Goal: Information Seeking & Learning: Check status

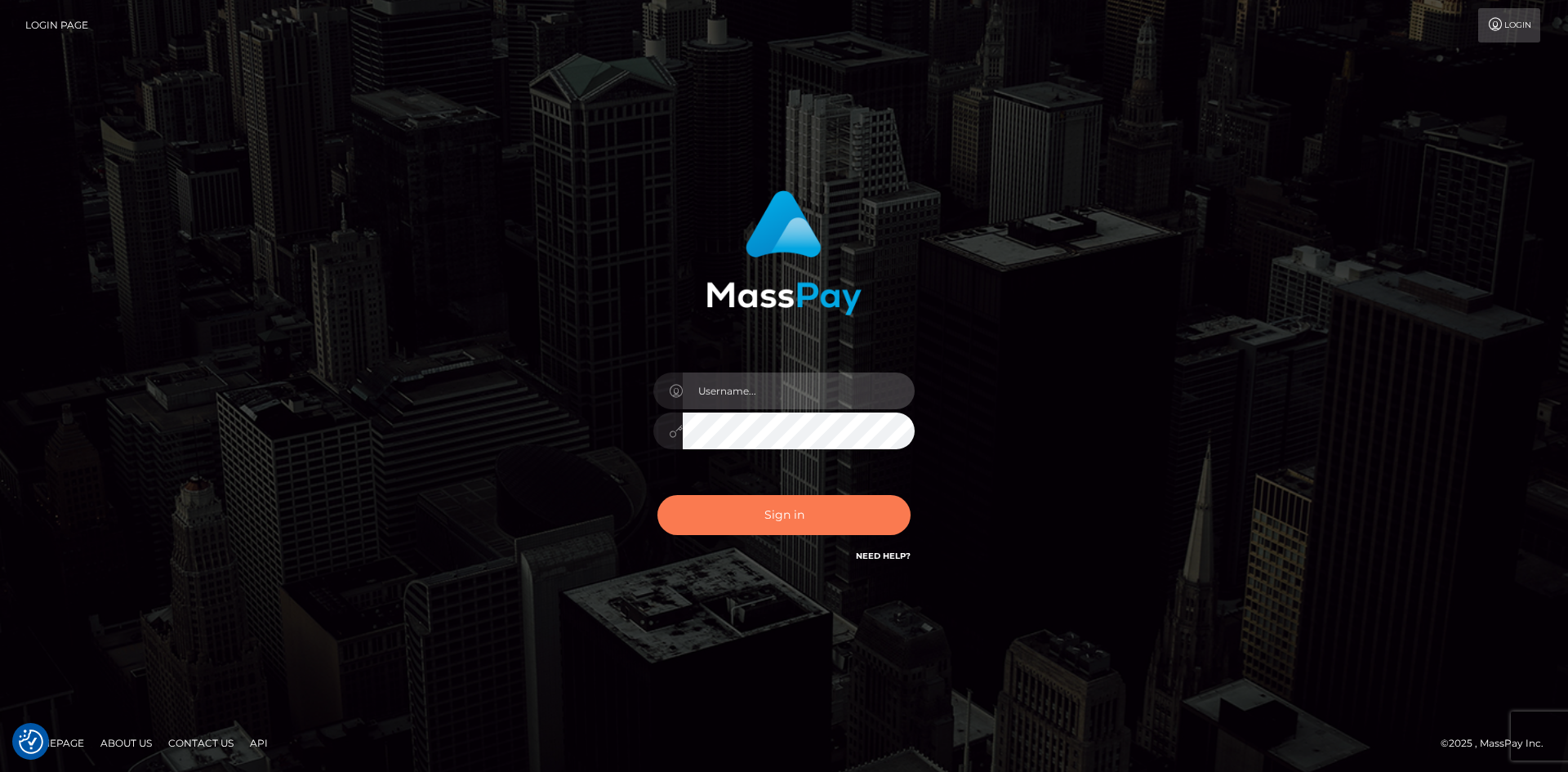
type input "alexstef"
click at [808, 507] on button "Sign in" at bounding box center [784, 514] width 253 height 40
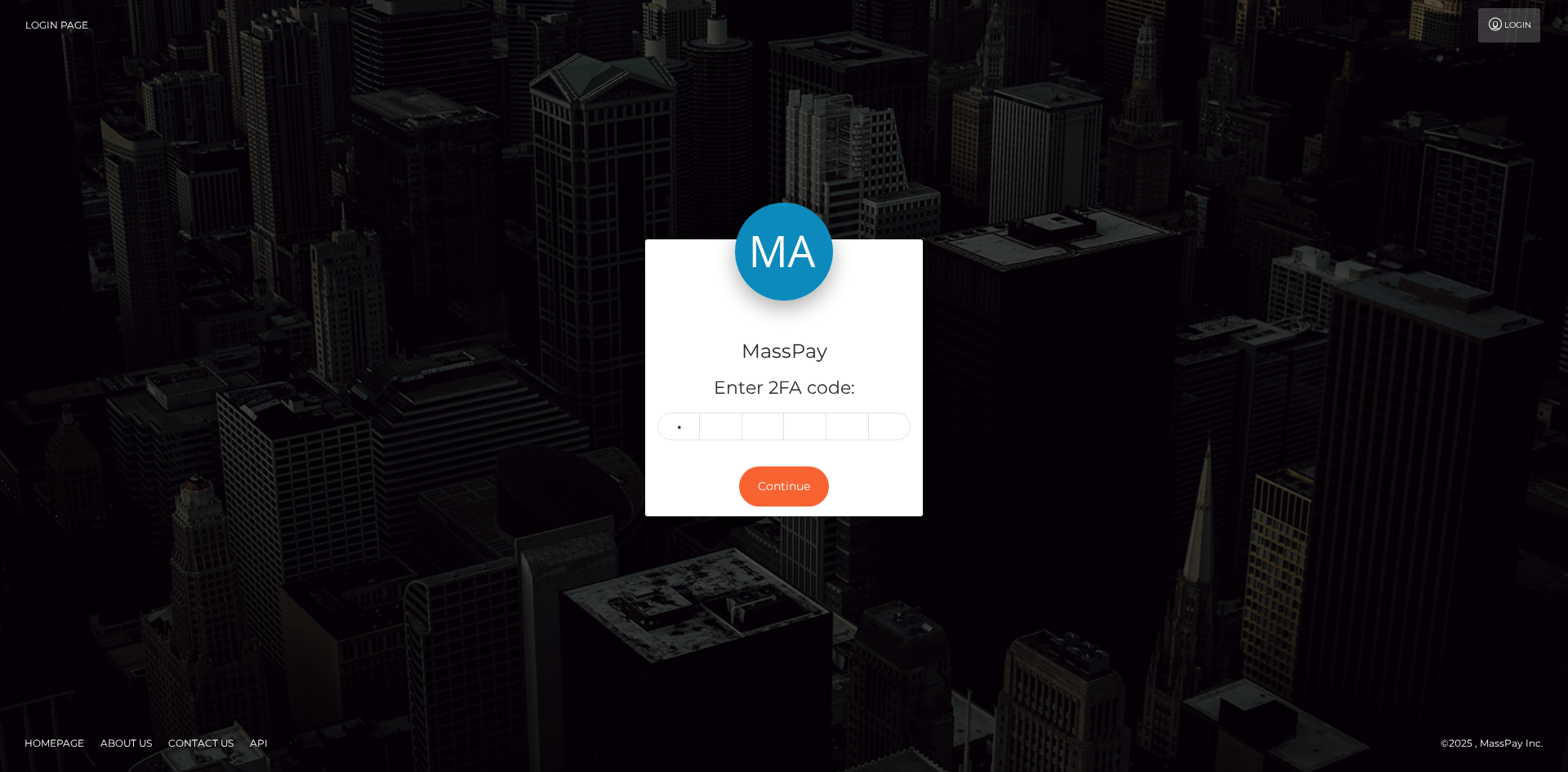
type input "9"
type input "0"
type input "6"
type input "8"
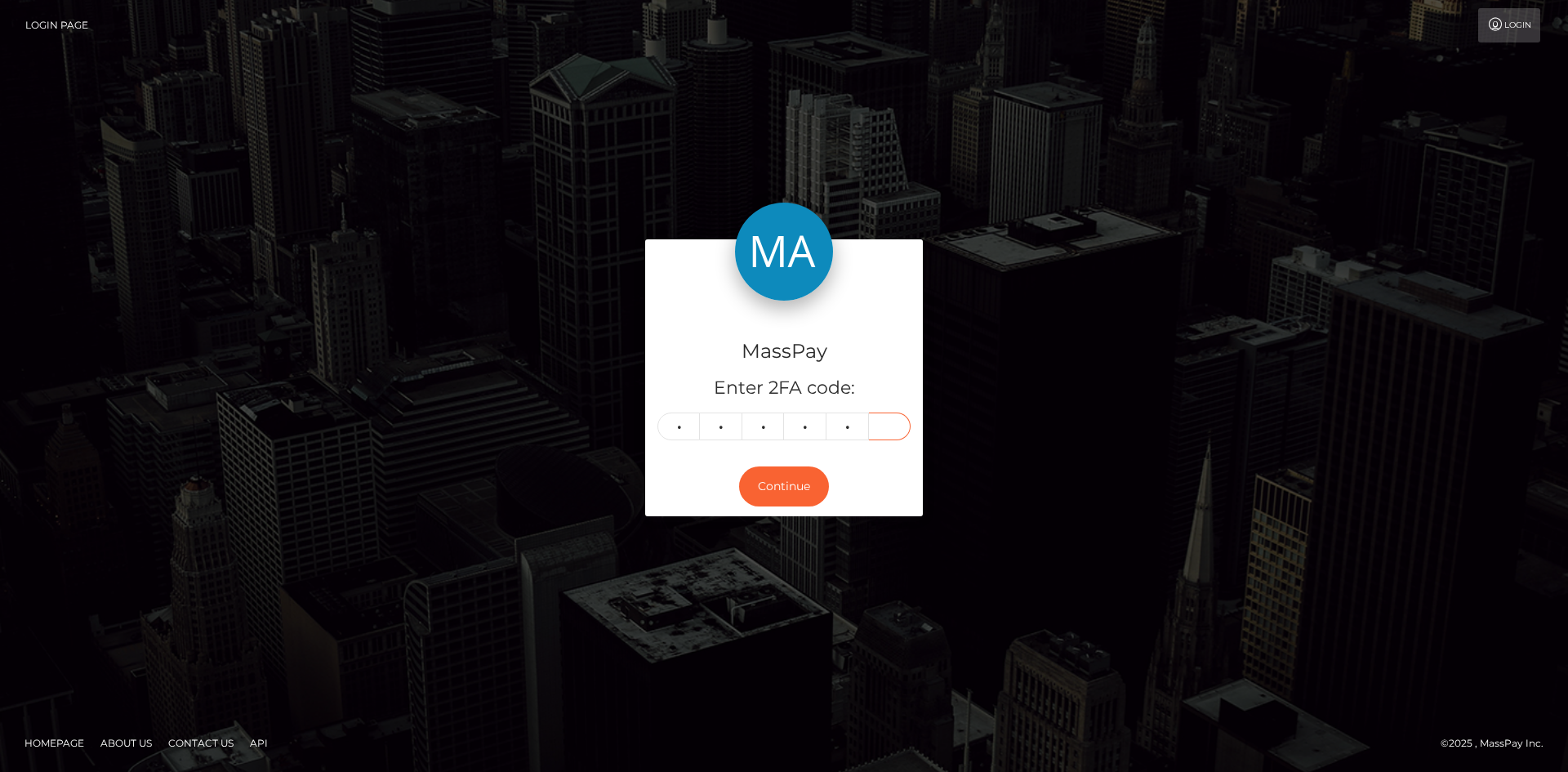
type input "0"
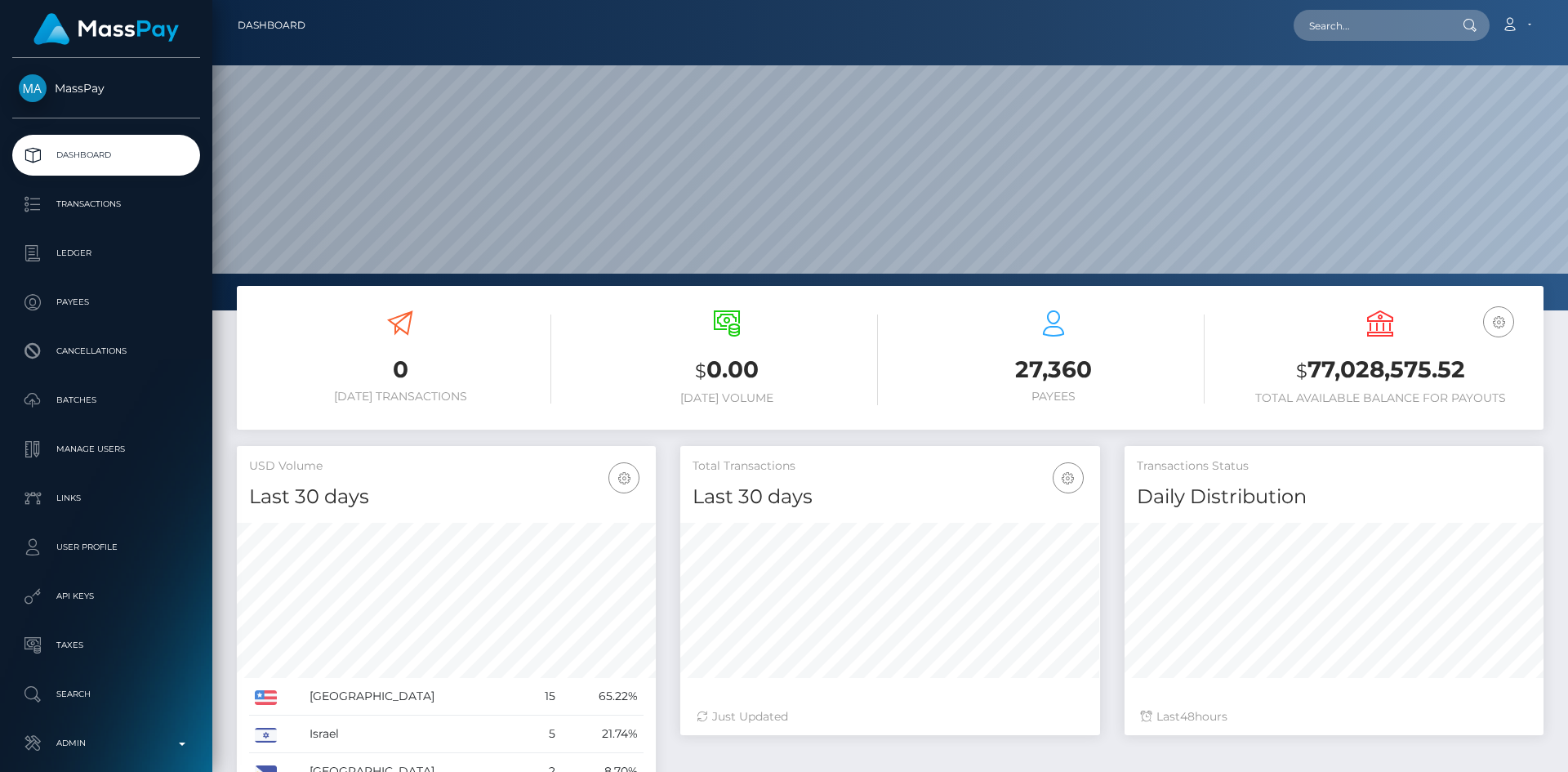
scroll to position [290, 420]
click at [1387, 25] on input "text" at bounding box center [1371, 26] width 153 height 31
paste input "pout_C2VHIJf0W7Aek"
type input "pout_C2VHIJf0W7Aek"
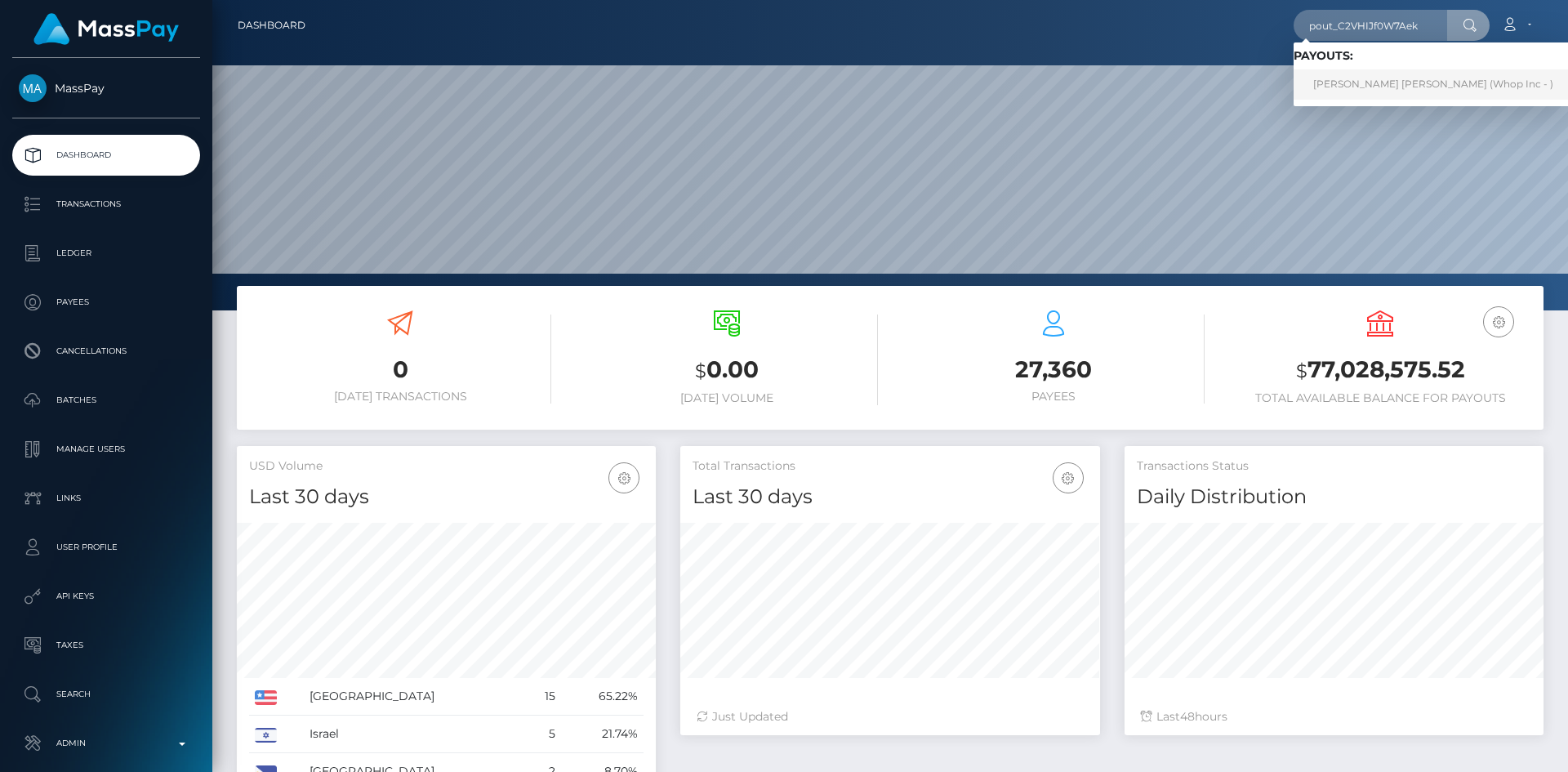
click at [1360, 86] on link "XAVIER LEE MORGAN (Whop Inc - )" at bounding box center [1433, 84] width 280 height 30
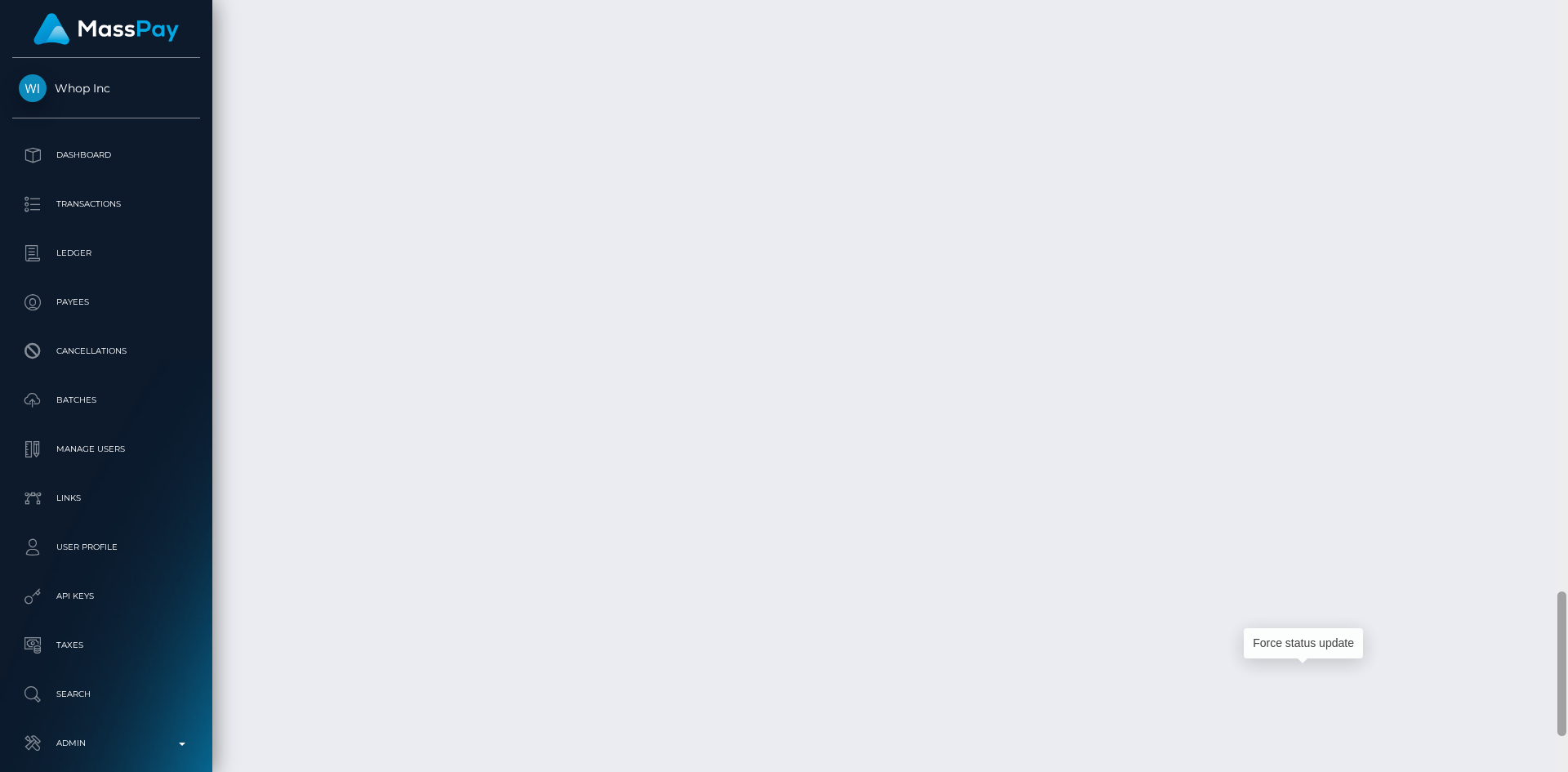
scroll to position [3340, 0]
drag, startPoint x: 1562, startPoint y: 64, endPoint x: 1527, endPoint y: 694, distance: 631.0
click at [1527, 694] on div "Customer Profile Loading... Loading..." at bounding box center [890, 386] width 1356 height 772
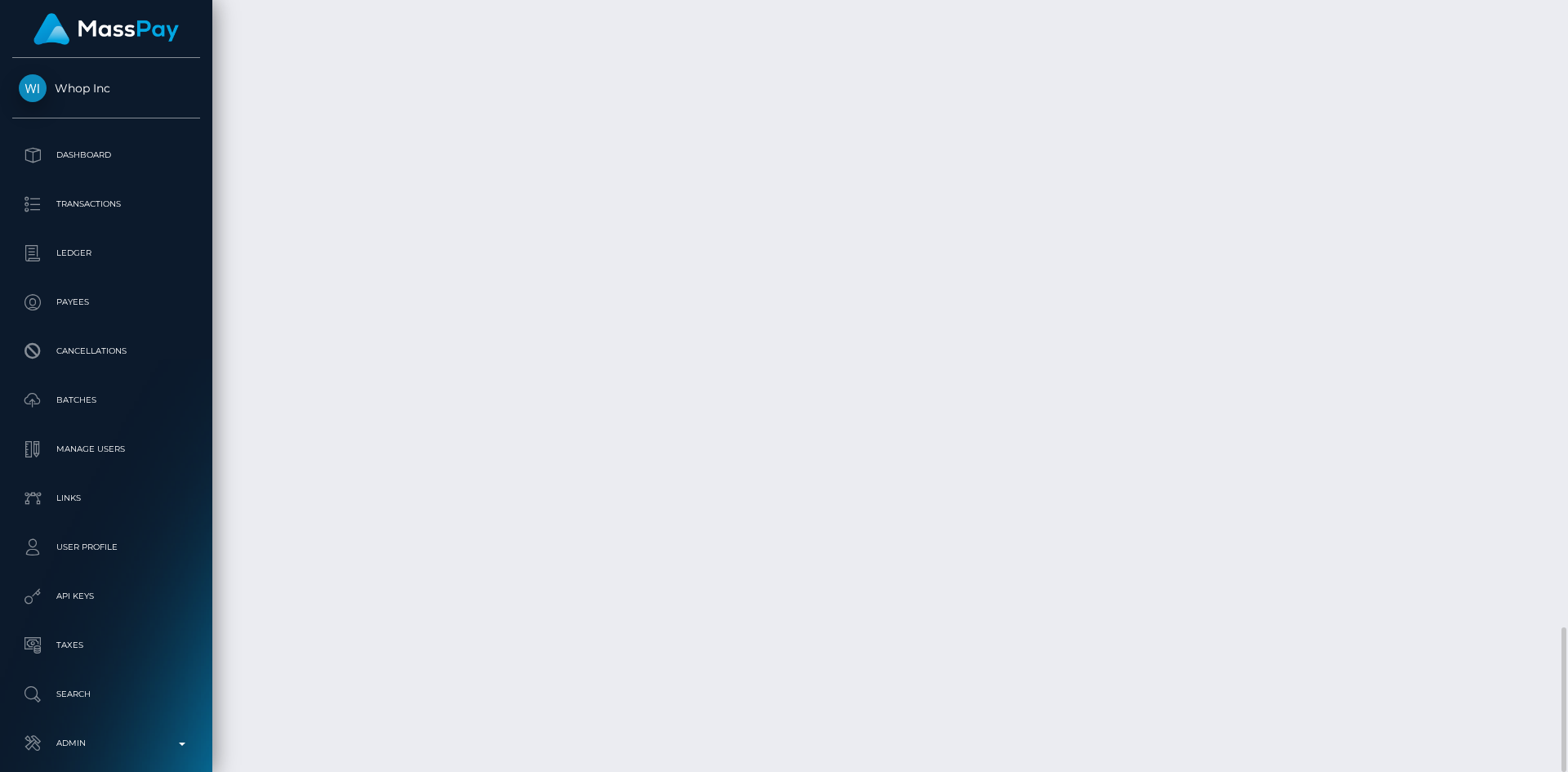
drag, startPoint x: 620, startPoint y: 471, endPoint x: 847, endPoint y: 466, distance: 227.1
copy td "22176471-379c-4313-828b-b33d002936c7"
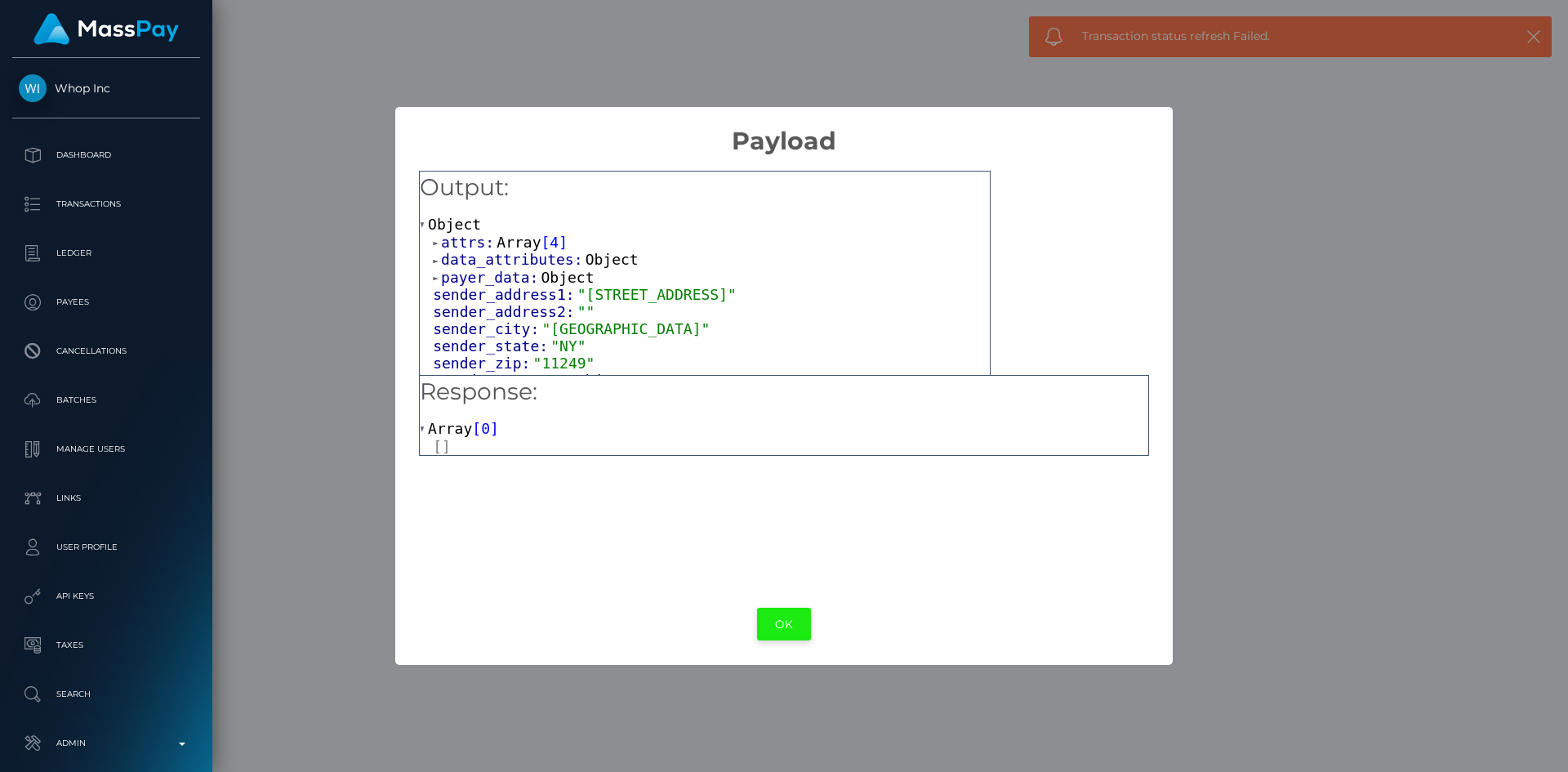
click at [808, 628] on button "OK" at bounding box center [784, 624] width 54 height 33
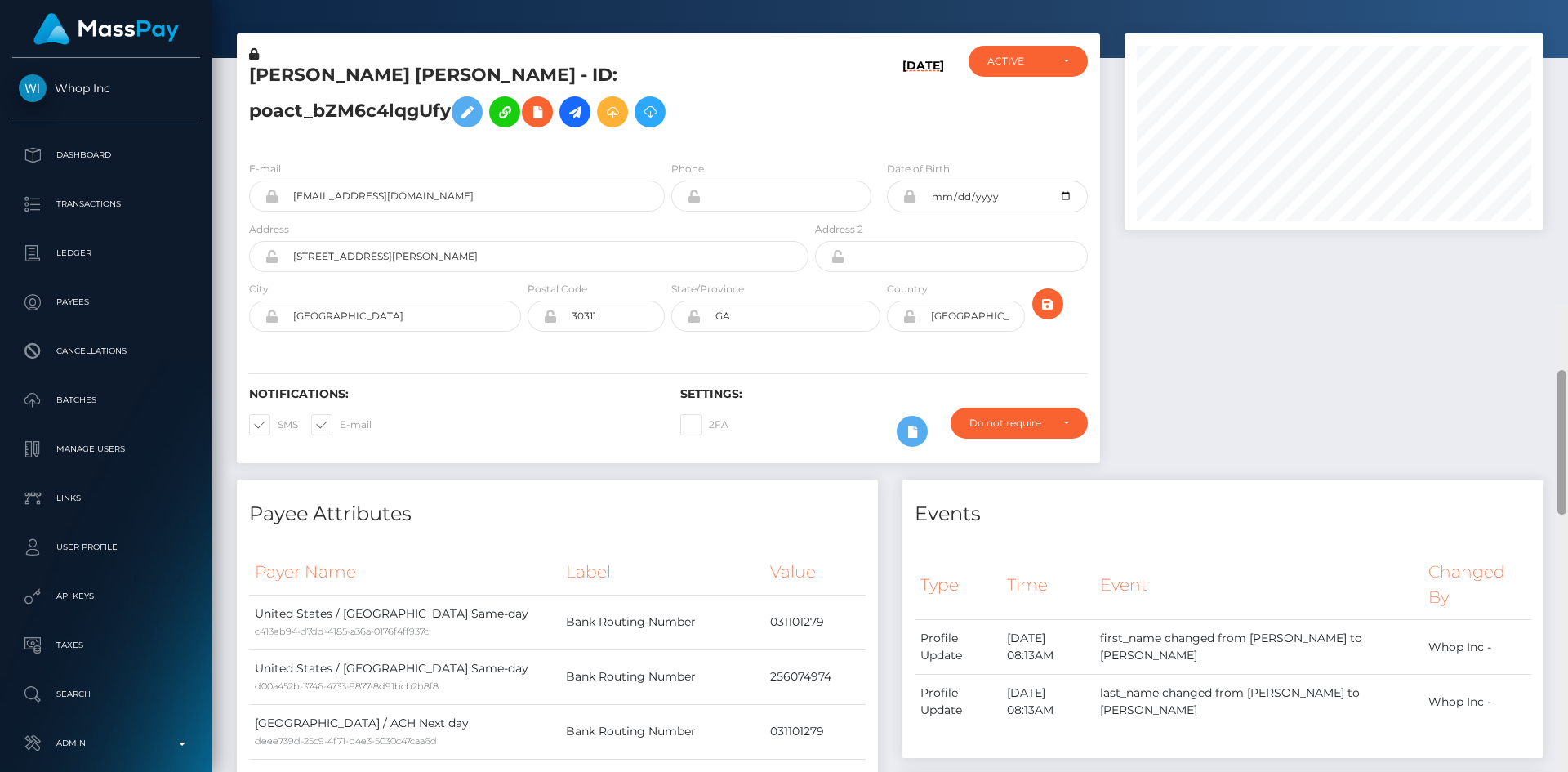
scroll to position [0, 0]
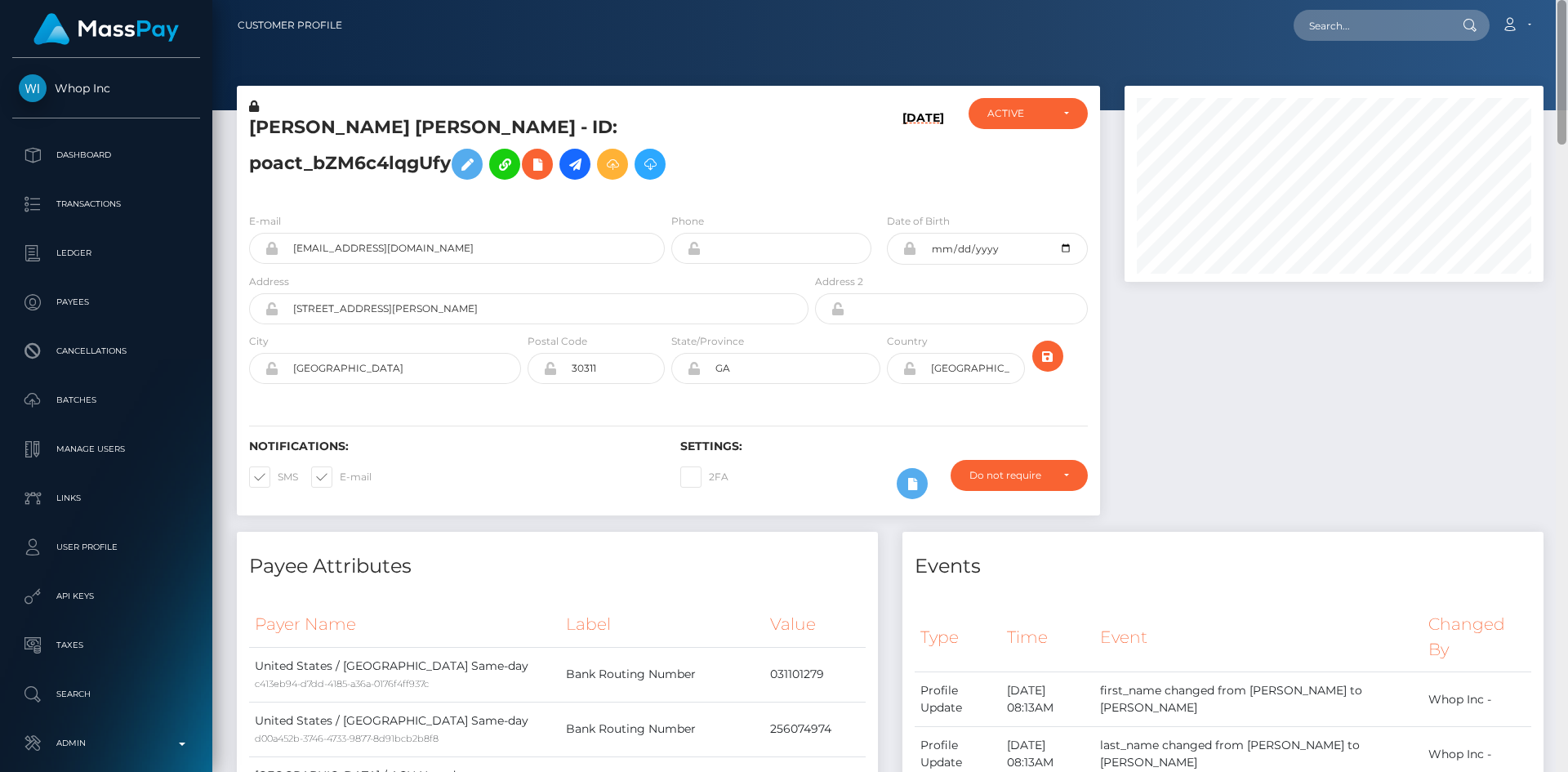
drag, startPoint x: 1558, startPoint y: 658, endPoint x: 1566, endPoint y: -21, distance: 679.0
click at [1566, 0] on html "Whop Inc Dashboard Transactions Ledger Payees Cancellations Links" at bounding box center [784, 386] width 1568 height 772
click at [1370, 20] on input "text" at bounding box center [1371, 26] width 153 height 31
paste input "pout_Dpi7dDYoBqzm7"
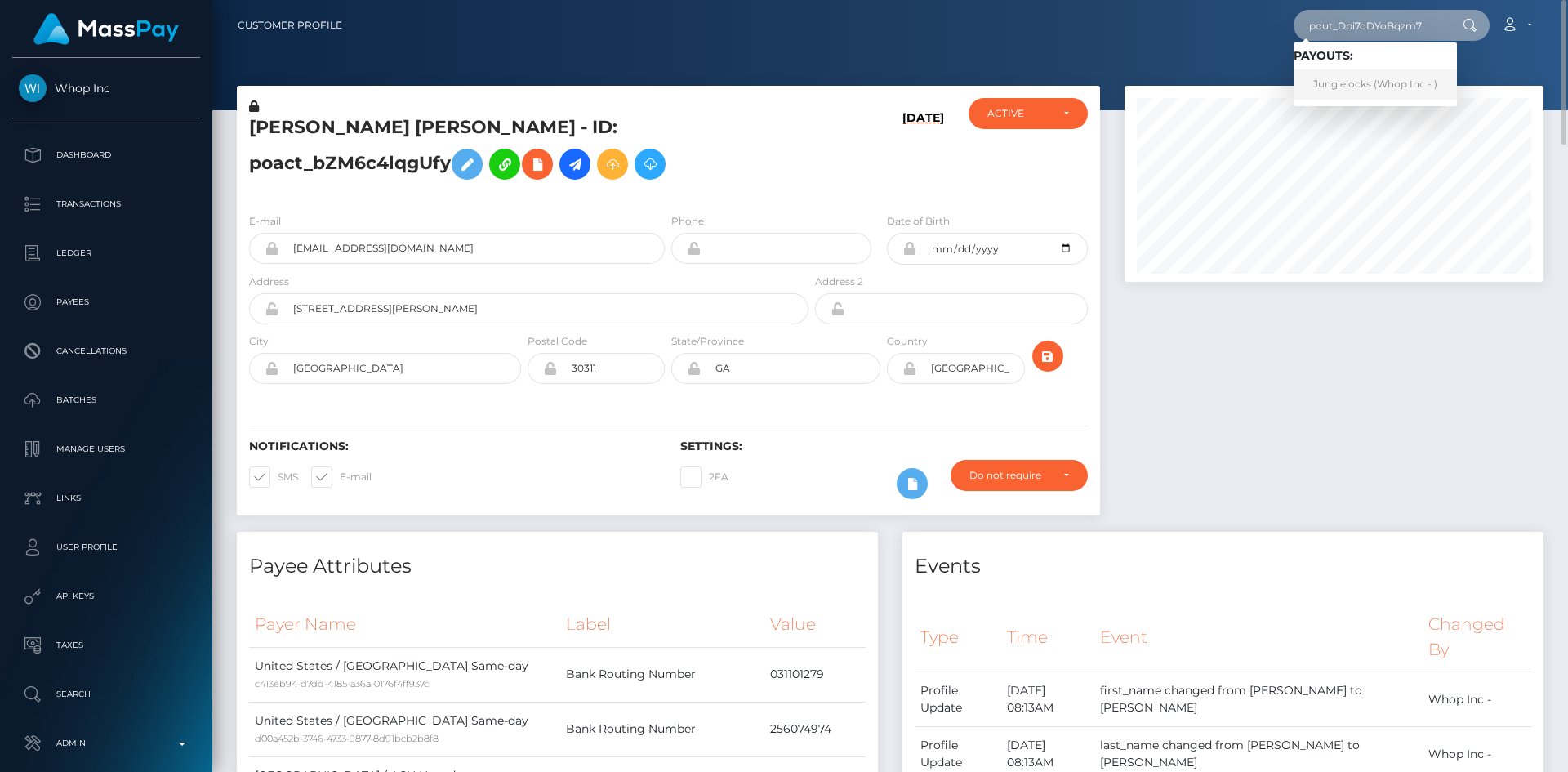
type input "pout_Dpi7dDYoBqzm7"
drag, startPoint x: 1370, startPoint y: 82, endPoint x: 1337, endPoint y: 86, distance: 33.2
click at [1370, 82] on link "Junglelocks (Whop Inc - )" at bounding box center [1375, 84] width 163 height 30
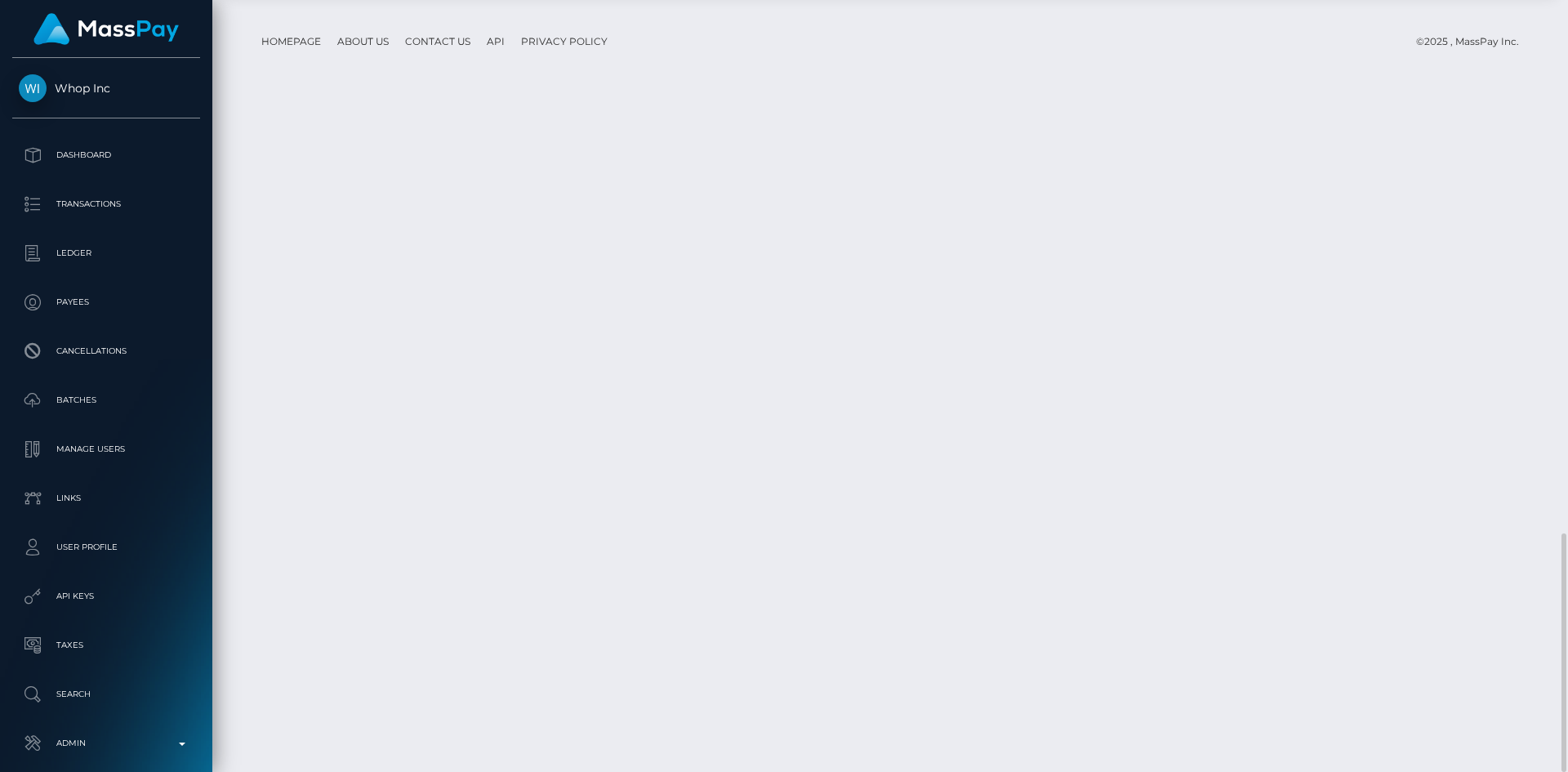
scroll to position [196, 420]
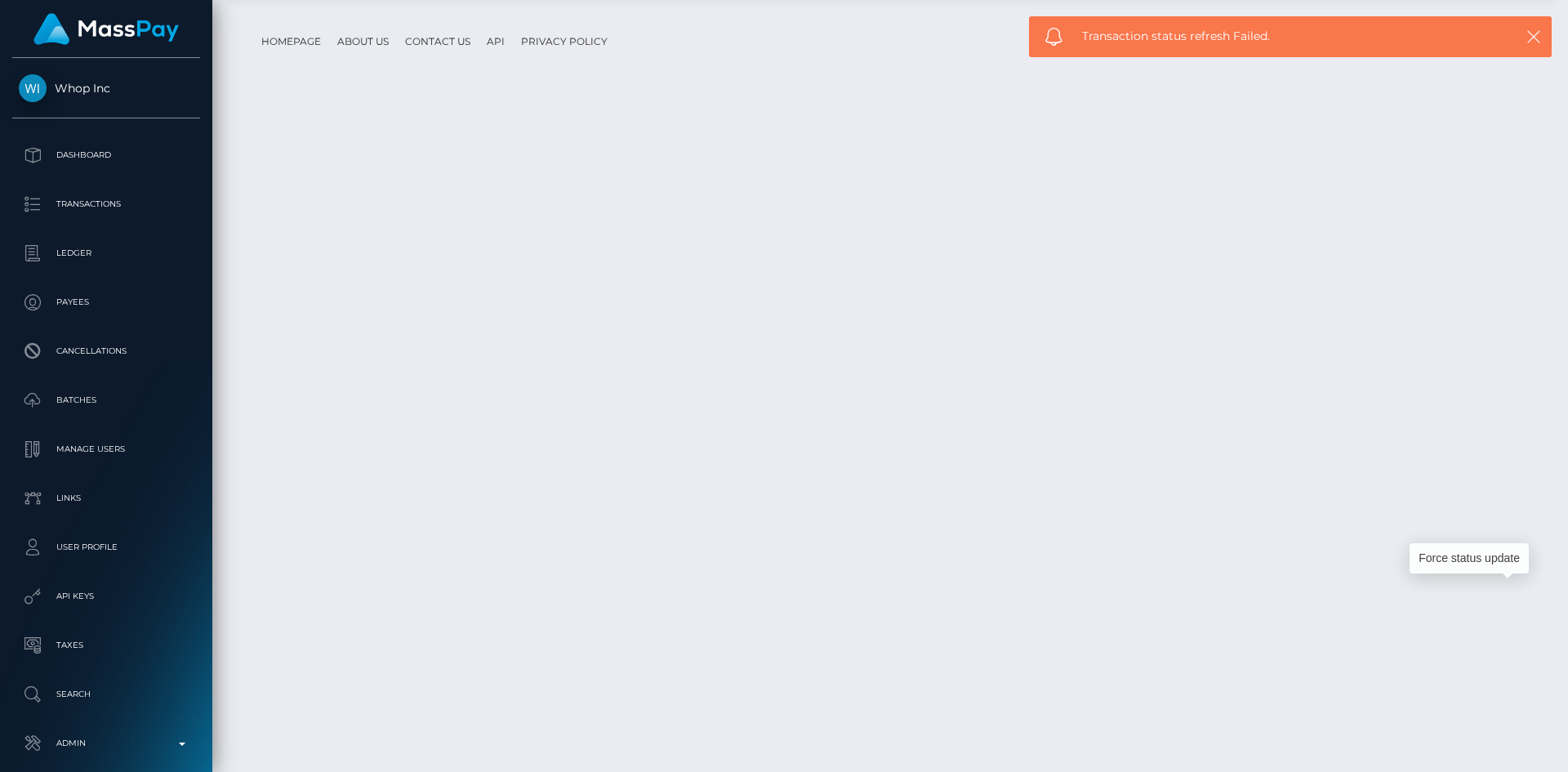
click at [1237, 24] on div "Transaction status refresh Failed." at bounding box center [1290, 37] width 522 height 41
copy span "Transaction status refresh Failed."
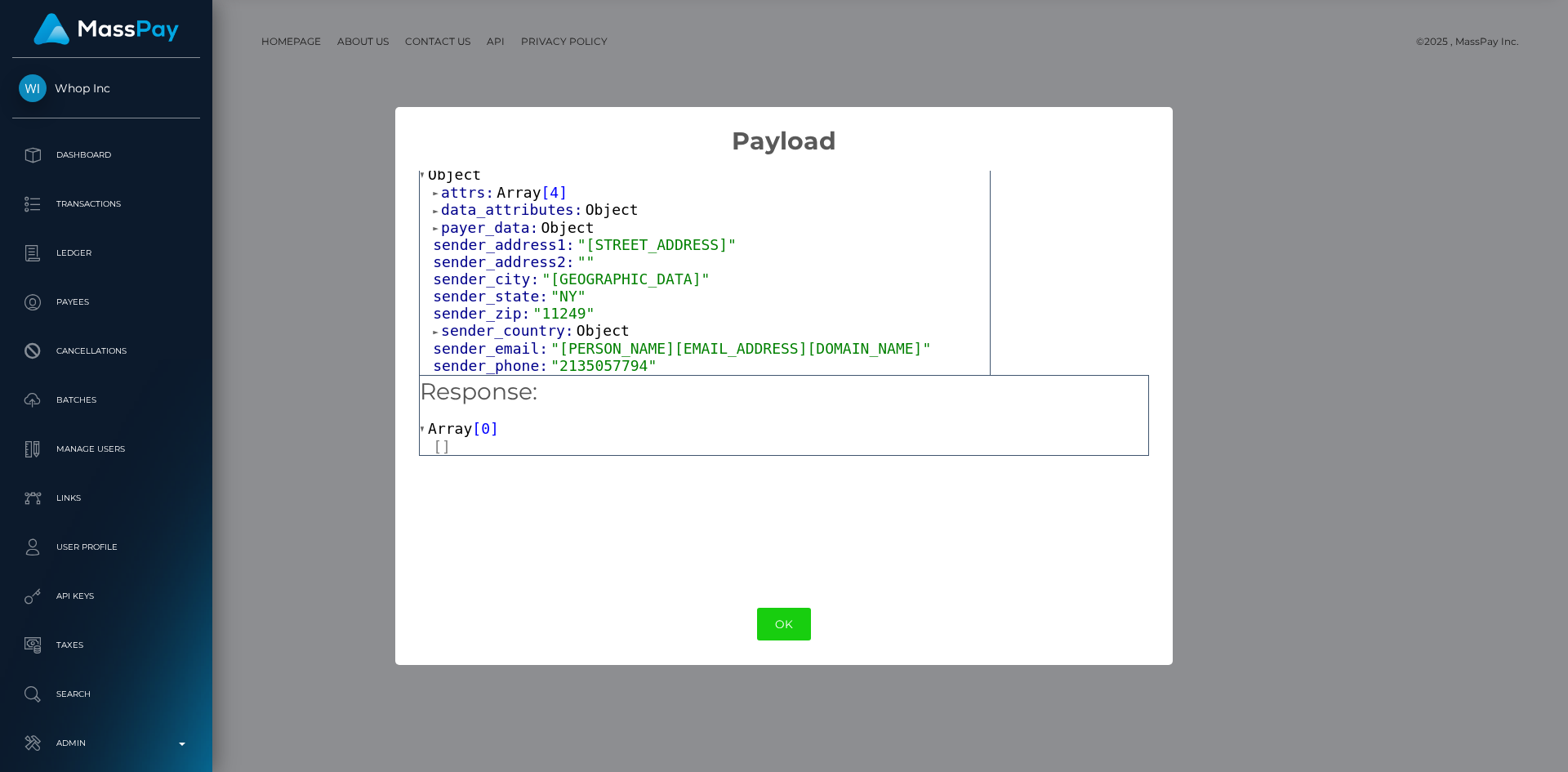
scroll to position [174, 0]
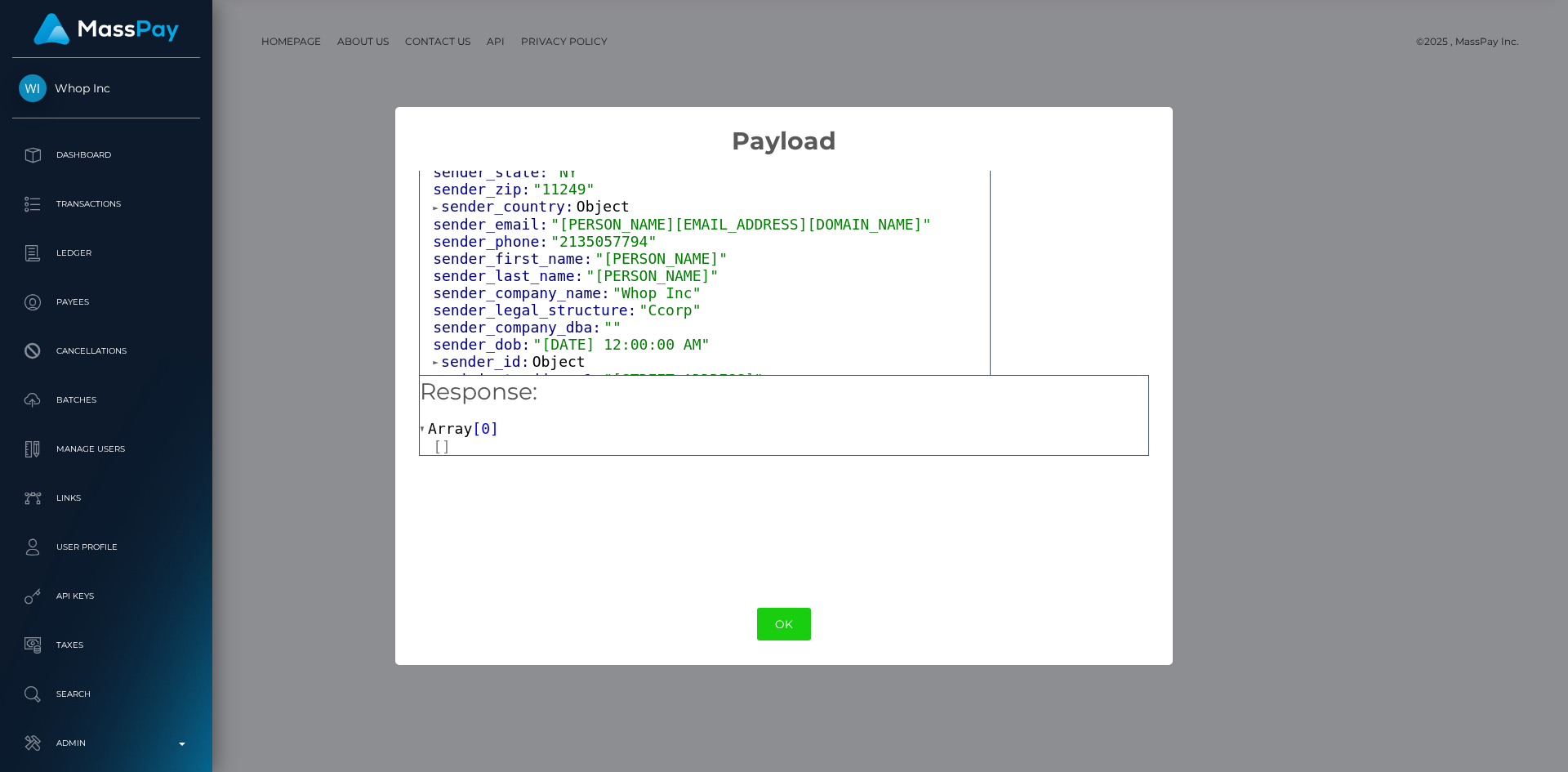
click at [1346, 250] on div "× Payload Output: Object attrs: Array [ 4 ] data_attributes: Object payer_data:…" at bounding box center [784, 386] width 1568 height 772
click at [719, 92] on div "× Payload Output: Object attrs: Array [ 4 ] data_attributes: Object payer_data:…" at bounding box center [784, 386] width 1568 height 772
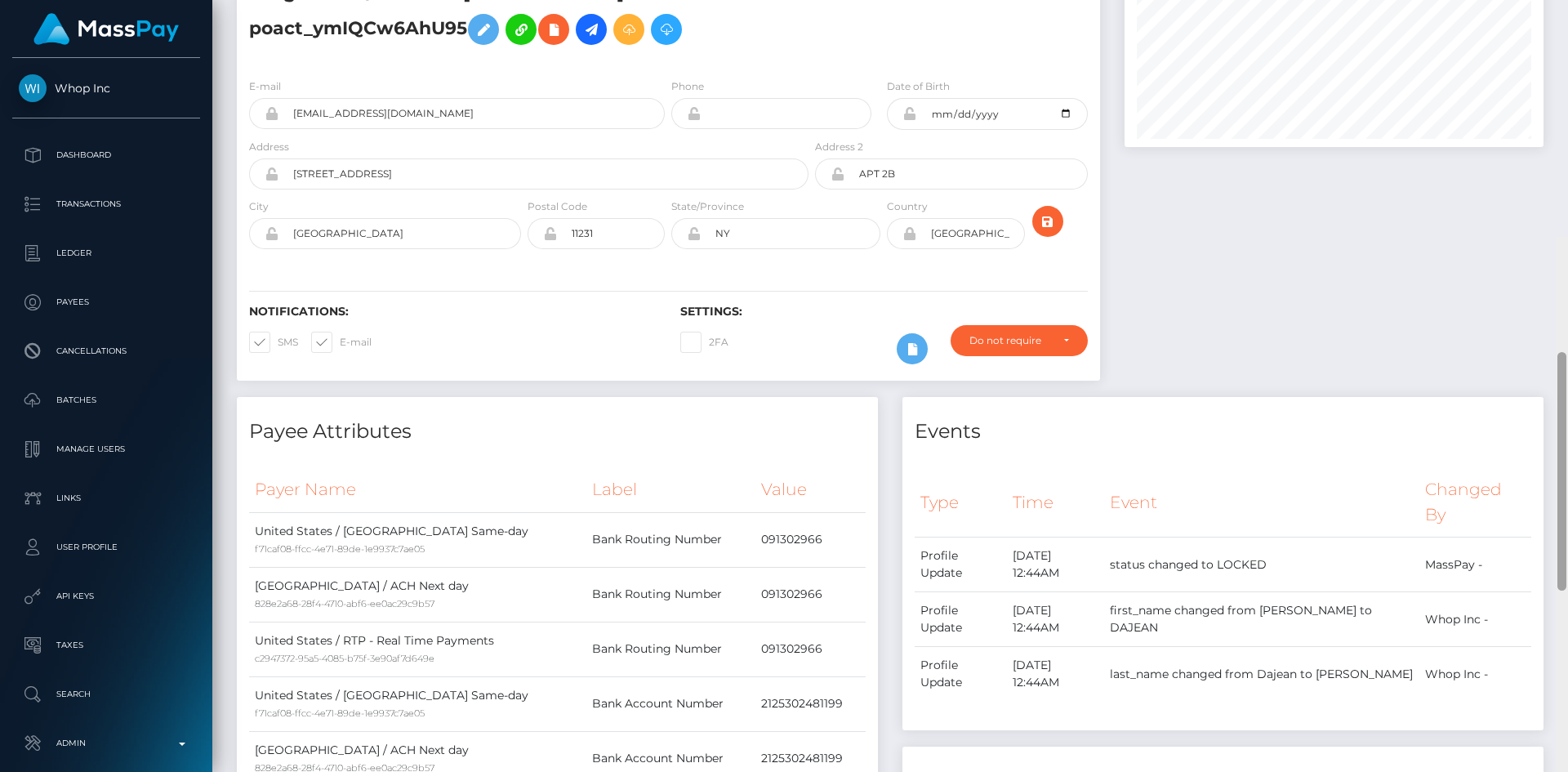
scroll to position [0, 0]
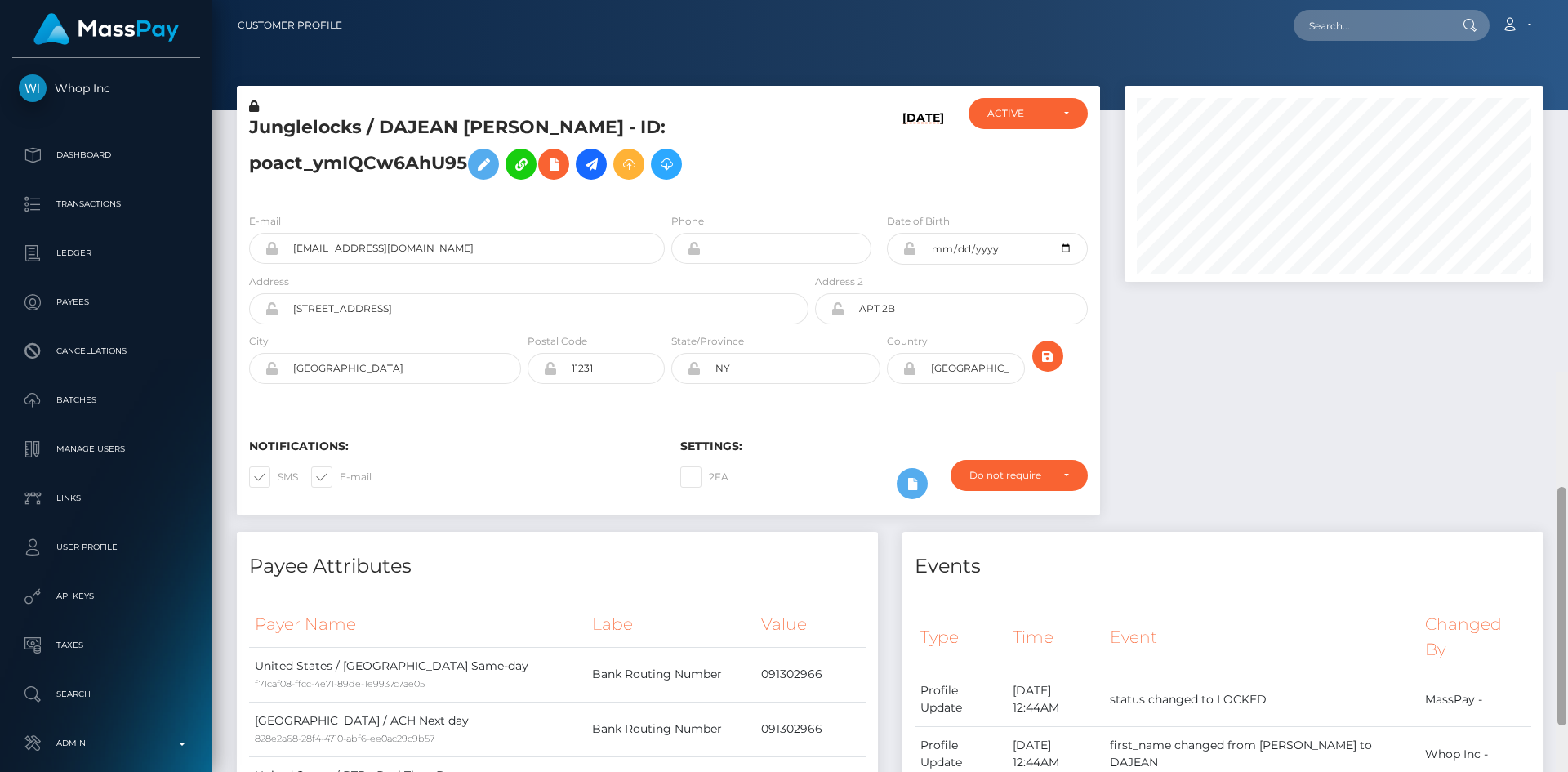
drag, startPoint x: 1560, startPoint y: 595, endPoint x: 1562, endPoint y: 40, distance: 555.0
click at [1564, 40] on div "Customer Profile Loading... Loading..." at bounding box center [890, 386] width 1356 height 772
click at [1335, 11] on input "text" at bounding box center [1371, 26] width 153 height 31
paste input "poact_ymCNzYebXkqy"
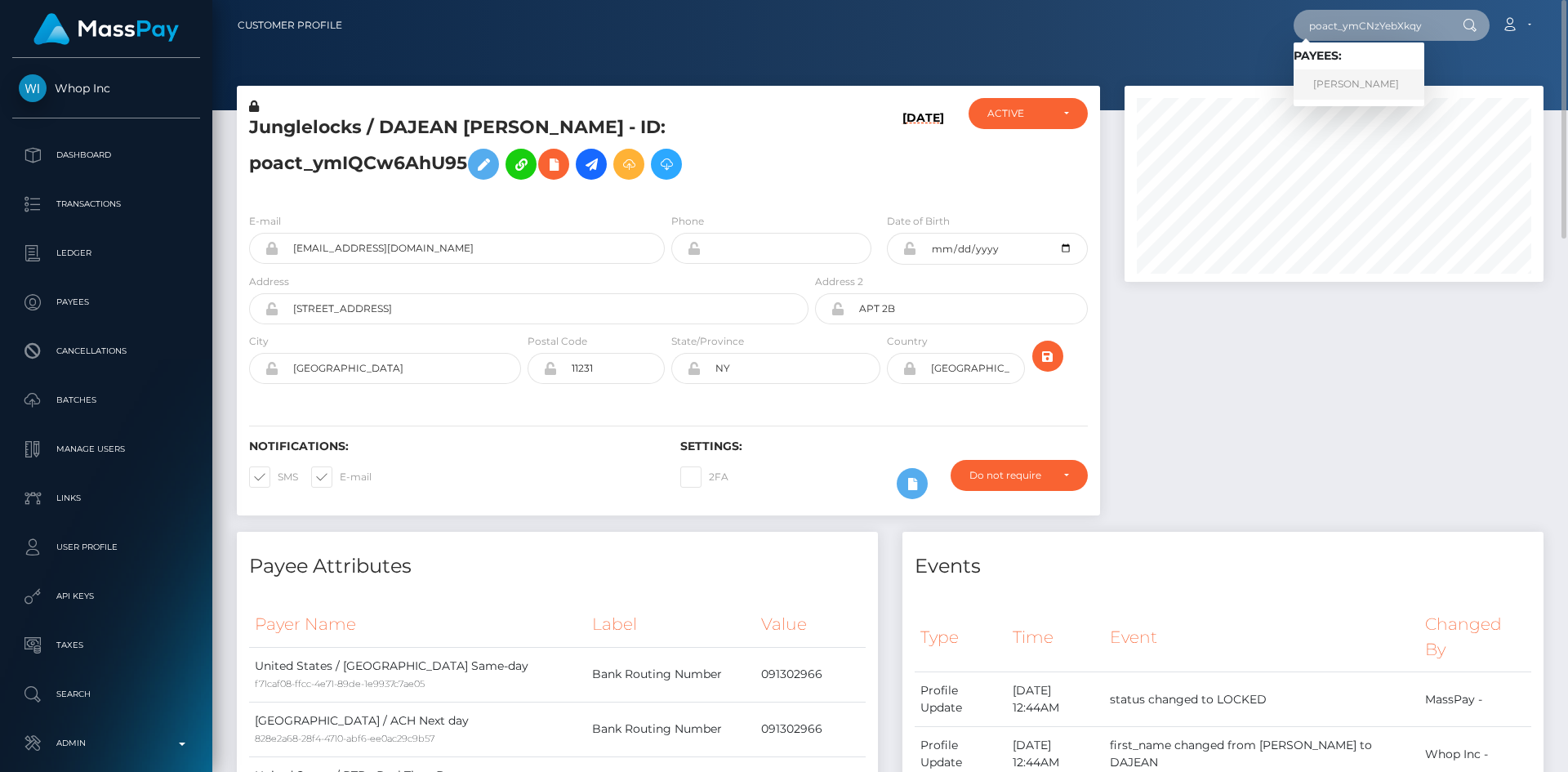
type input "poact_ymCNzYebXkqy"
click at [1356, 83] on link "عبدالله النمكي" at bounding box center [1359, 84] width 131 height 30
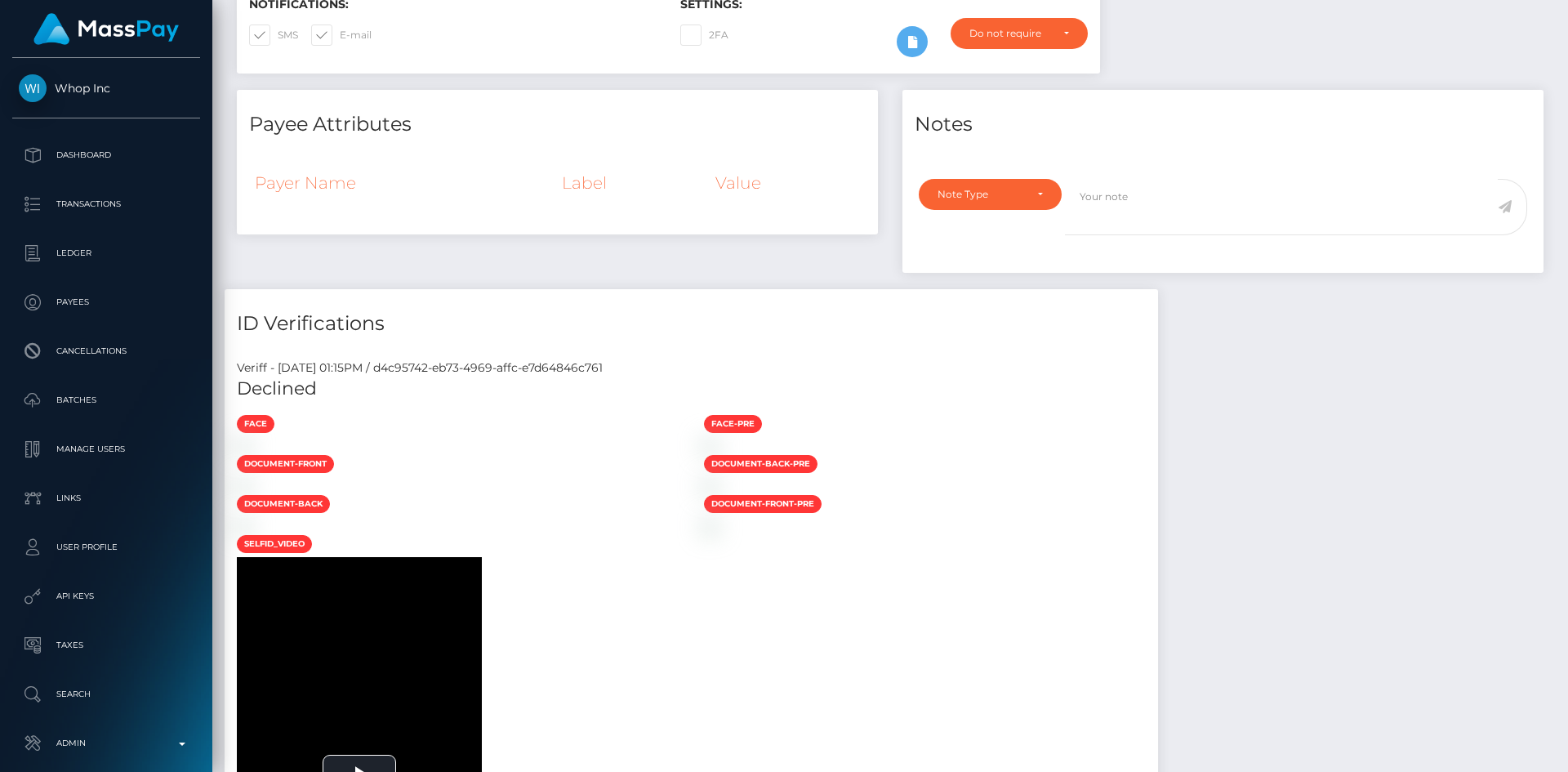
scroll to position [141, 0]
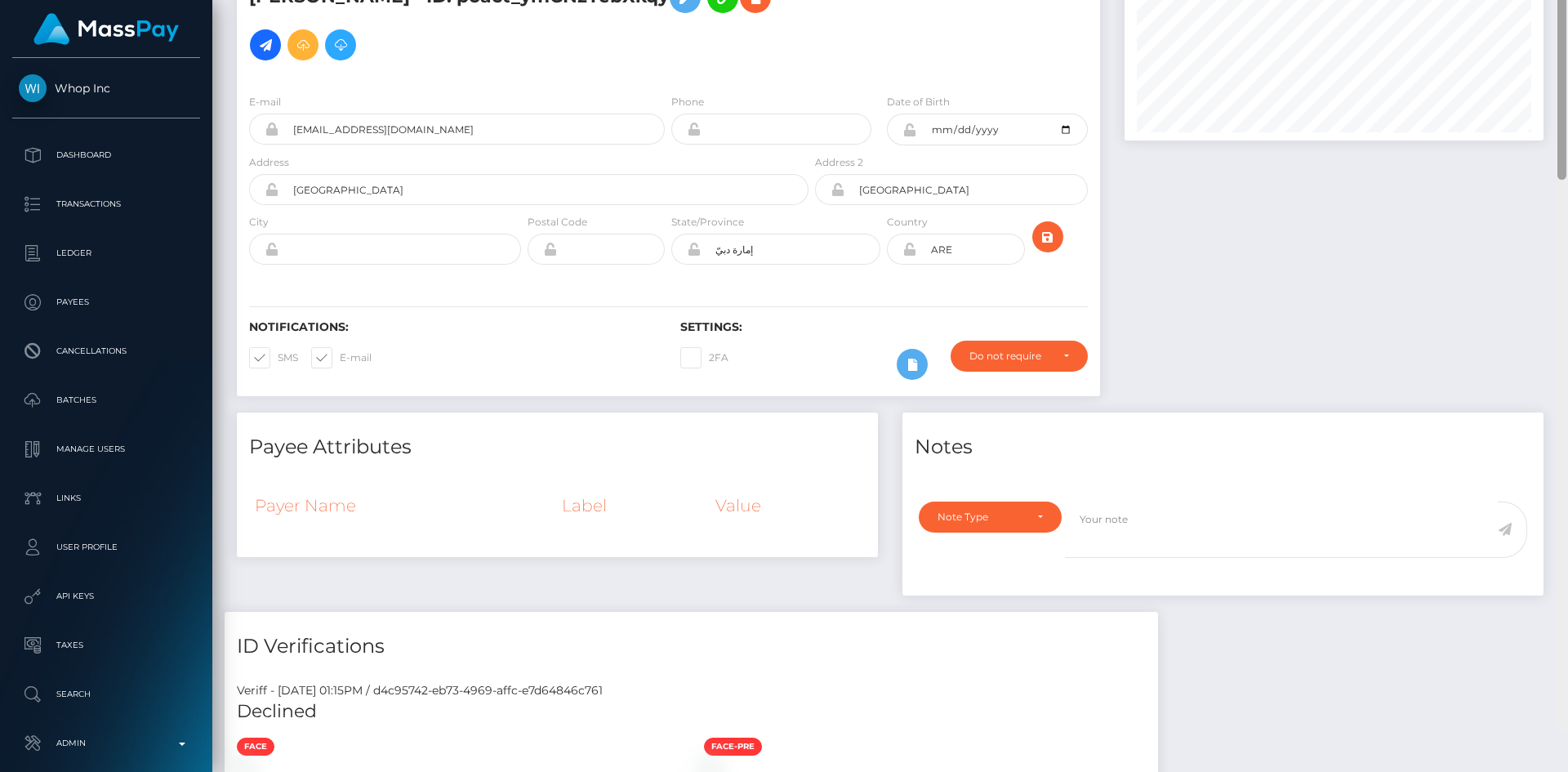
click at [1567, 64] on div at bounding box center [1562, 346] width 12 height 772
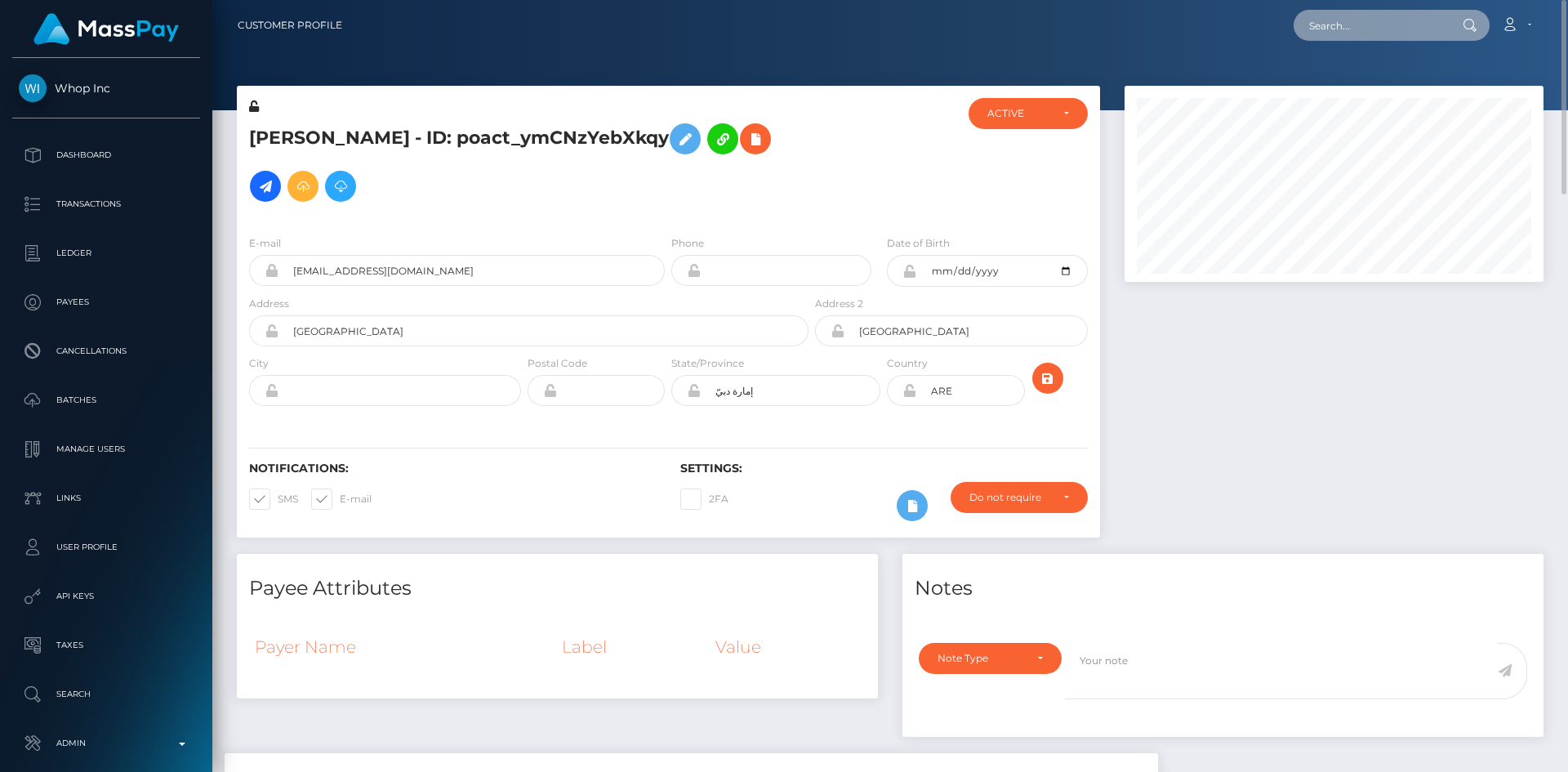
drag, startPoint x: 1339, startPoint y: 21, endPoint x: 1290, endPoint y: 28, distance: 49.5
click at [1339, 21] on input "text" at bounding box center [1371, 26] width 153 height 31
paste input "vanessaxoxo2022@gmail.com"
type input "vanessaxoxo2022@gmail.com"
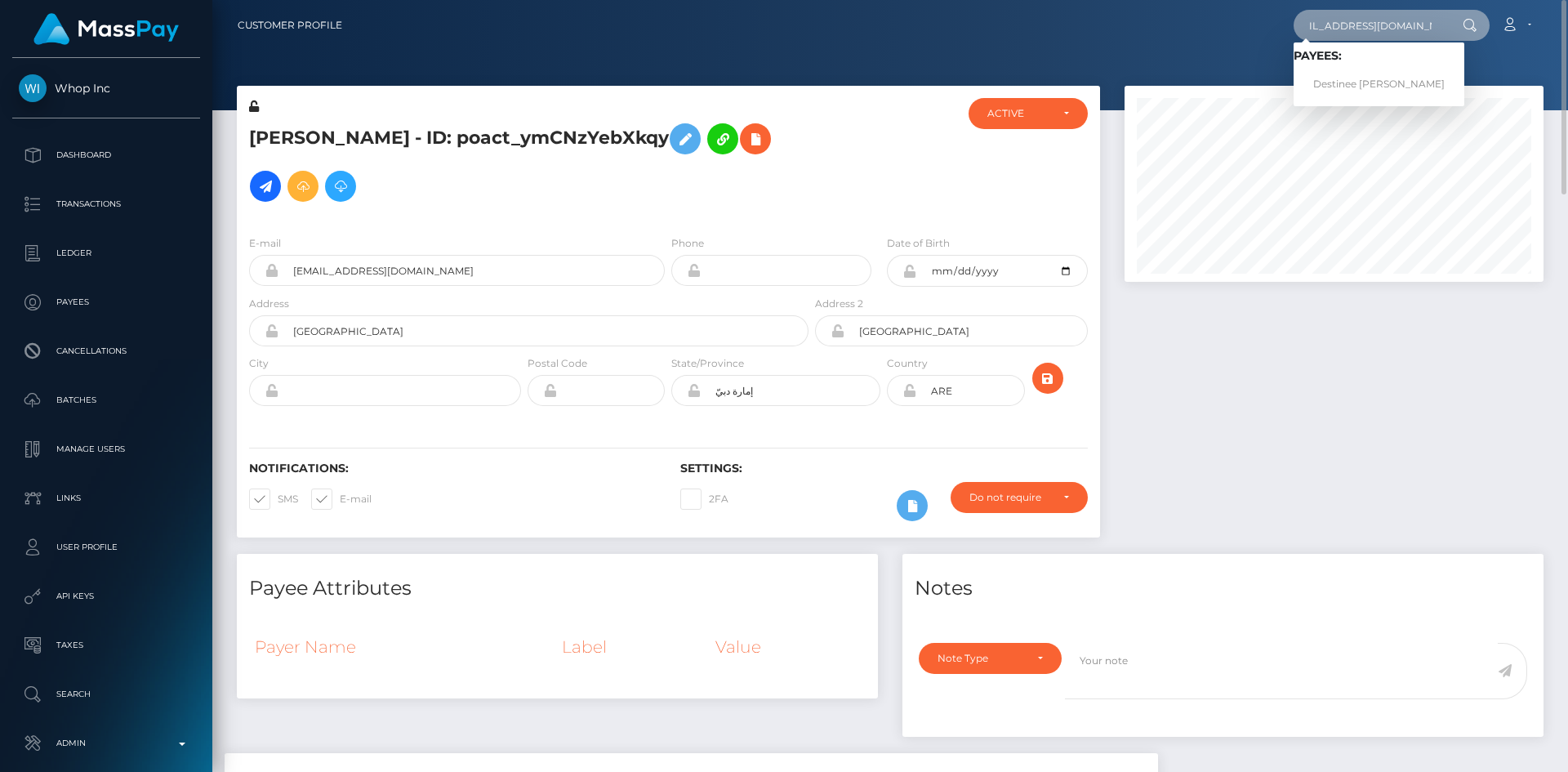
scroll to position [0, 0]
click at [1402, 79] on link "Destinee Faith Pyle mccarrell" at bounding box center [1379, 84] width 171 height 30
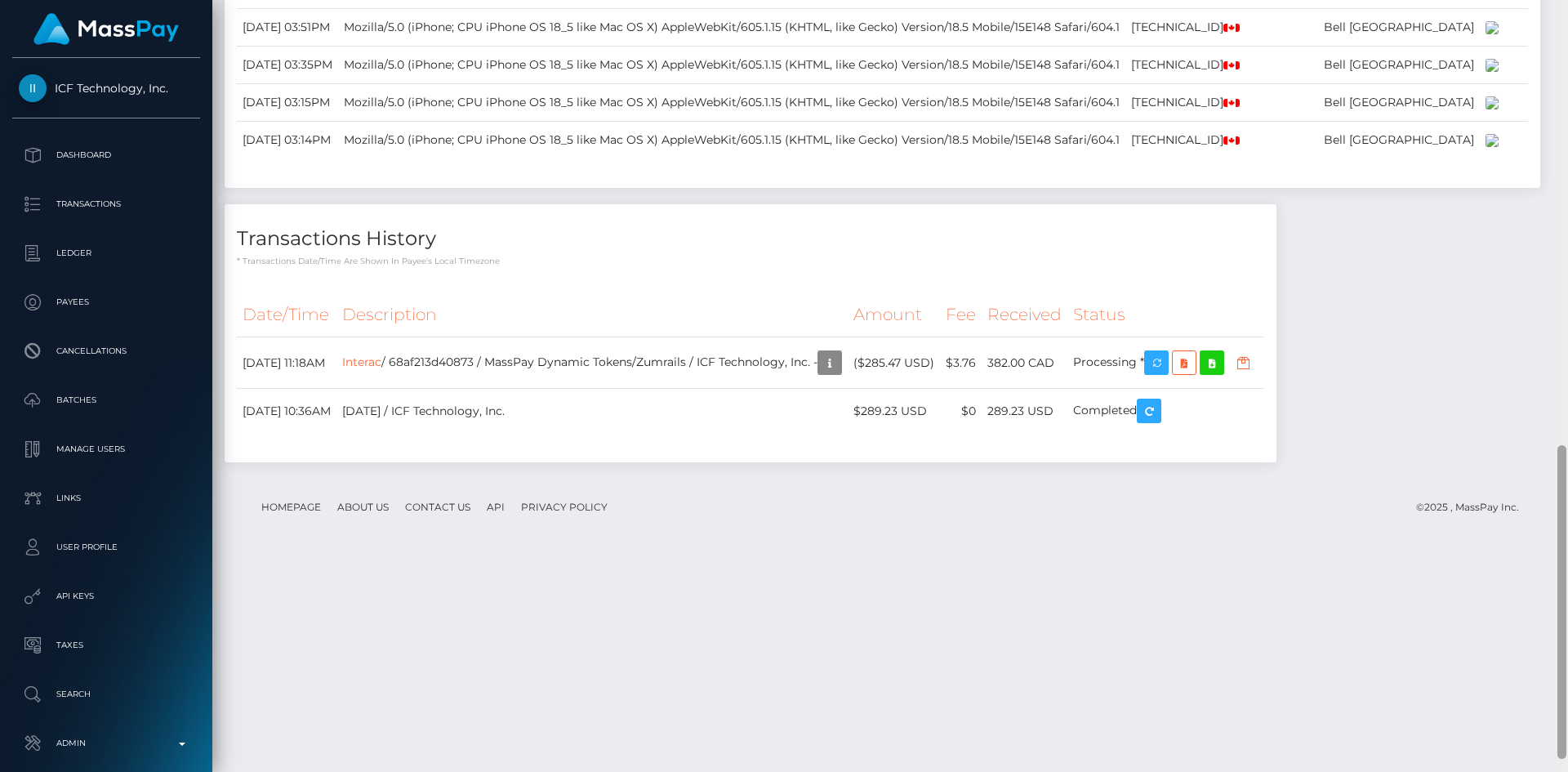
scroll to position [1125, 0]
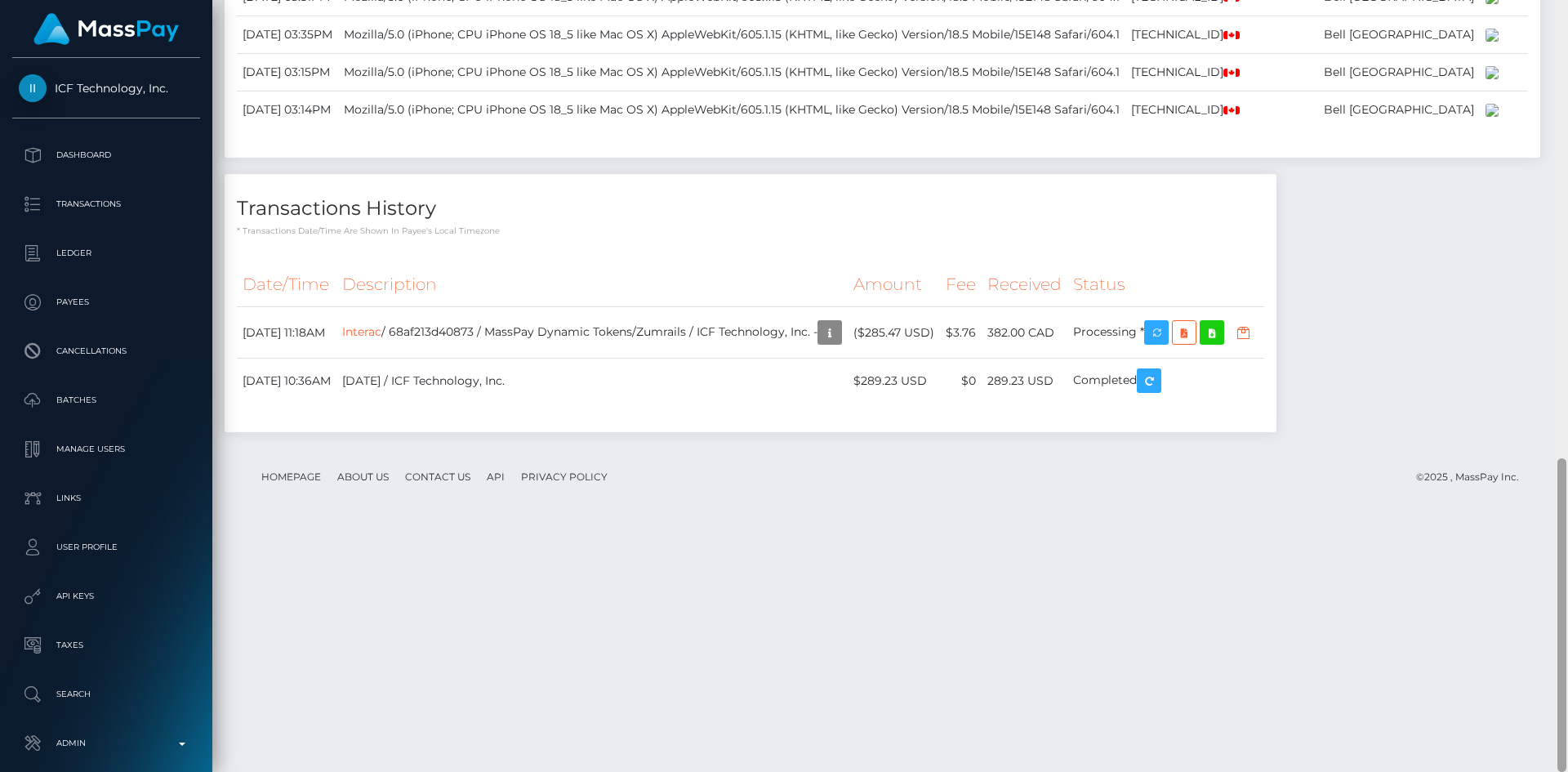
drag, startPoint x: 1558, startPoint y: 159, endPoint x: 1567, endPoint y: 487, distance: 328.1
click at [1567, 487] on div at bounding box center [1562, 386] width 12 height 772
click at [381, 339] on link "Interac" at bounding box center [362, 332] width 39 height 15
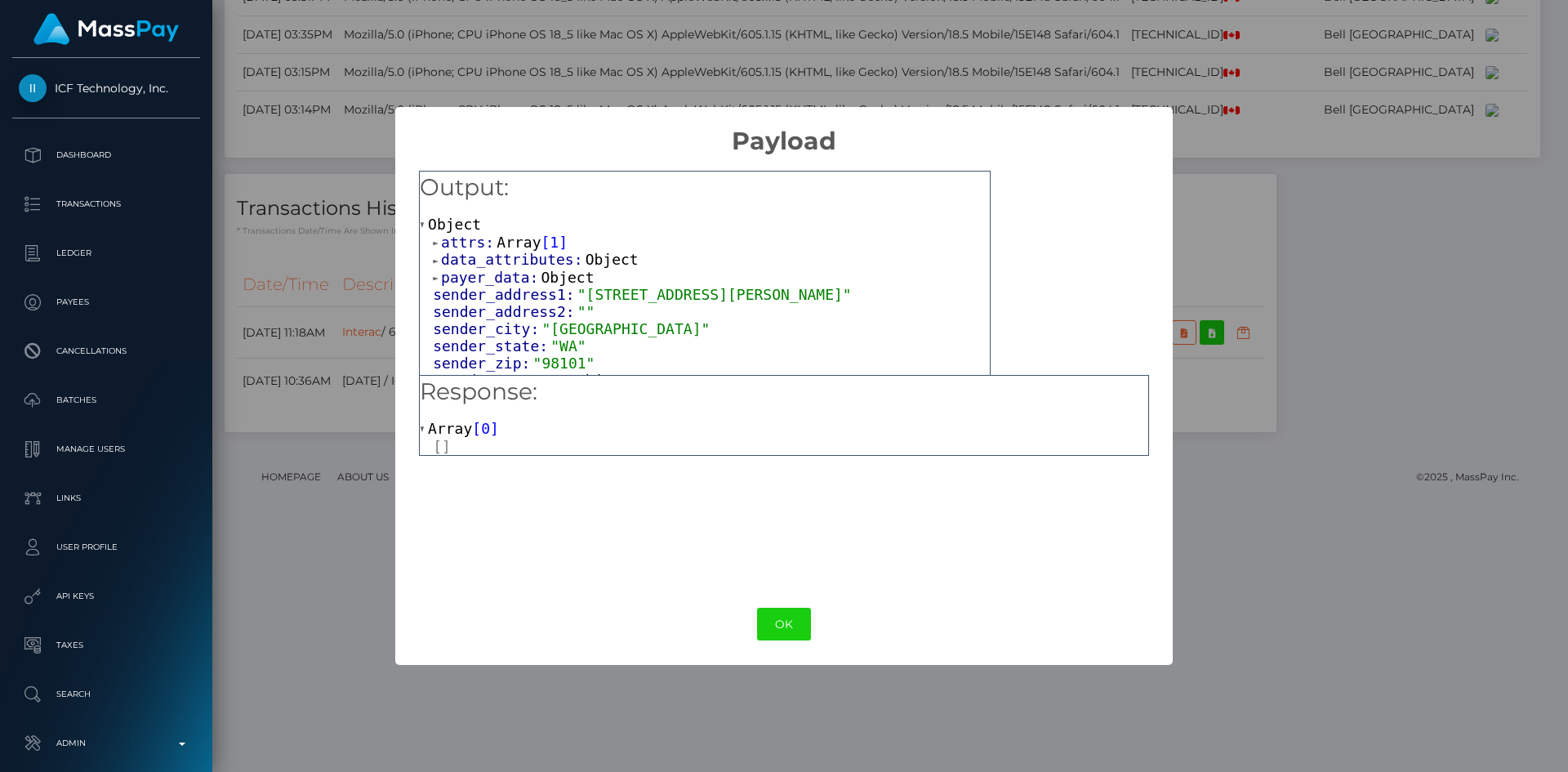
click at [499, 245] on span "Array" at bounding box center [519, 242] width 44 height 18
click at [505, 259] on span "Object" at bounding box center [501, 259] width 54 height 18
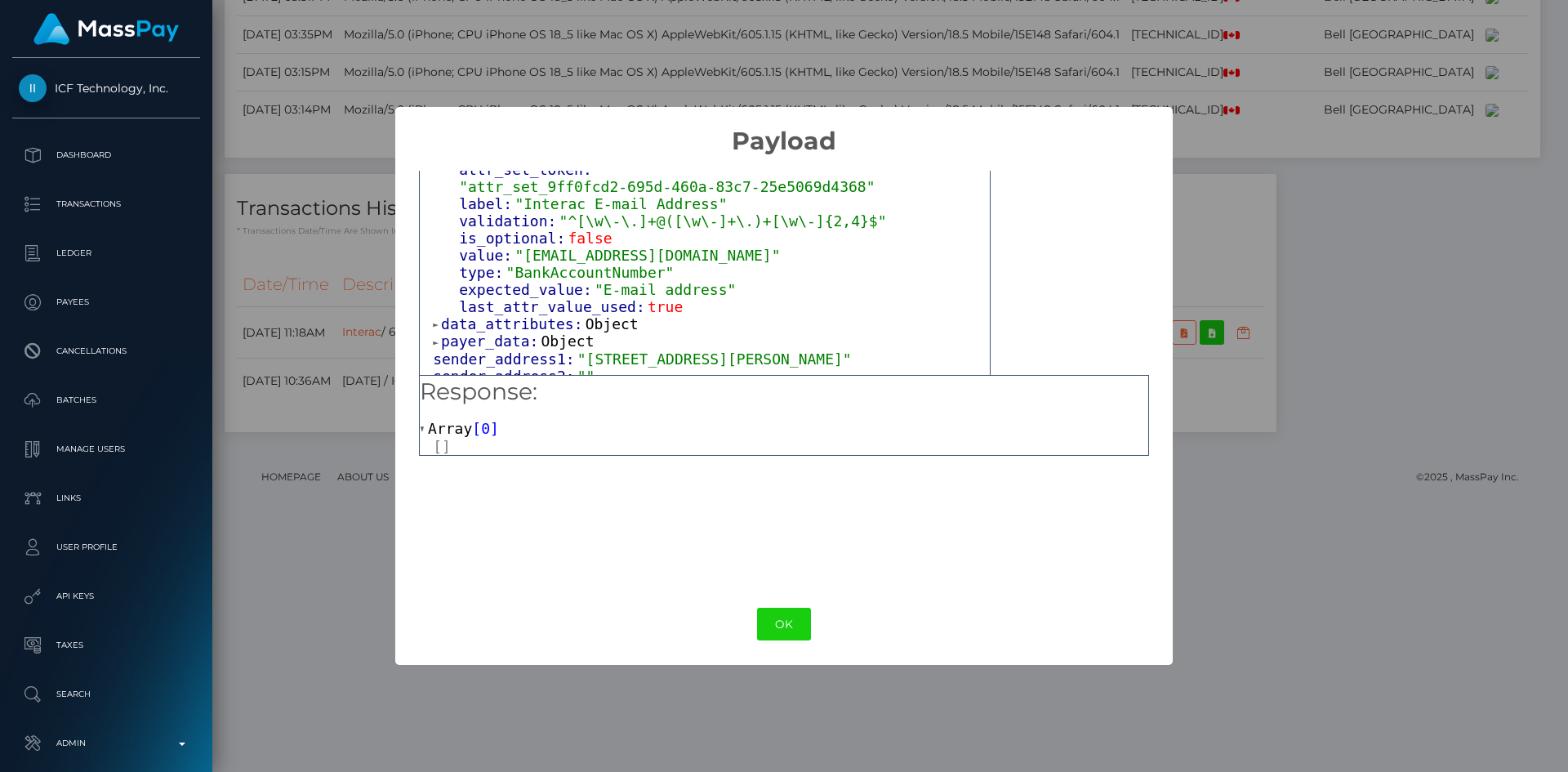
scroll to position [81, 0]
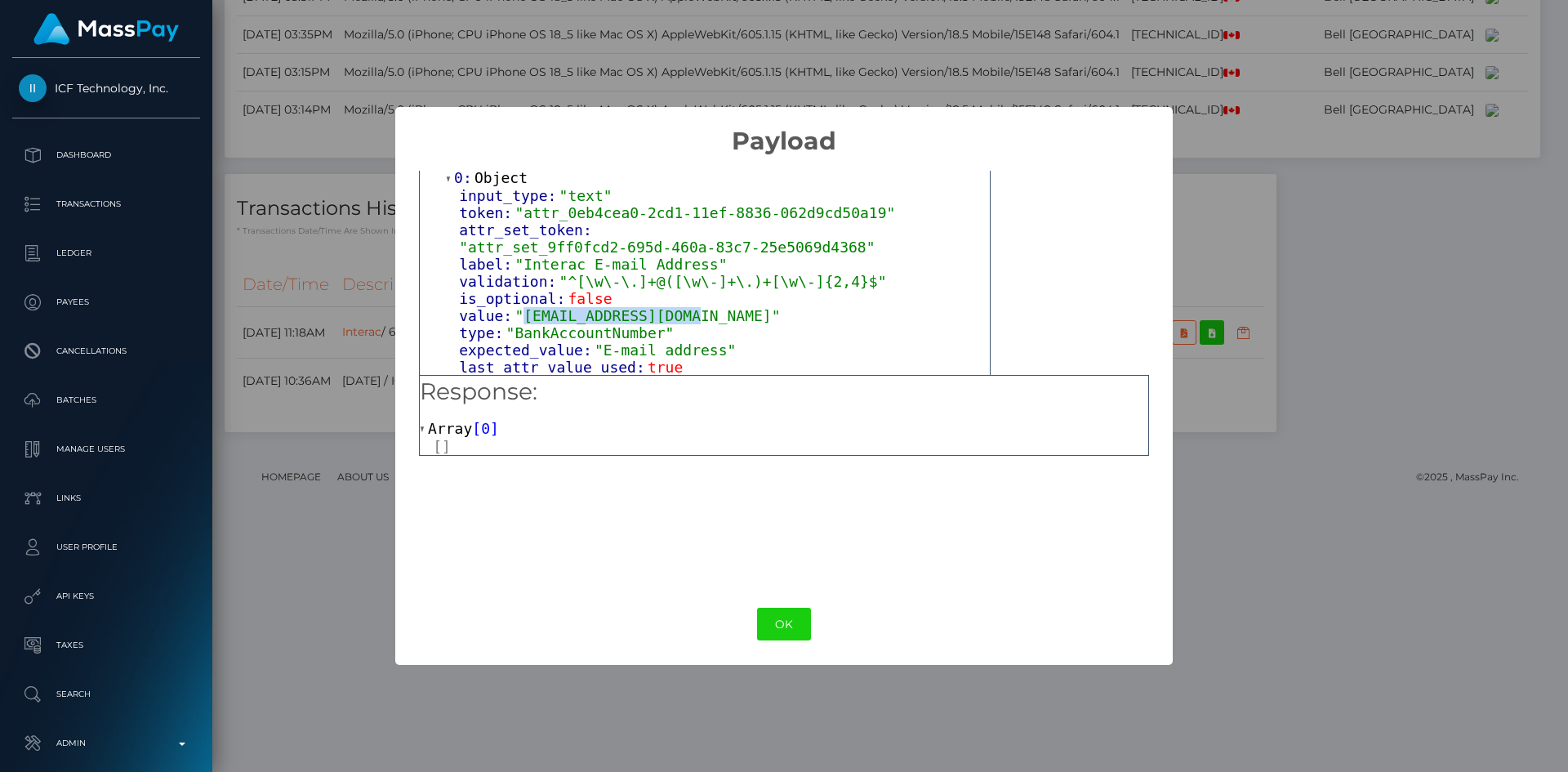
drag, startPoint x: 682, startPoint y: 302, endPoint x: 514, endPoint y: 308, distance: 168.1
click at [514, 308] on div "value: "[EMAIL_ADDRESS][DOMAIN_NAME]"" at bounding box center [724, 316] width 531 height 18
click at [529, 308] on span ""[EMAIL_ADDRESS][DOMAIN_NAME]"" at bounding box center [647, 316] width 266 height 18
drag, startPoint x: 518, startPoint y: 305, endPoint x: 673, endPoint y: 307, distance: 155.0
click at [673, 308] on span ""Pay4booze@gmail.com"" at bounding box center [647, 316] width 266 height 18
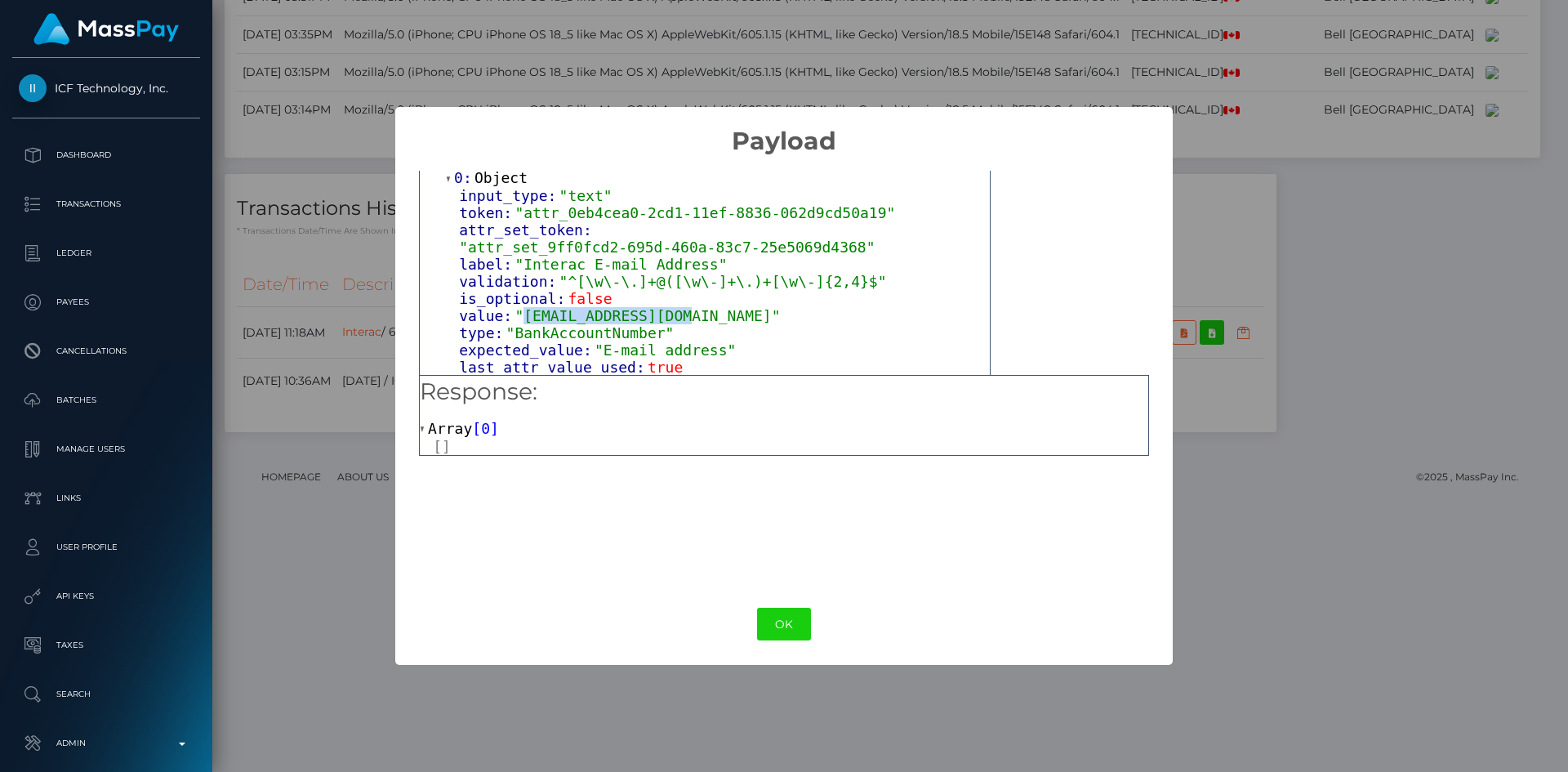
copy span "Pay4booze@gmail.com"
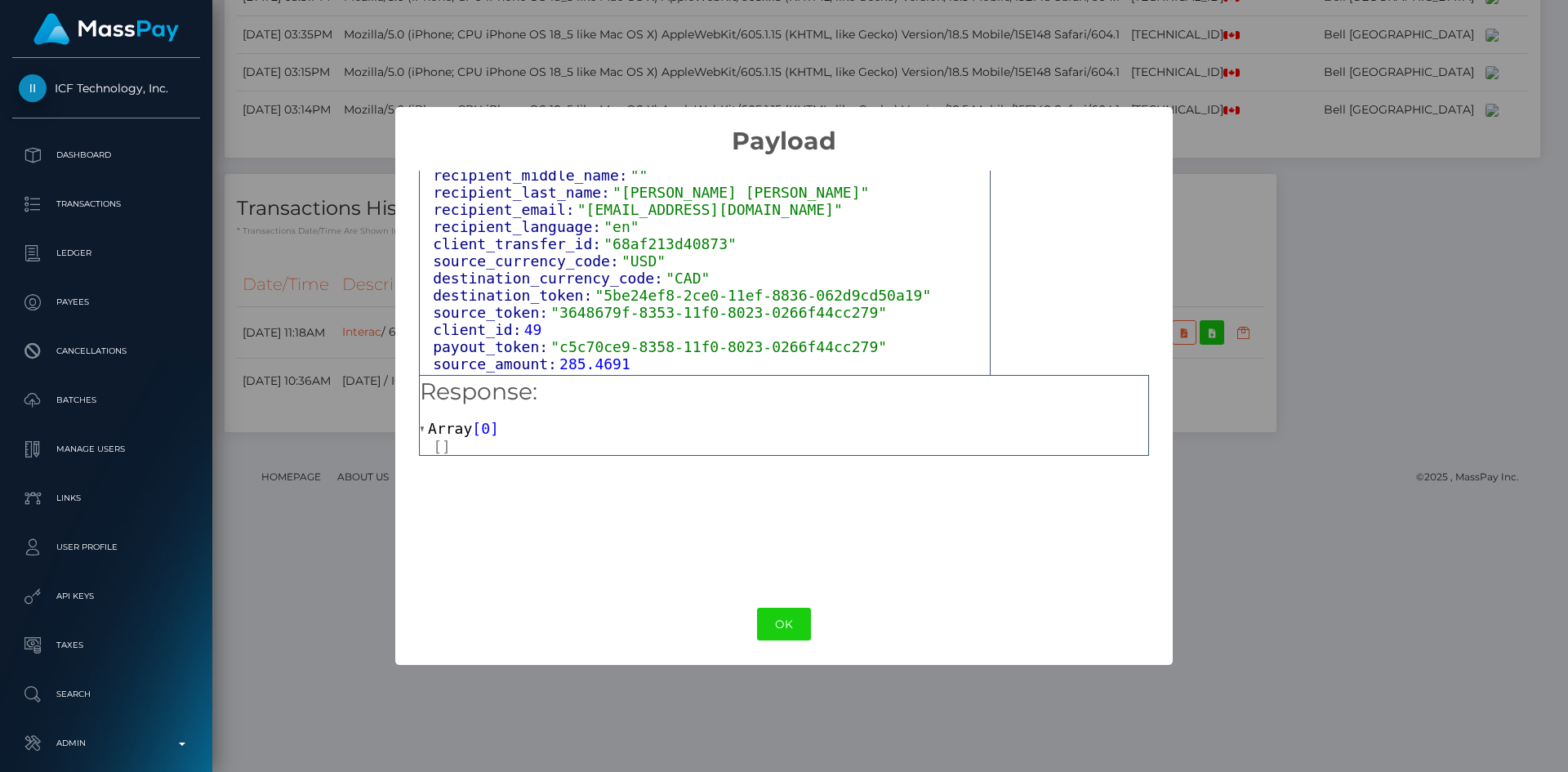
scroll to position [1222, 0]
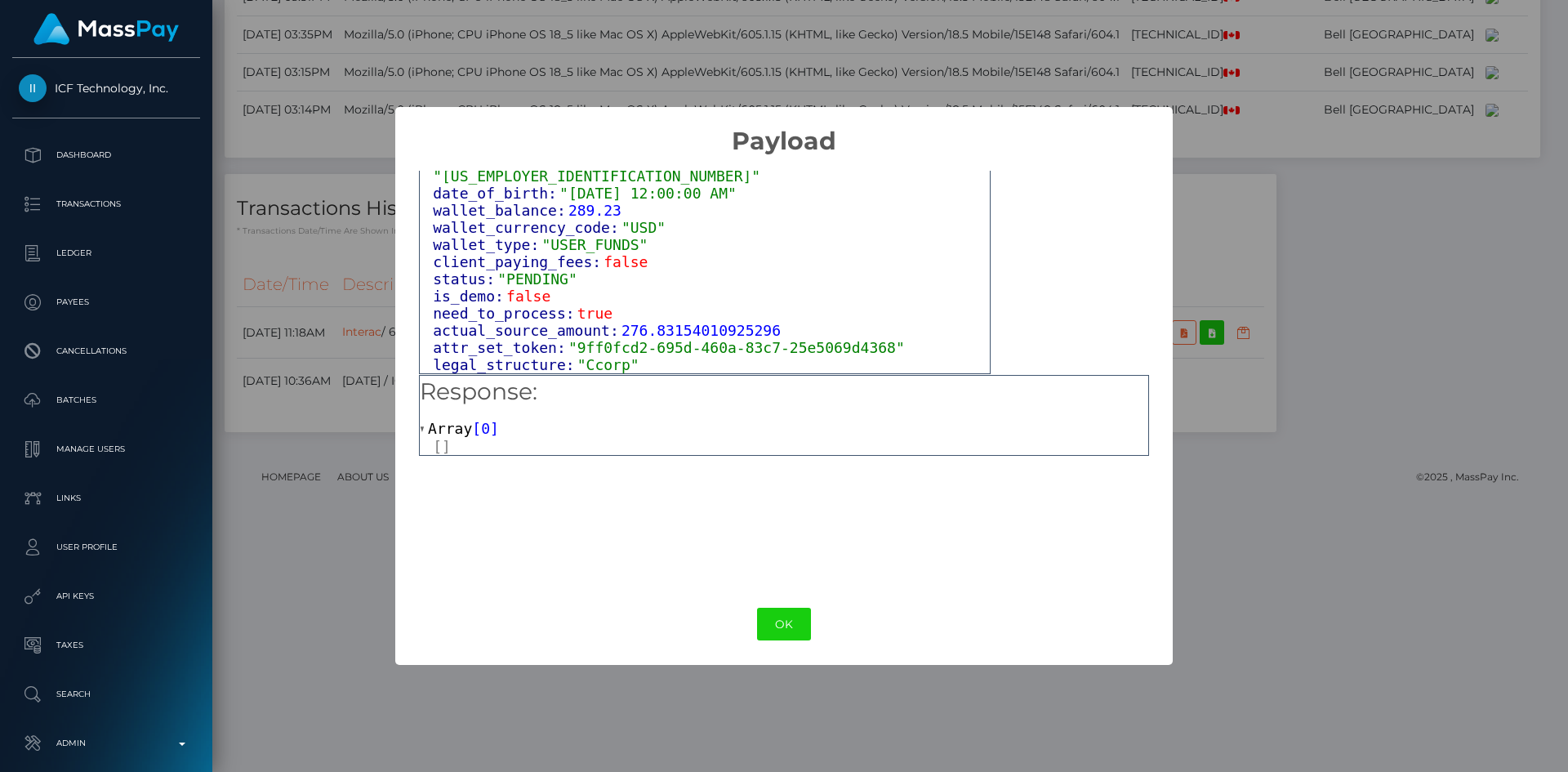
click at [438, 429] on span "Array" at bounding box center [450, 428] width 44 height 18
click at [786, 630] on button "OK" at bounding box center [784, 624] width 54 height 33
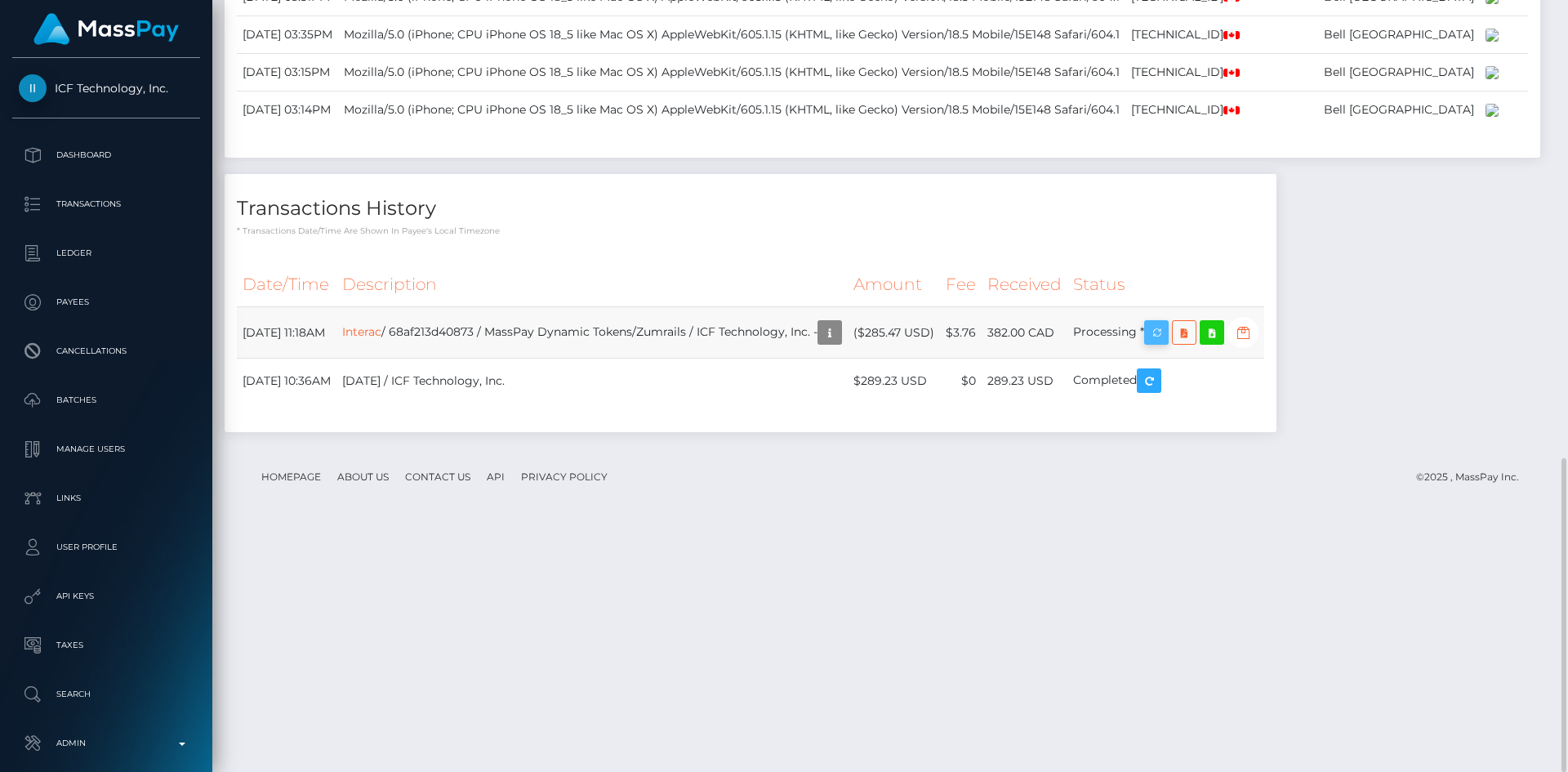
scroll to position [196, 420]
click at [1167, 344] on icon "button" at bounding box center [1155, 333] width 19 height 20
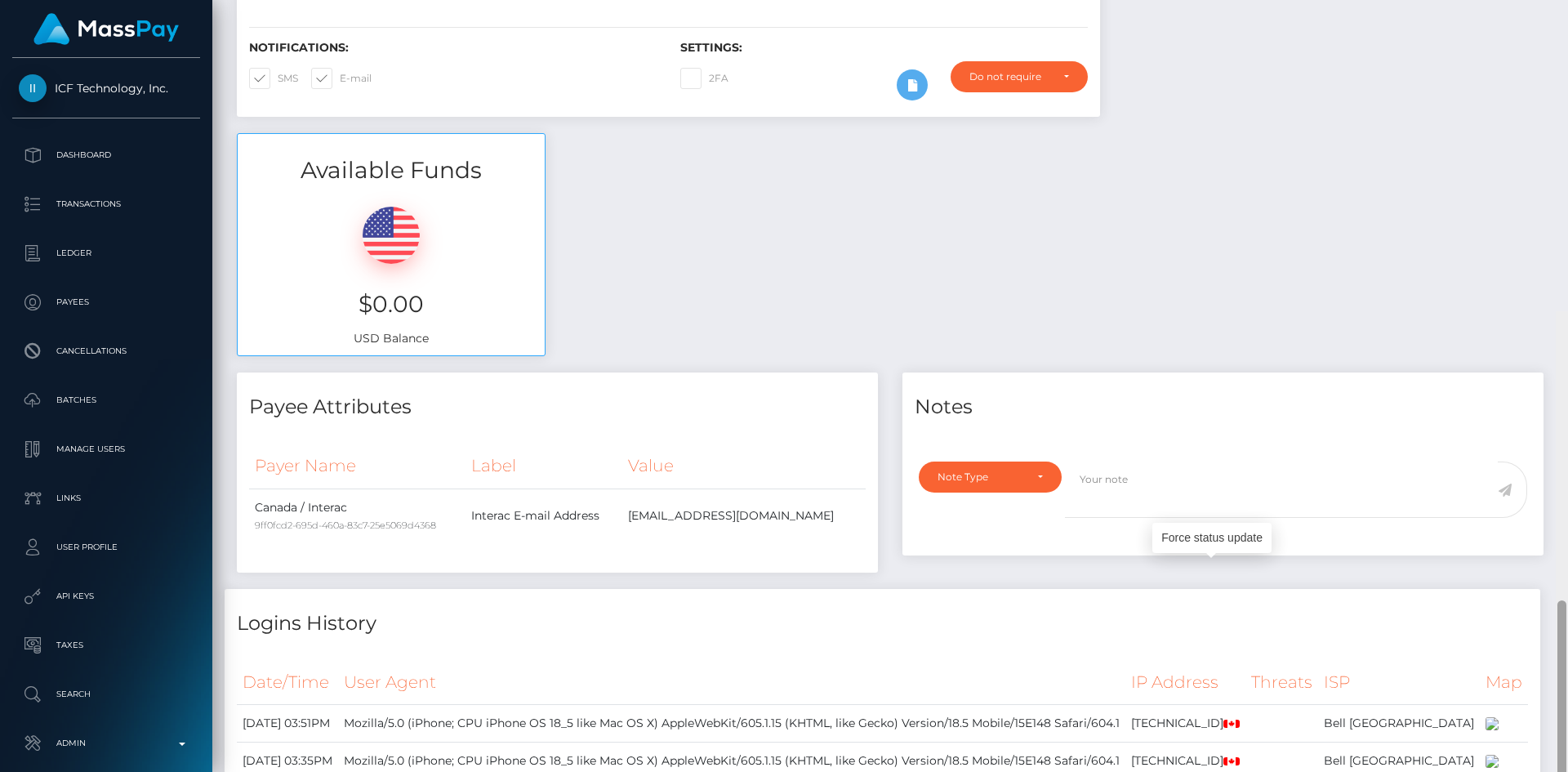
scroll to position [0, 0]
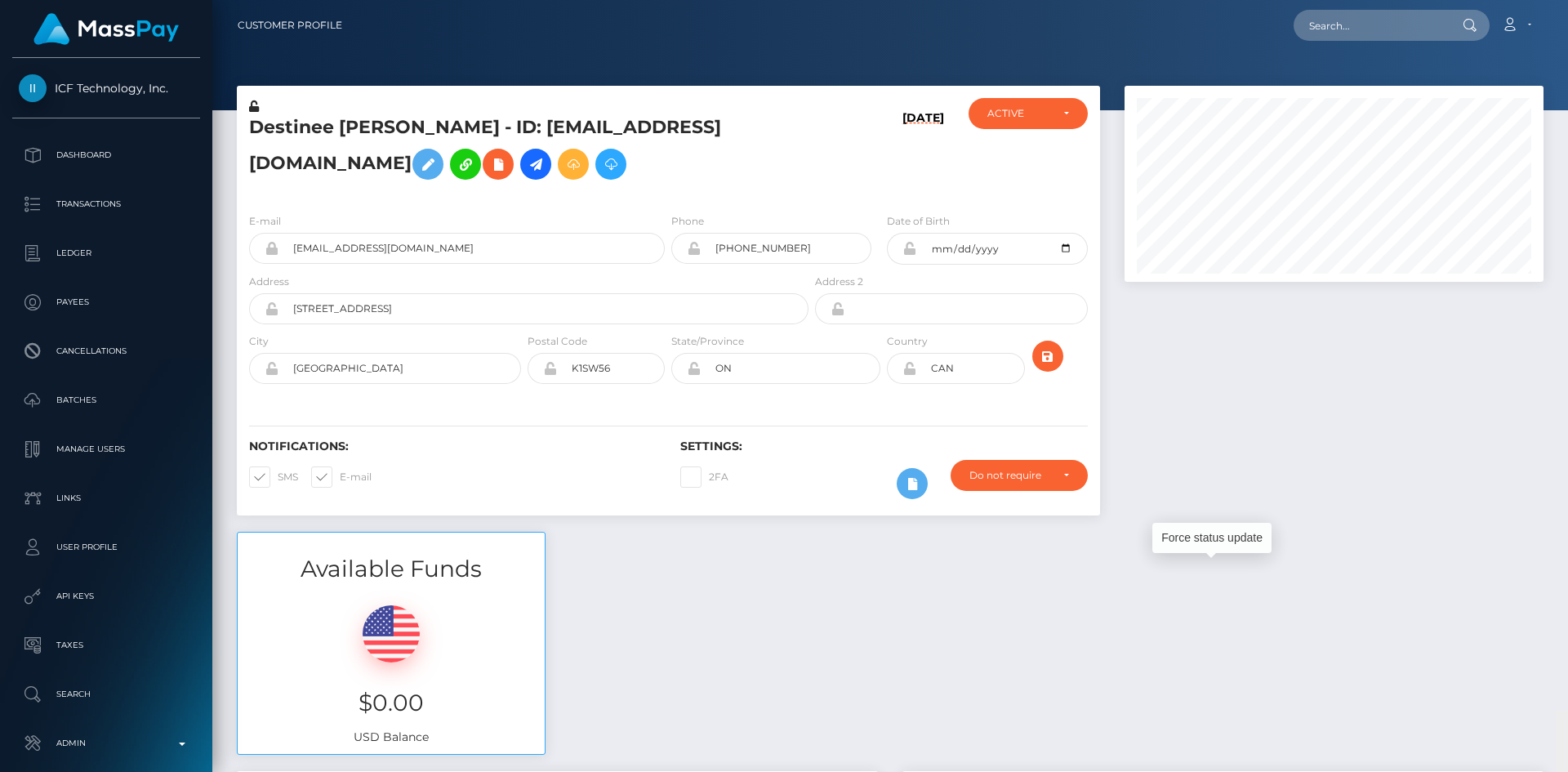
drag, startPoint x: 1557, startPoint y: 585, endPoint x: 1565, endPoint y: 0, distance: 585.1
click at [1567, 8] on div "Customer Profile Loading... Loading..." at bounding box center [890, 386] width 1356 height 772
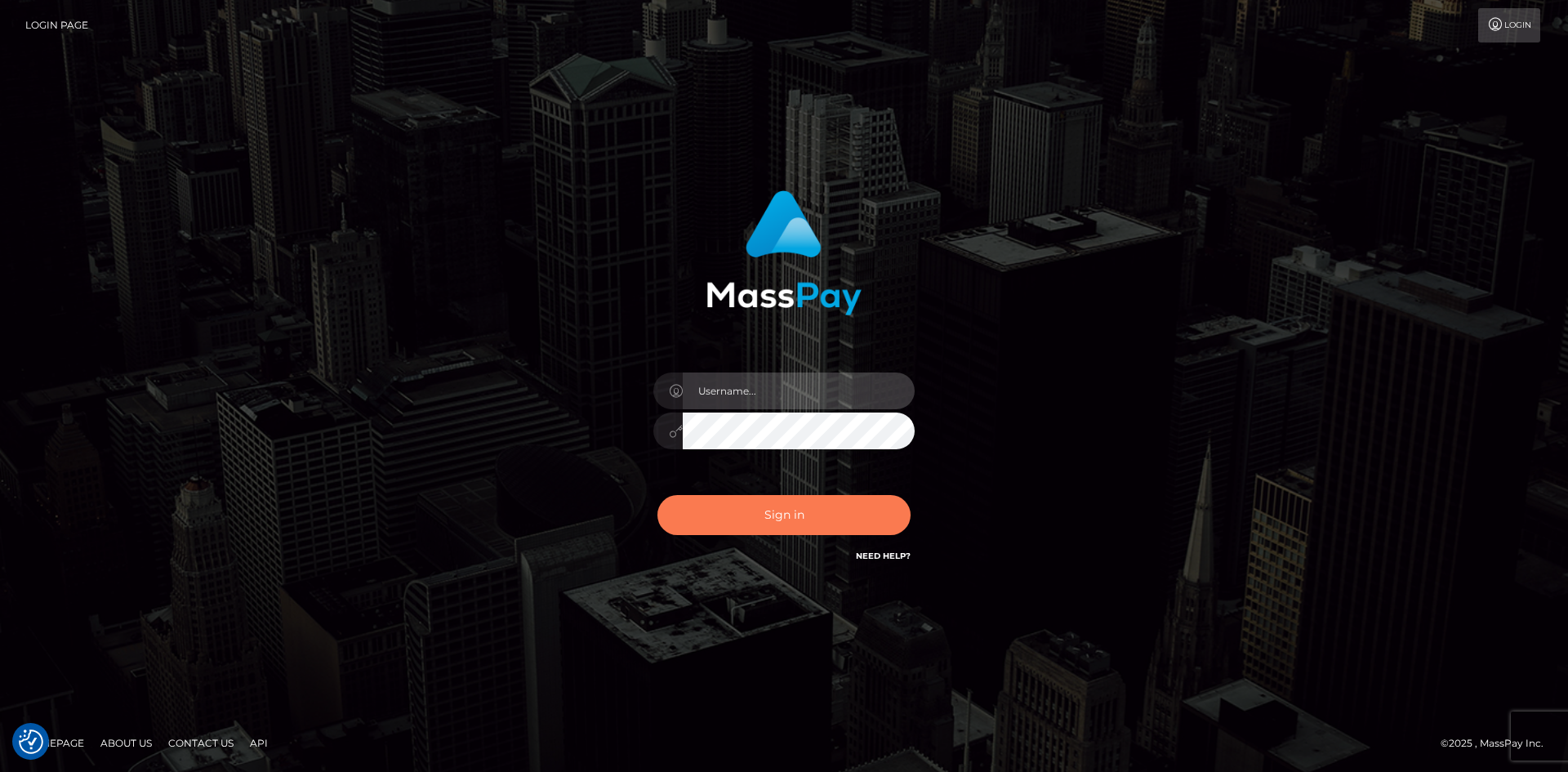
type input "alexstef"
click at [804, 502] on button "Sign in" at bounding box center [784, 514] width 253 height 40
type input "alexstef"
click at [798, 510] on button "Sign in" at bounding box center [784, 514] width 253 height 40
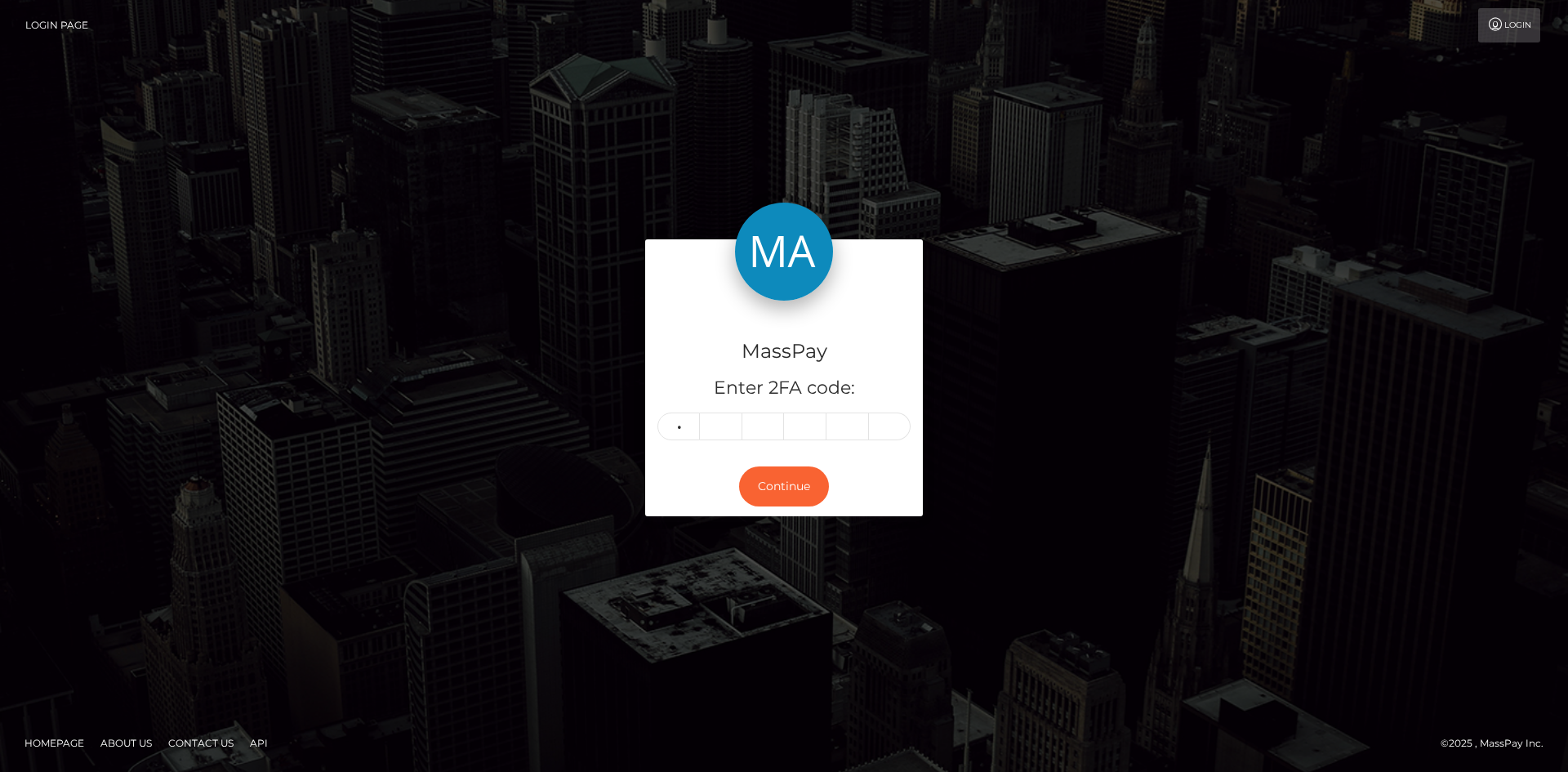
type input "6"
type input "5"
type input "0"
type input "9"
type input "7"
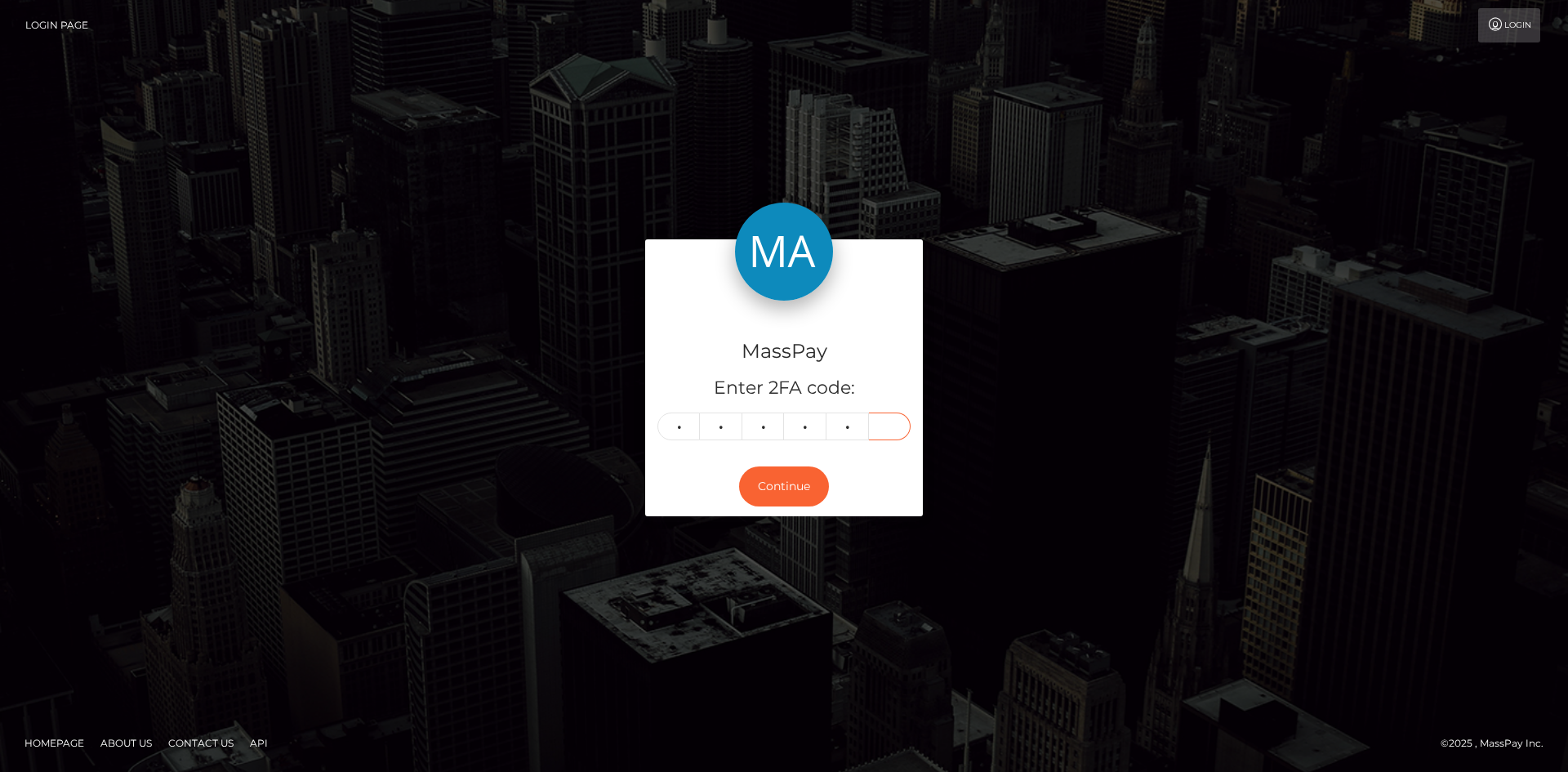
type input "2"
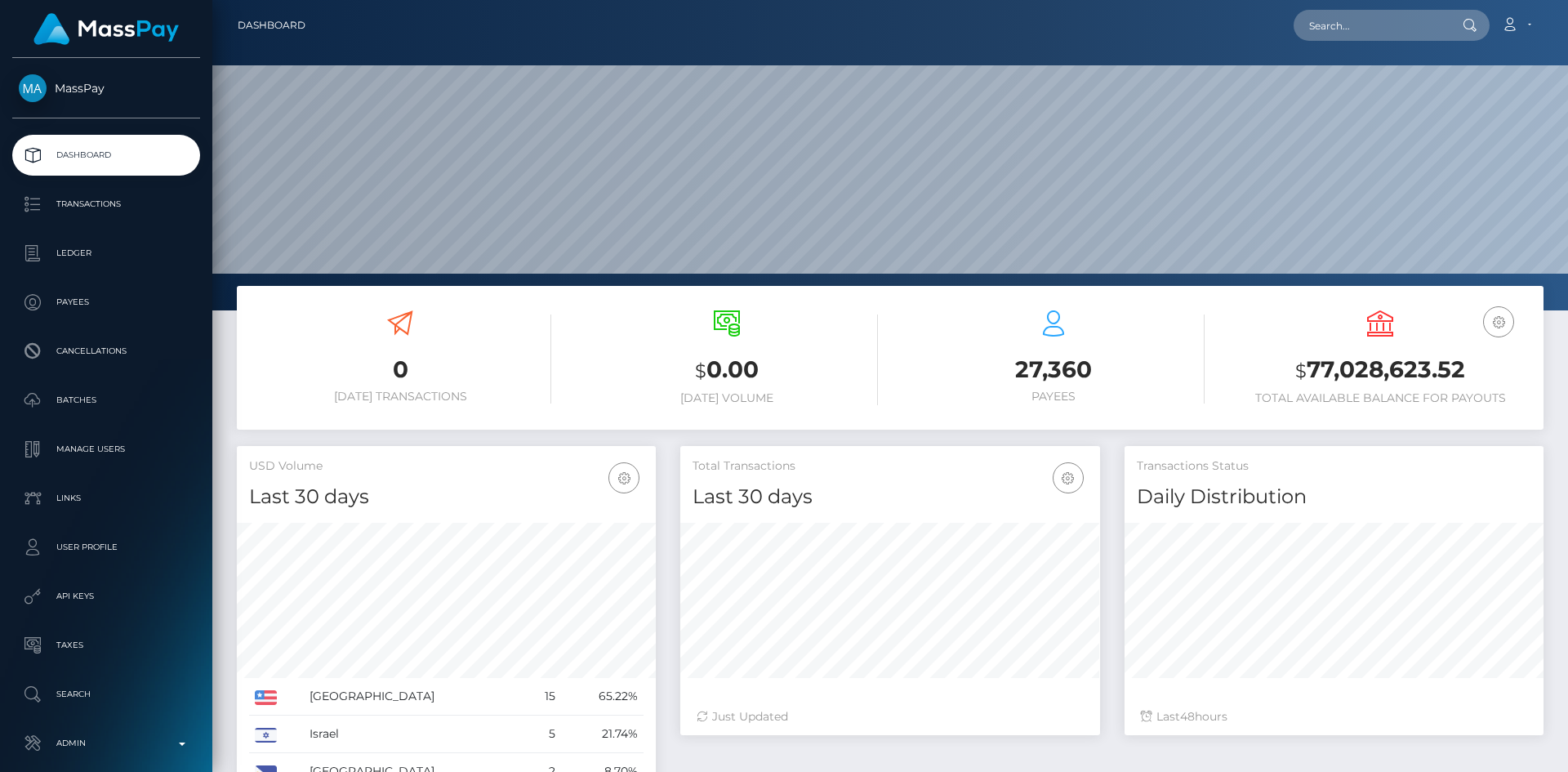
scroll to position [290, 420]
click at [1382, 23] on input "text" at bounding box center [1371, 26] width 153 height 31
paste input "poact_jfyzyiy66eQC"
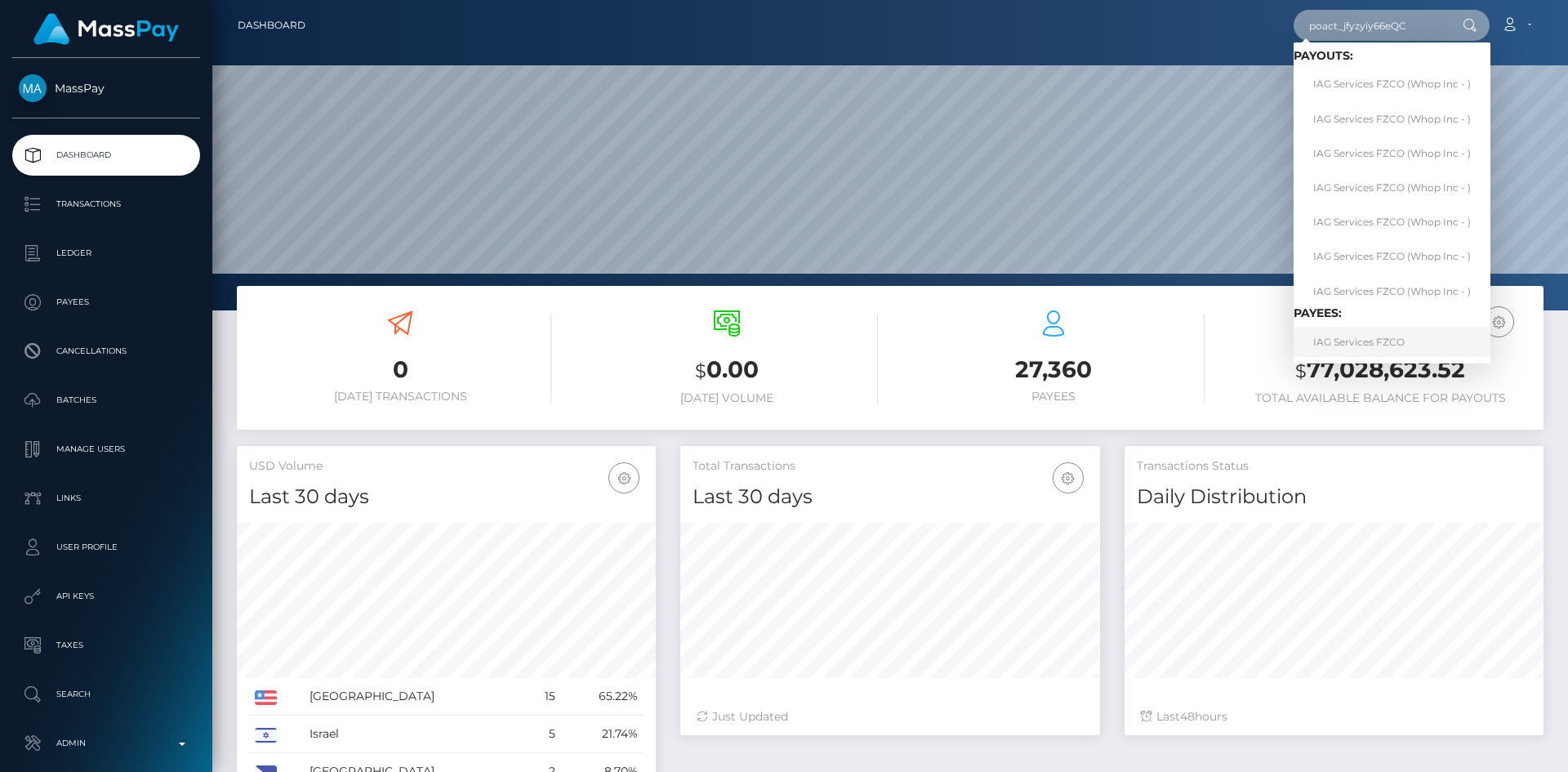
type input "poact_jfyzyiy66eQC"
click at [1358, 340] on link "IAG Services FZCO" at bounding box center [1392, 342] width 197 height 30
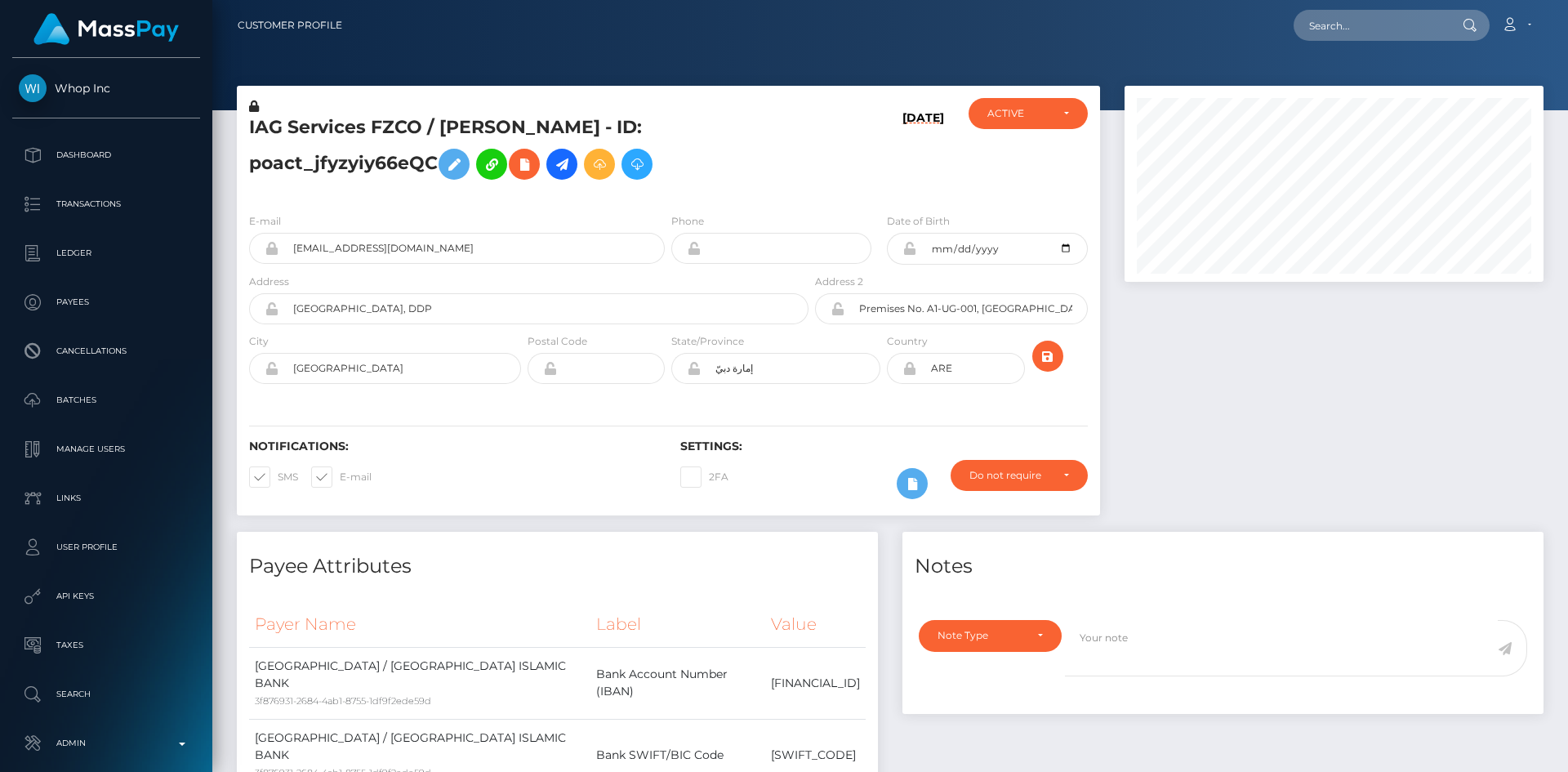
scroll to position [196, 420]
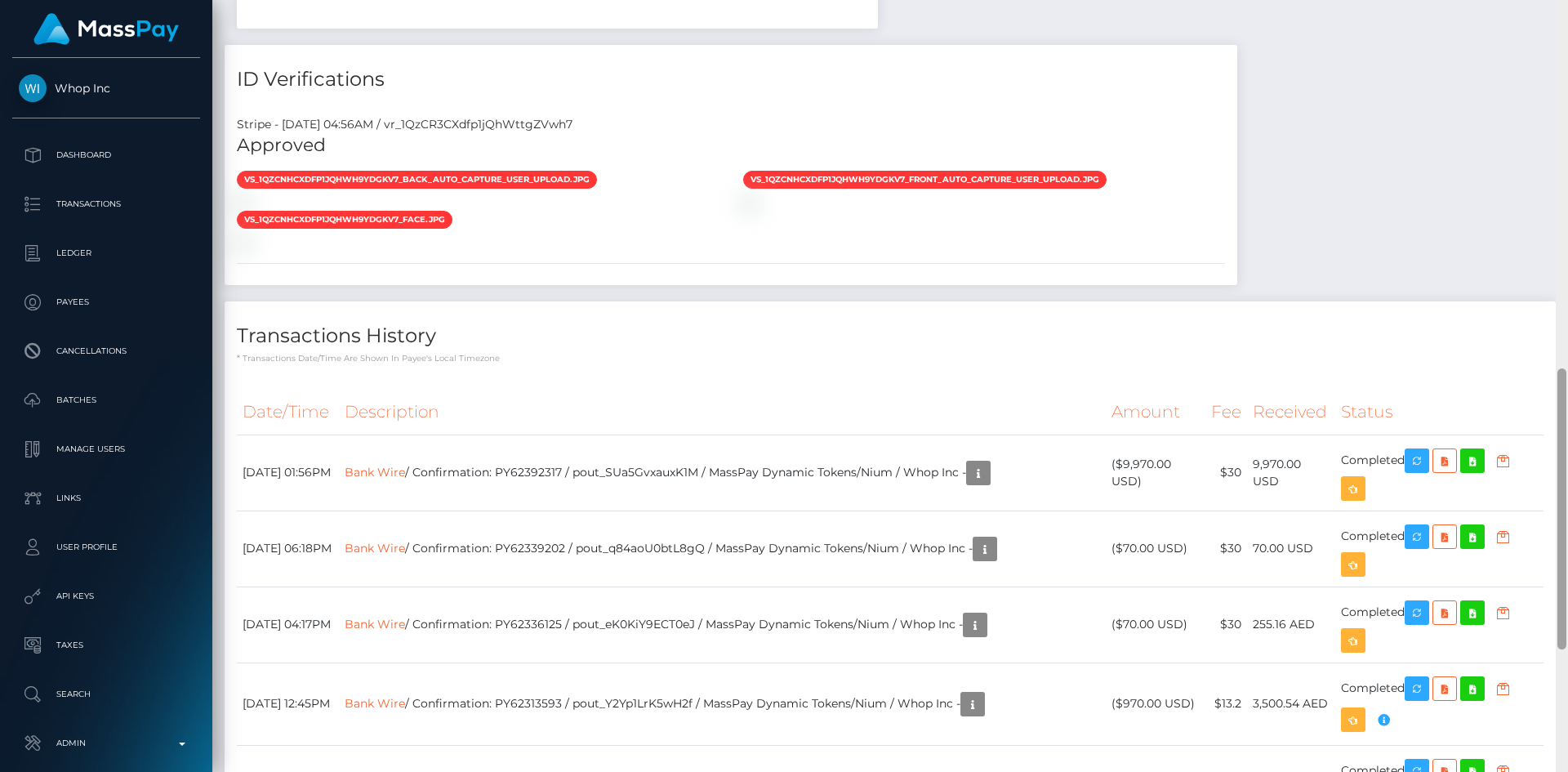
click at [1559, 452] on div at bounding box center [1562, 509] width 9 height 281
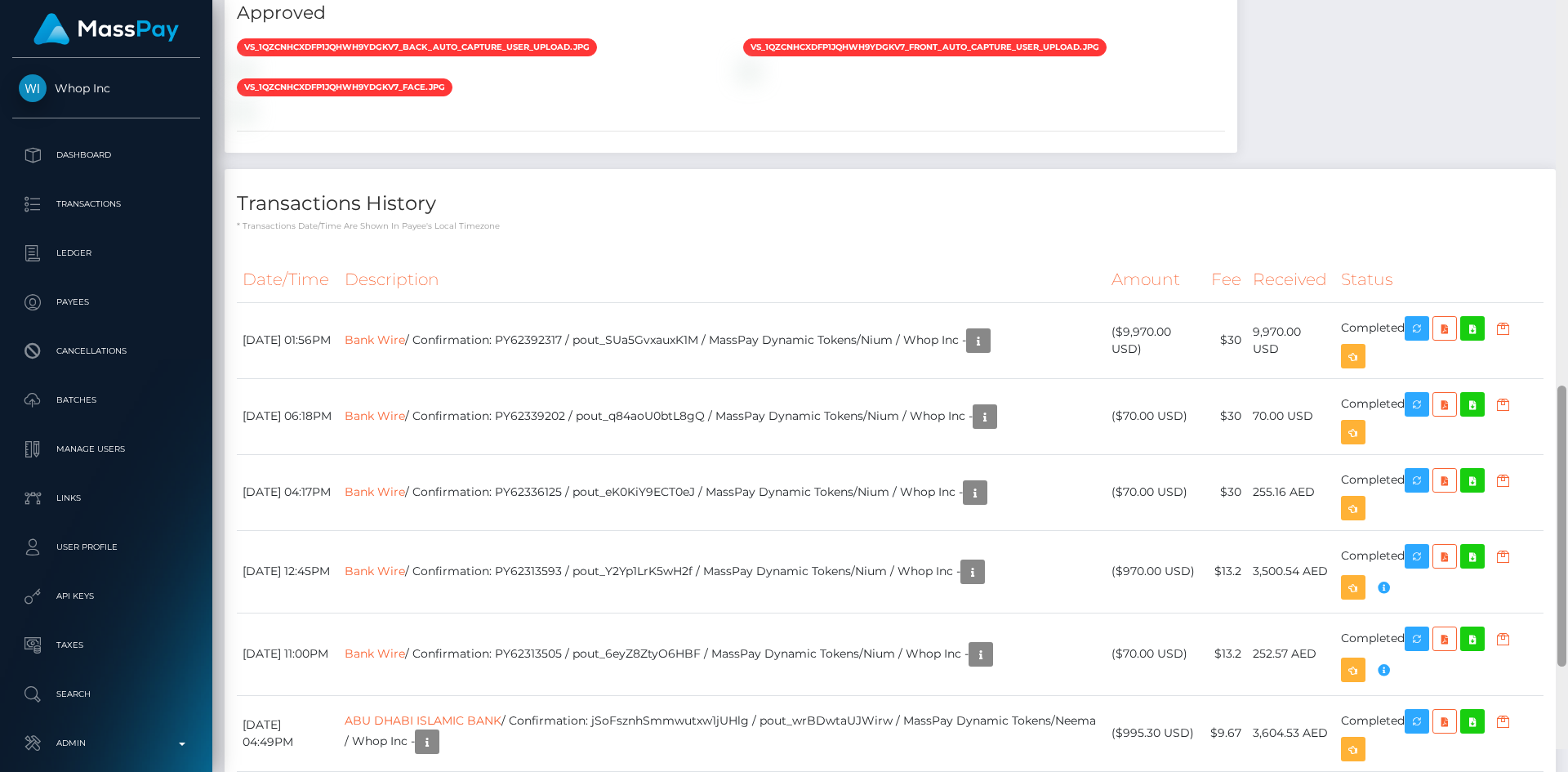
scroll to position [1114, 0]
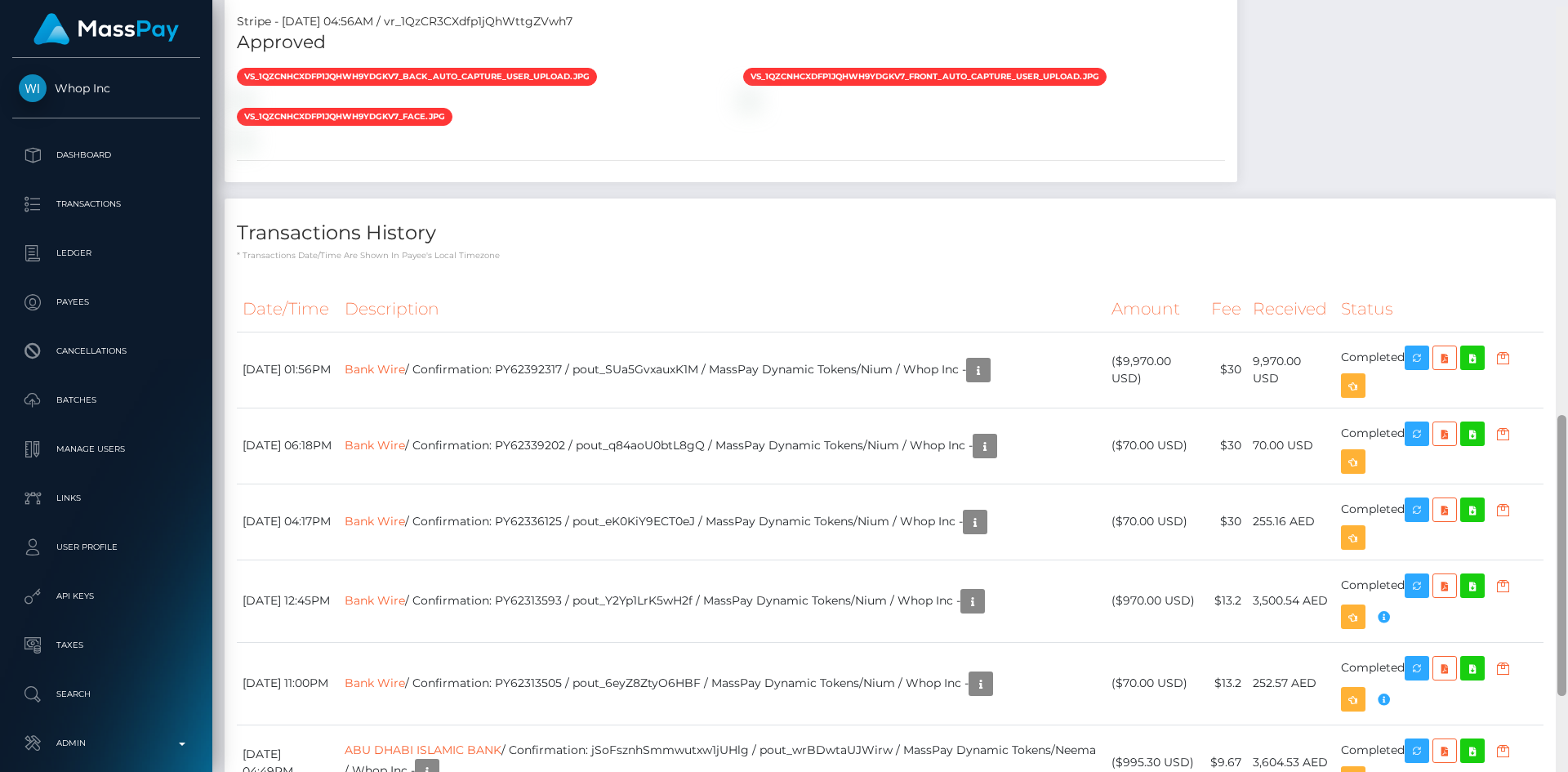
drag, startPoint x: 1562, startPoint y: 408, endPoint x: 1566, endPoint y: 420, distance: 12.6
click at [1566, 420] on div at bounding box center [1562, 392] width 12 height 772
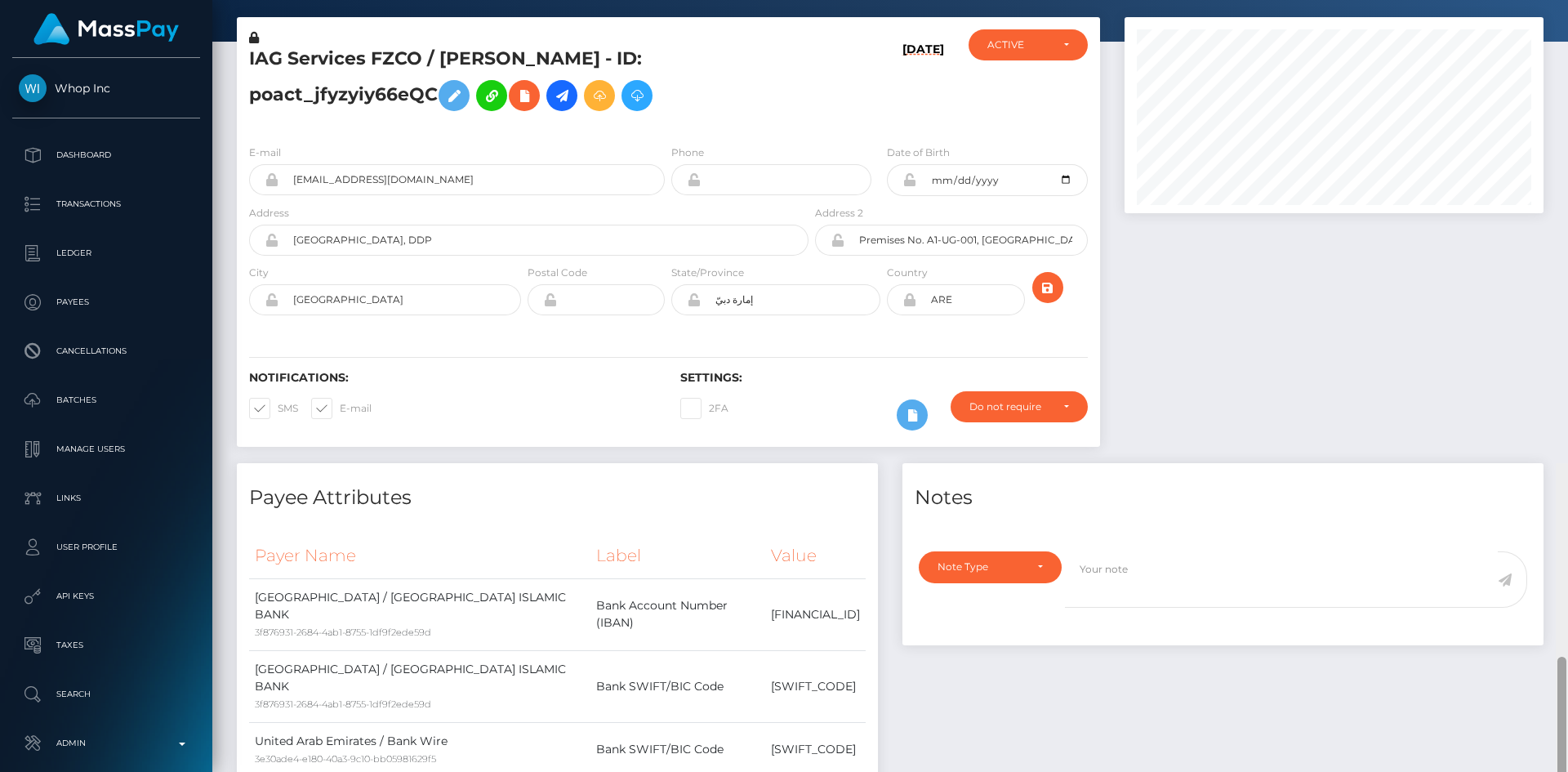
scroll to position [0, 0]
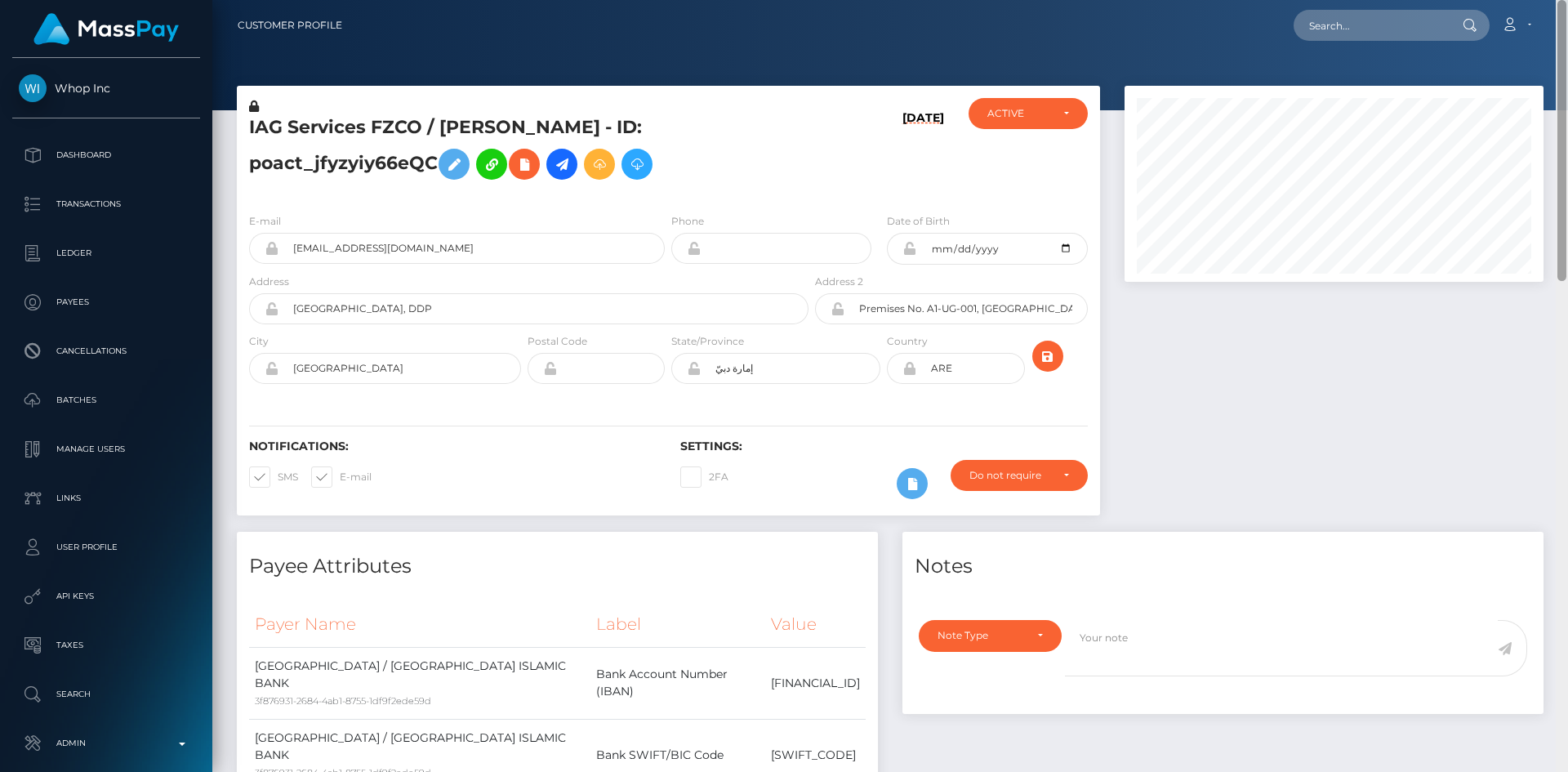
drag, startPoint x: 1558, startPoint y: 543, endPoint x: 1558, endPoint y: 66, distance: 477.0
click at [1559, 67] on div at bounding box center [1562, 140] width 9 height 281
click at [1351, 31] on input "text" at bounding box center [1371, 26] width 153 height 31
paste input "22176471-379c-4313-828b-b33d002936c7"
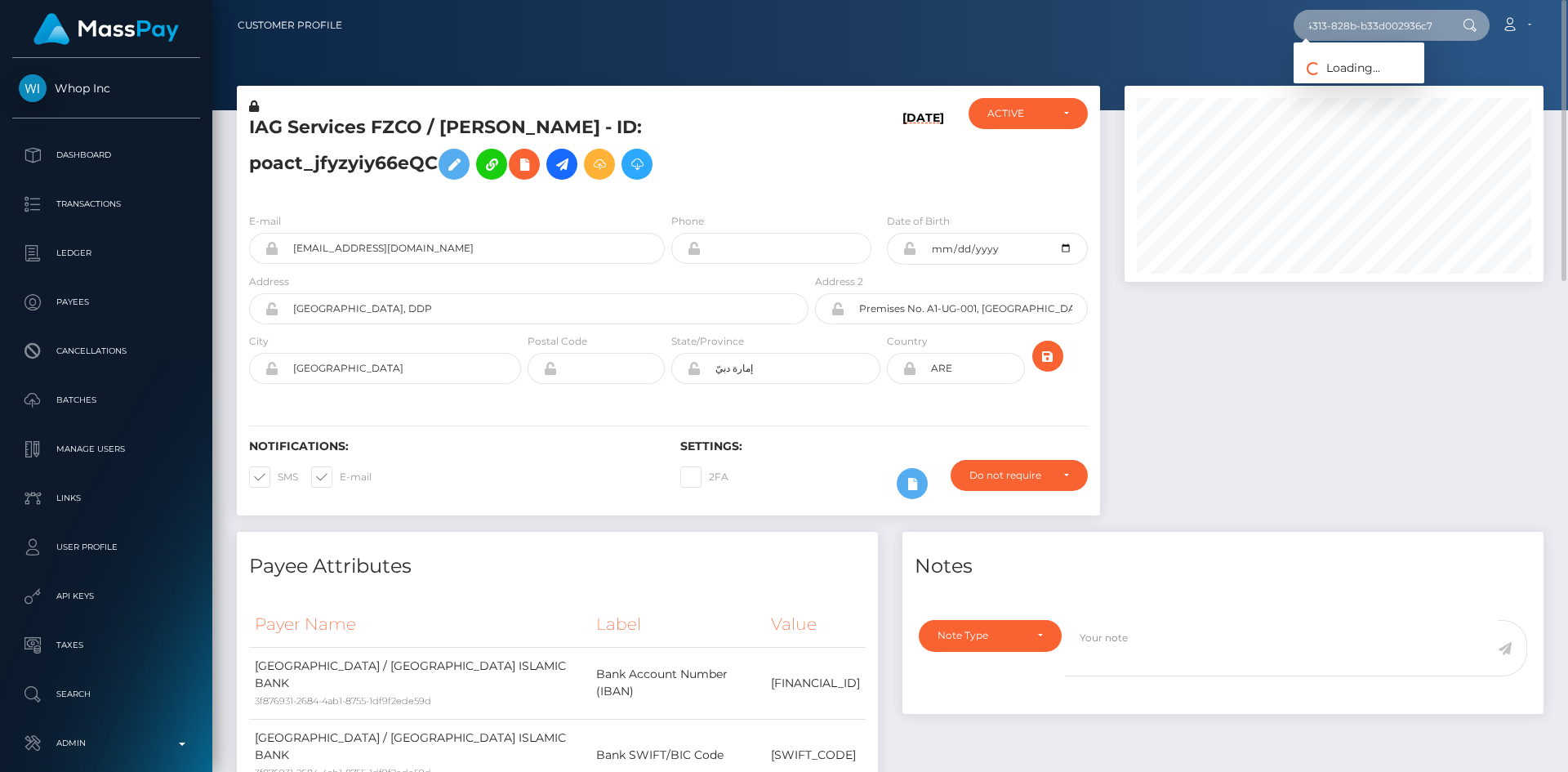
type input "22176471-379c-4313-828b-b33d002936c7"
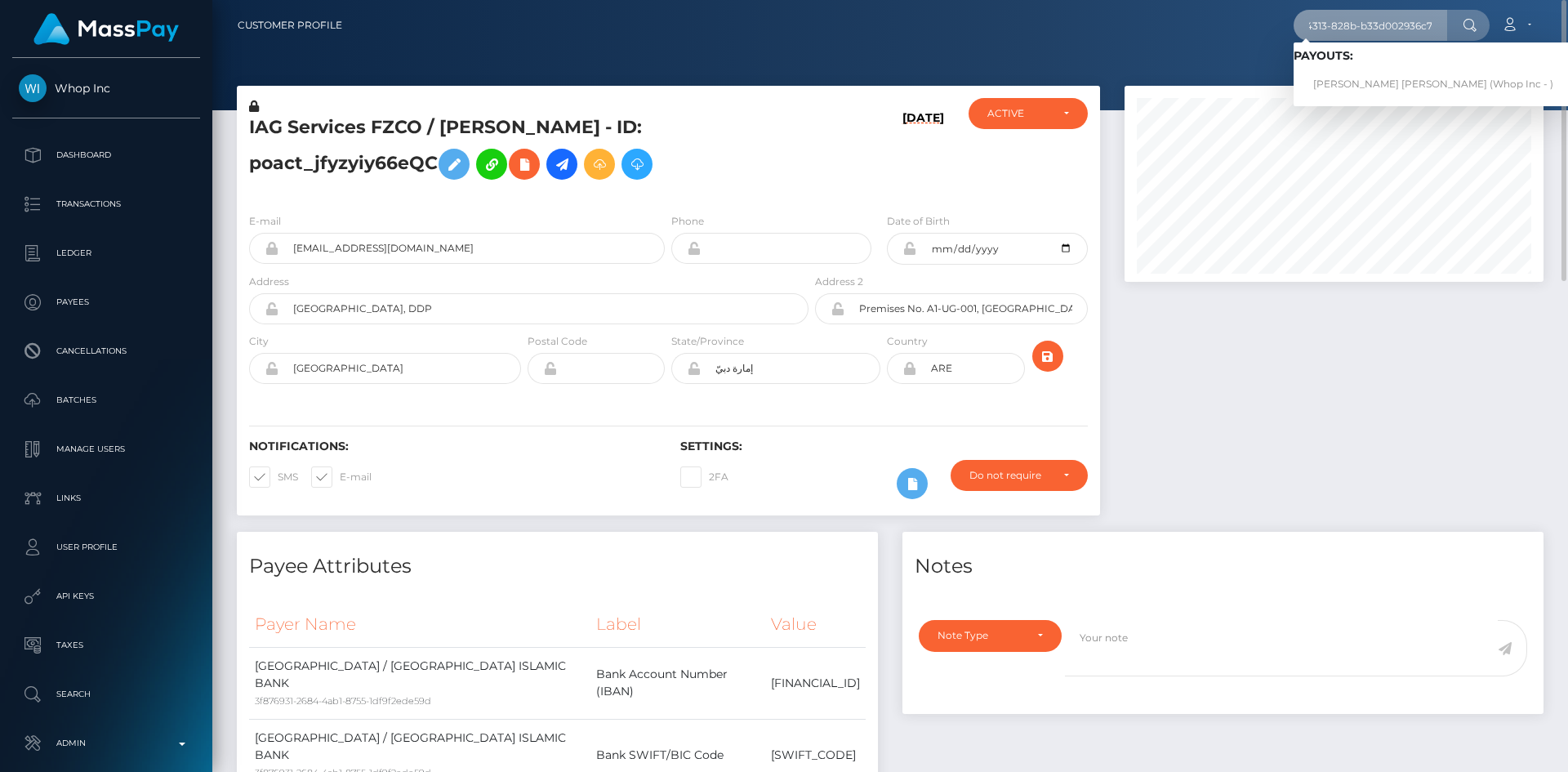
scroll to position [0, 0]
click at [1341, 89] on link "XAVIER LEE MORGAN (Whop Inc - )" at bounding box center [1433, 84] width 280 height 30
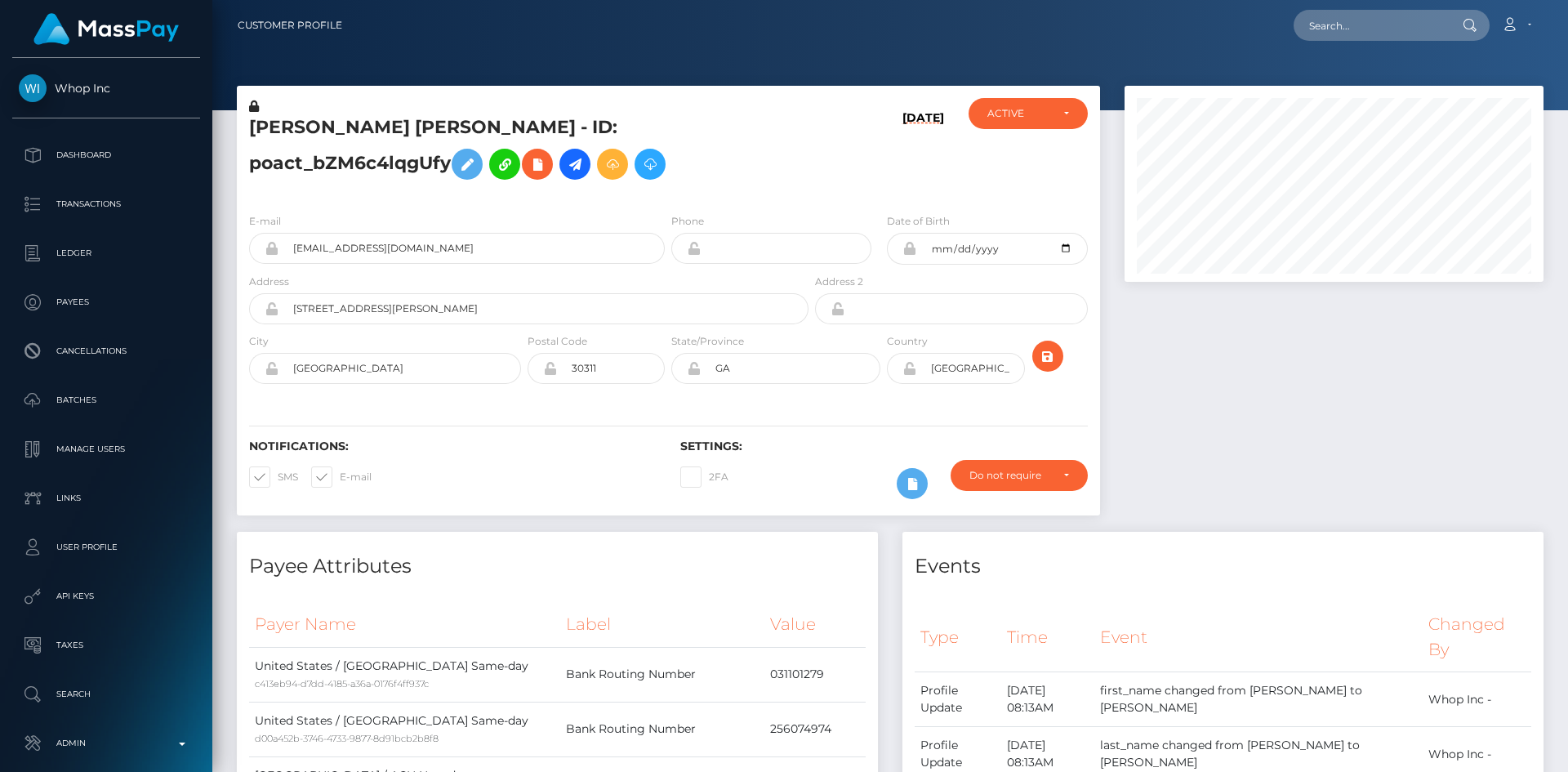
scroll to position [196, 420]
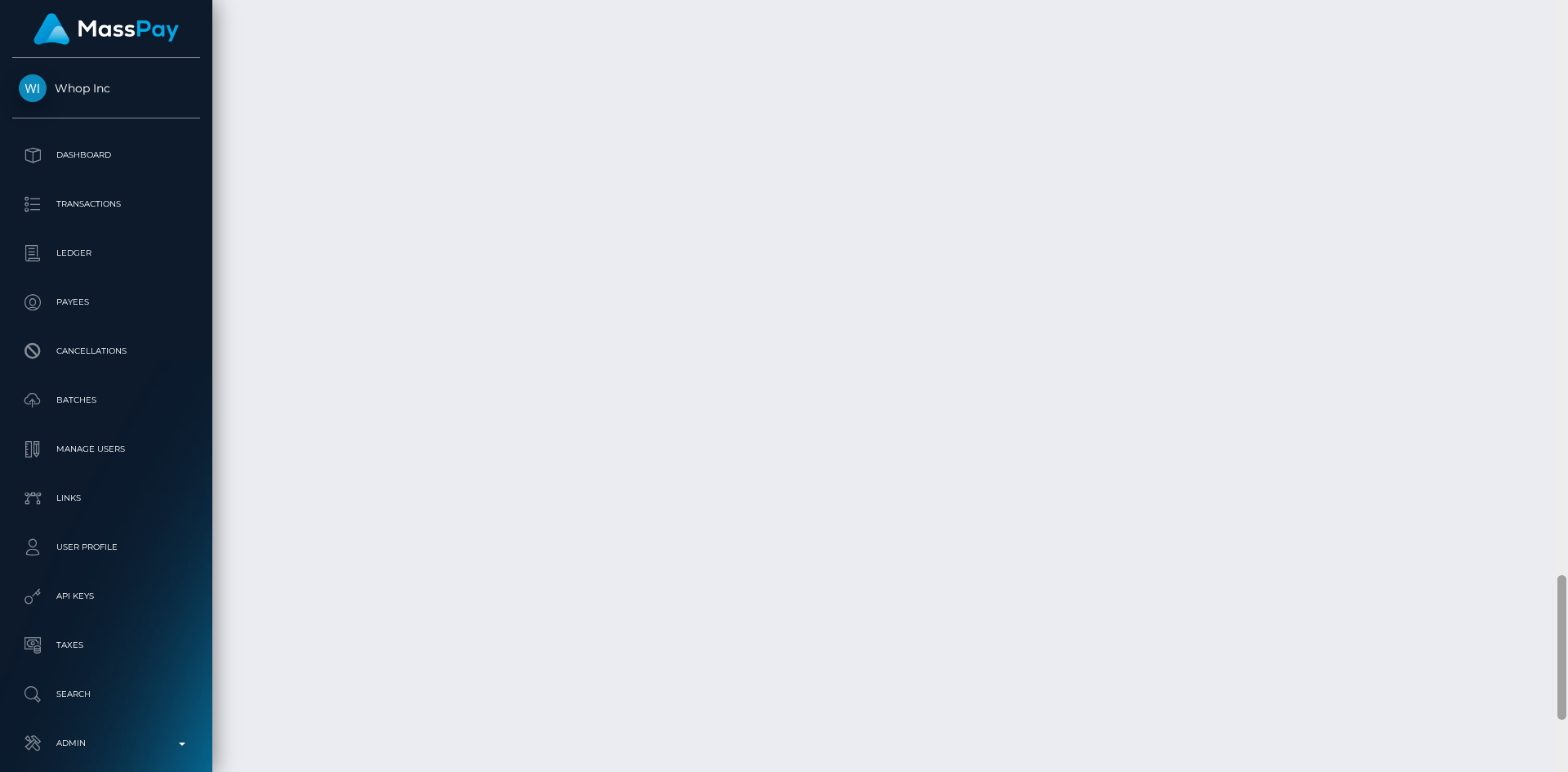
click at [1567, 603] on div at bounding box center [1562, 386] width 12 height 772
drag, startPoint x: 1563, startPoint y: 602, endPoint x: 1564, endPoint y: 623, distance: 21.0
click at [1564, 623] on div at bounding box center [1562, 669] width 9 height 145
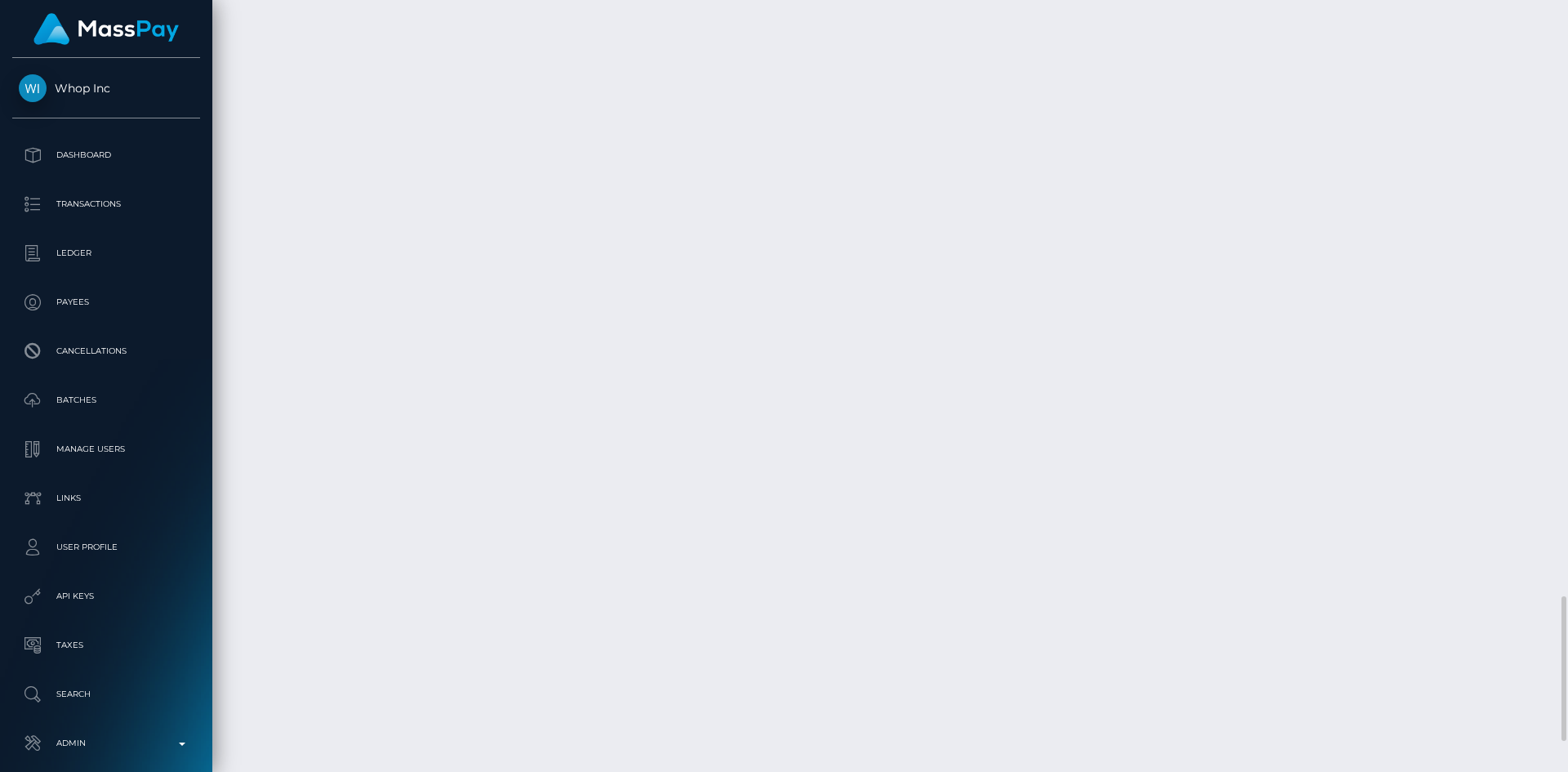
drag, startPoint x: 859, startPoint y: 635, endPoint x: 979, endPoint y: 634, distance: 120.0
copy td "pout_C2VHIJf0W7Aek"
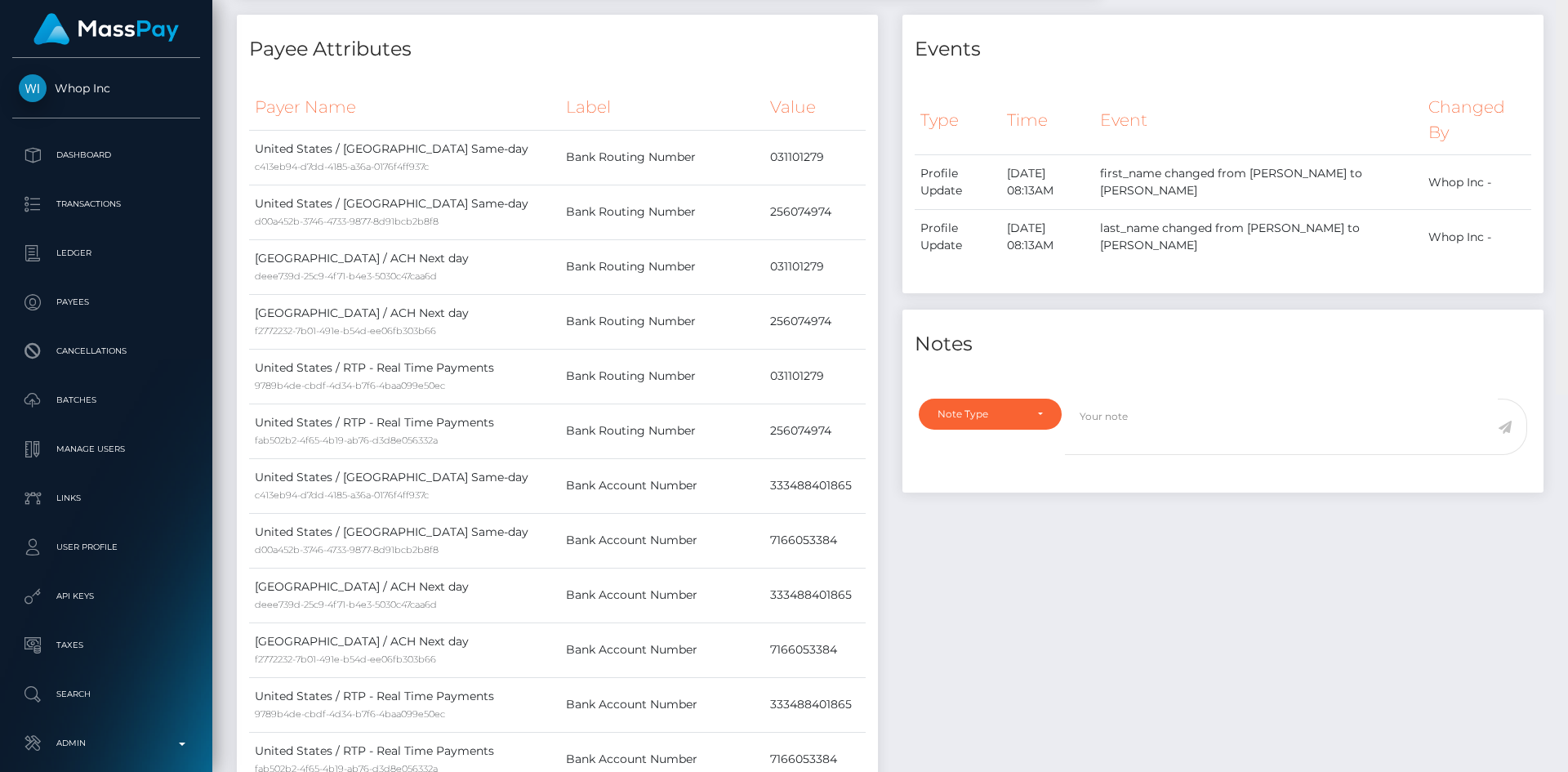
scroll to position [0, 0]
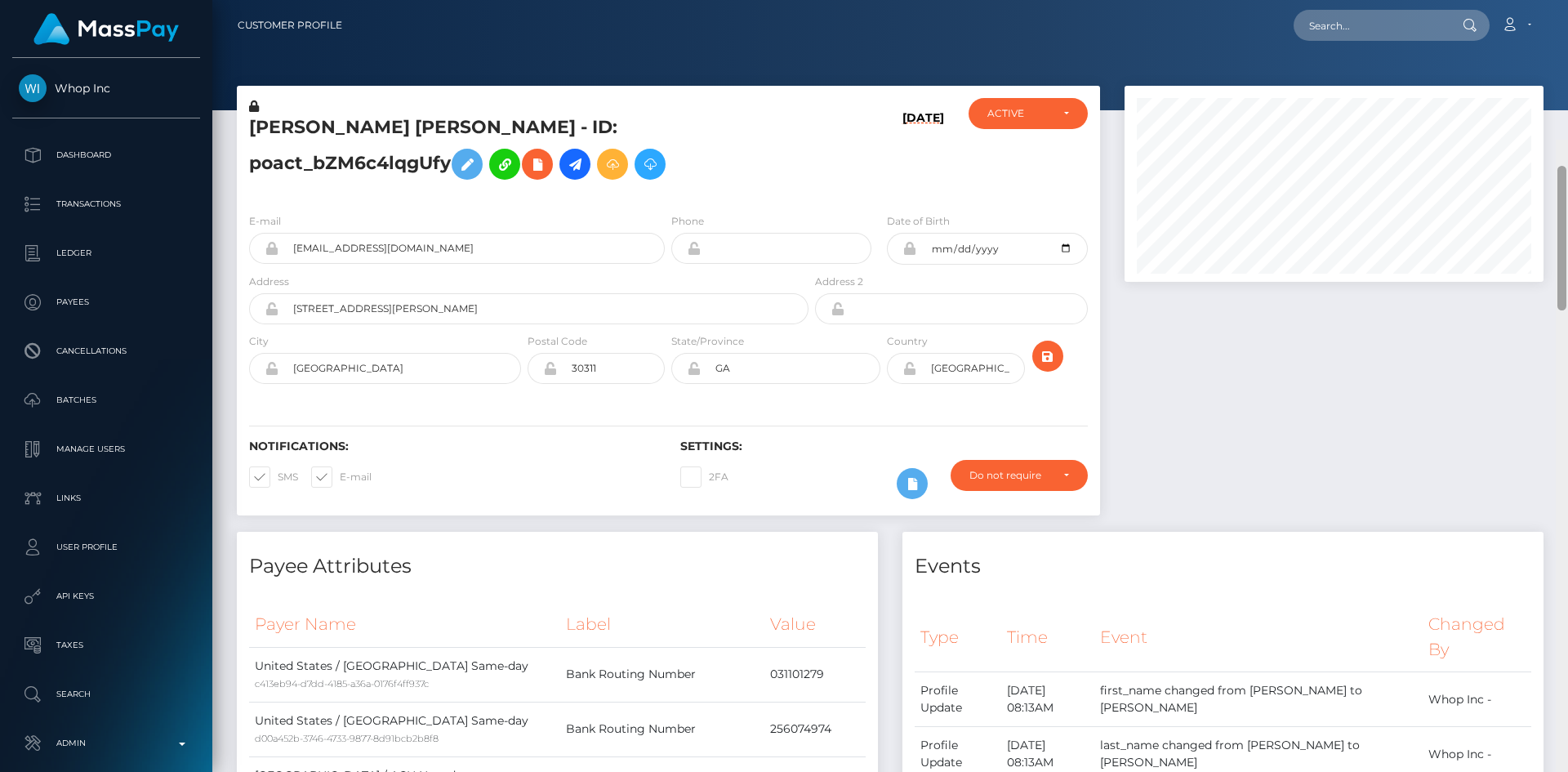
drag, startPoint x: 1562, startPoint y: 612, endPoint x: 1567, endPoint y: -71, distance: 683.0
click at [1567, 0] on html "Whop Inc Dashboard Transactions Ledger Payees Cancellations Links" at bounding box center [784, 386] width 1568 height 772
click at [1392, 23] on input "text" at bounding box center [1371, 26] width 153 height 31
paste input "jaklova09@gmail.com"
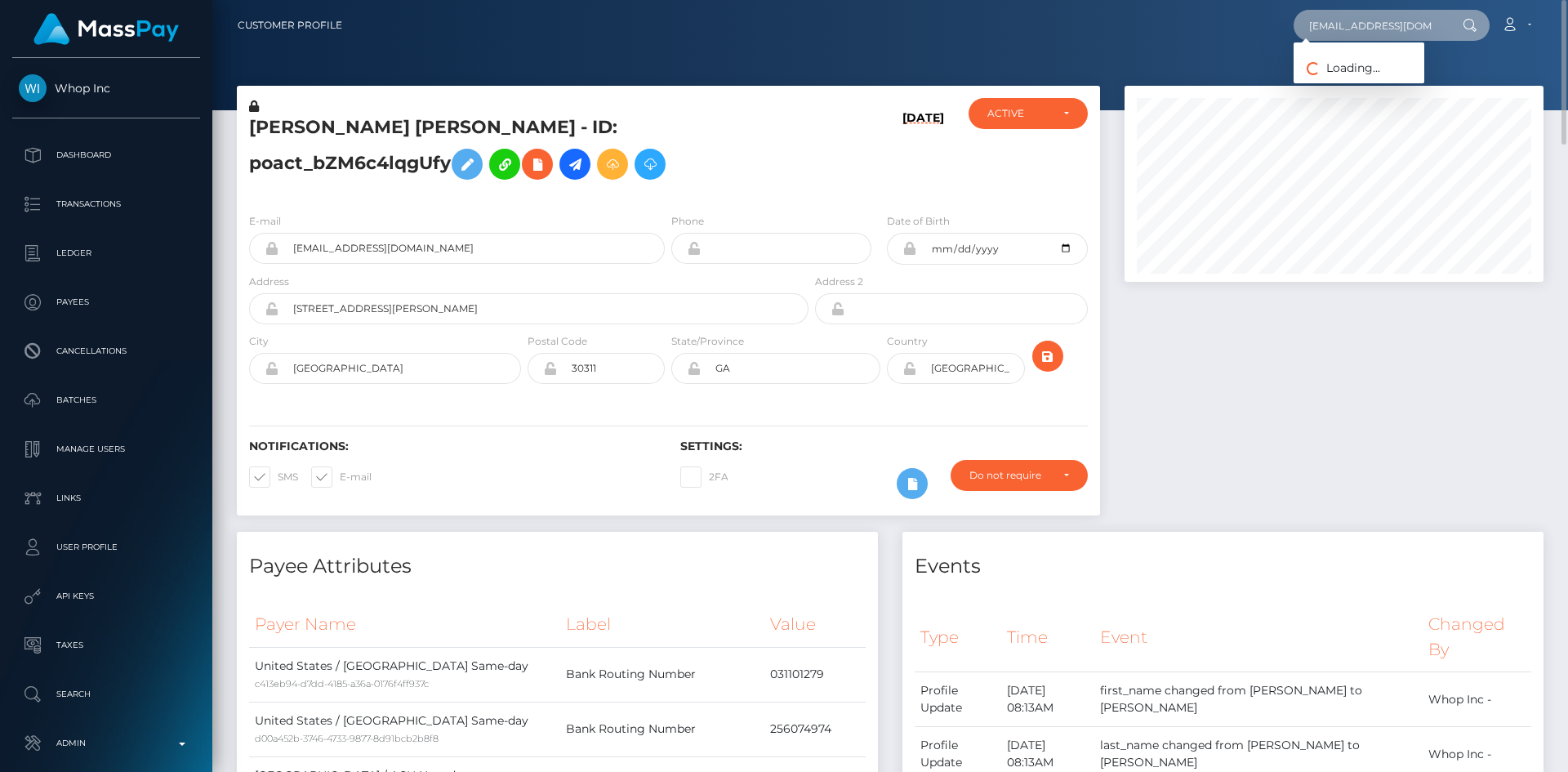
type input "jaklova09@gmail.com"
drag, startPoint x: 1352, startPoint y: 83, endPoint x: 1323, endPoint y: 88, distance: 29.4
click at [1352, 83] on link "eeriekittyfeet" at bounding box center [1359, 84] width 131 height 30
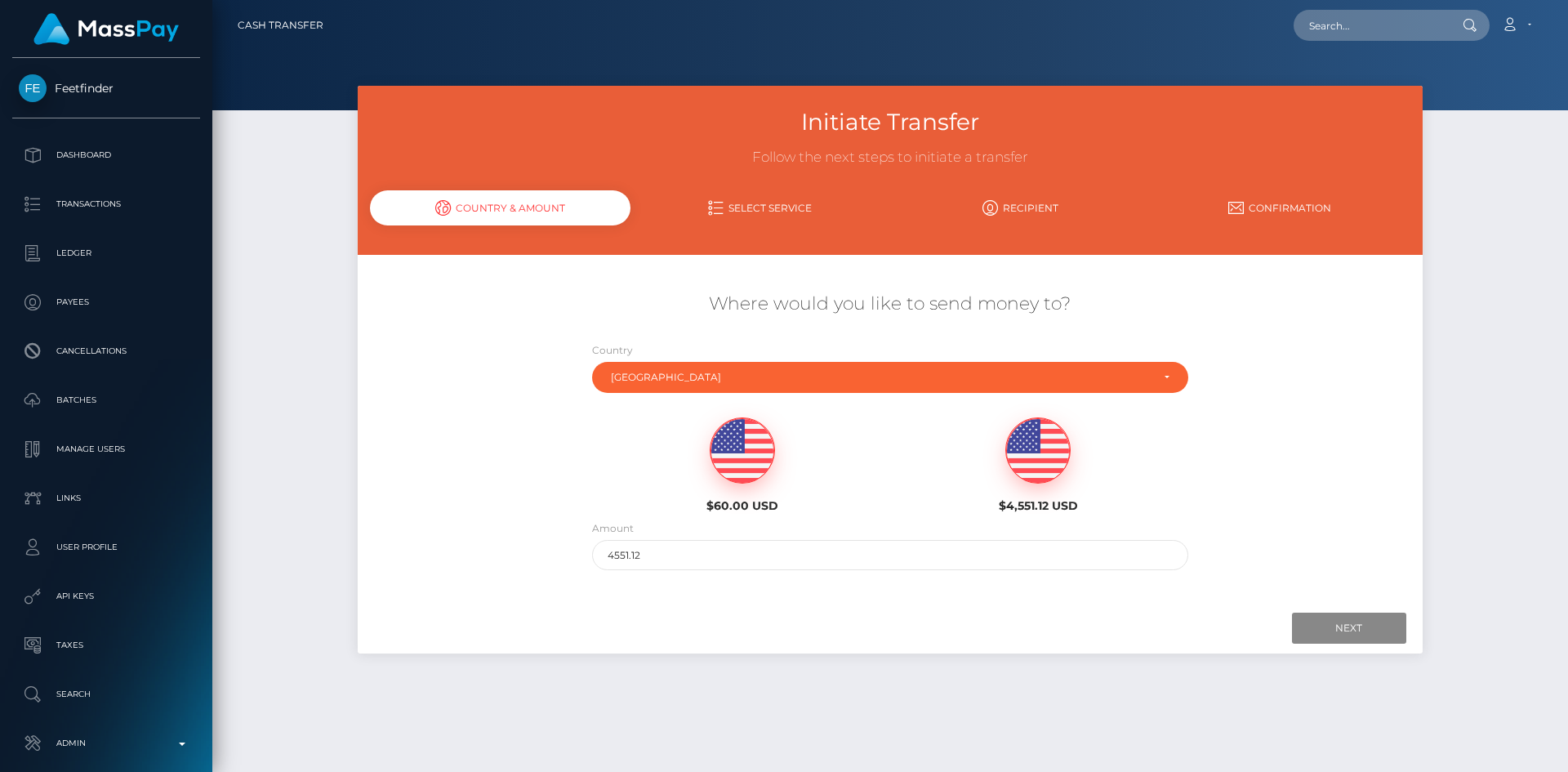
click at [735, 459] on img at bounding box center [742, 451] width 64 height 66
type input "60"
click at [1355, 637] on input "Next" at bounding box center [1349, 629] width 114 height 31
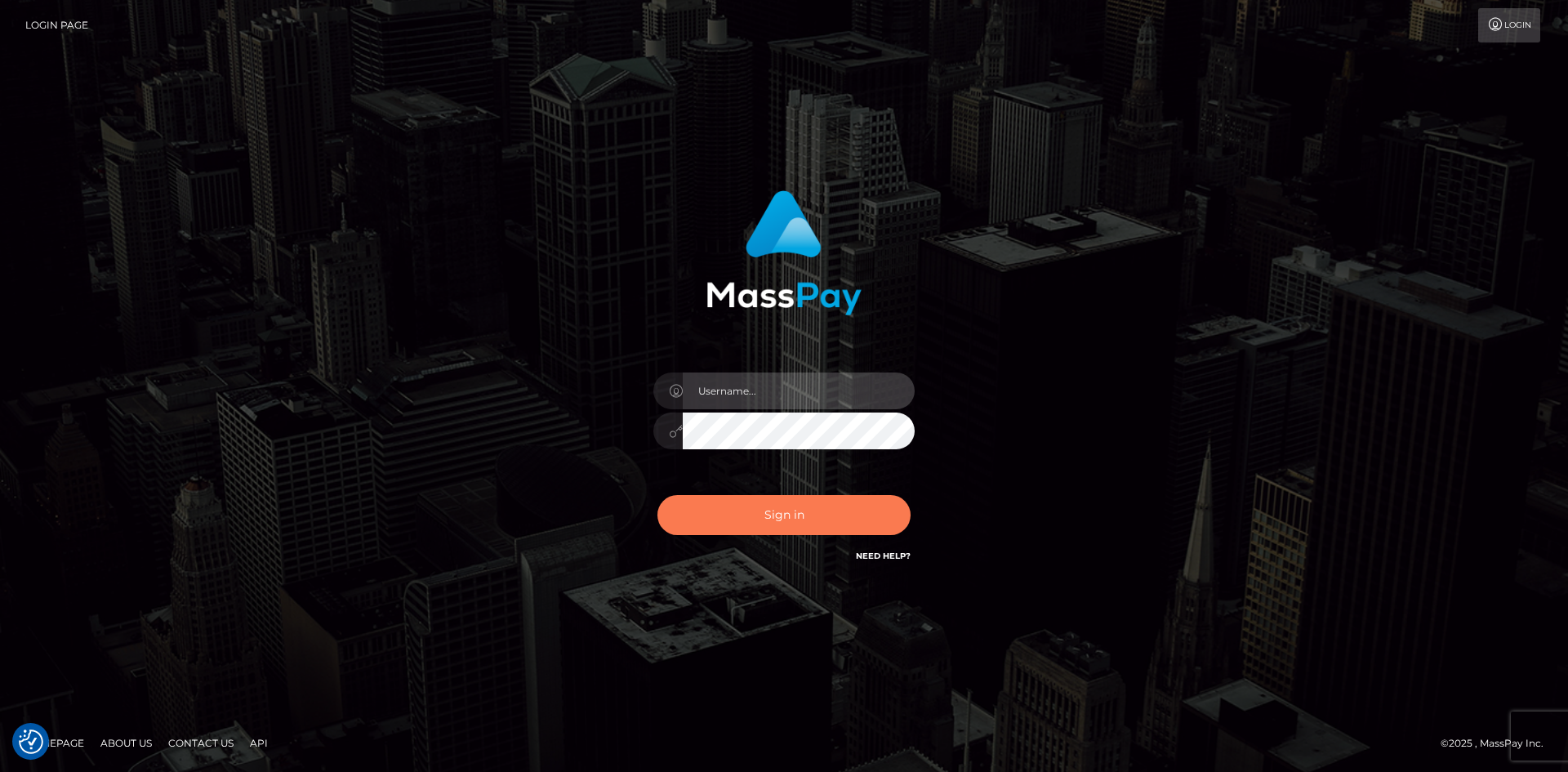
type input "alexstef"
click at [818, 522] on button "Sign in" at bounding box center [784, 514] width 253 height 40
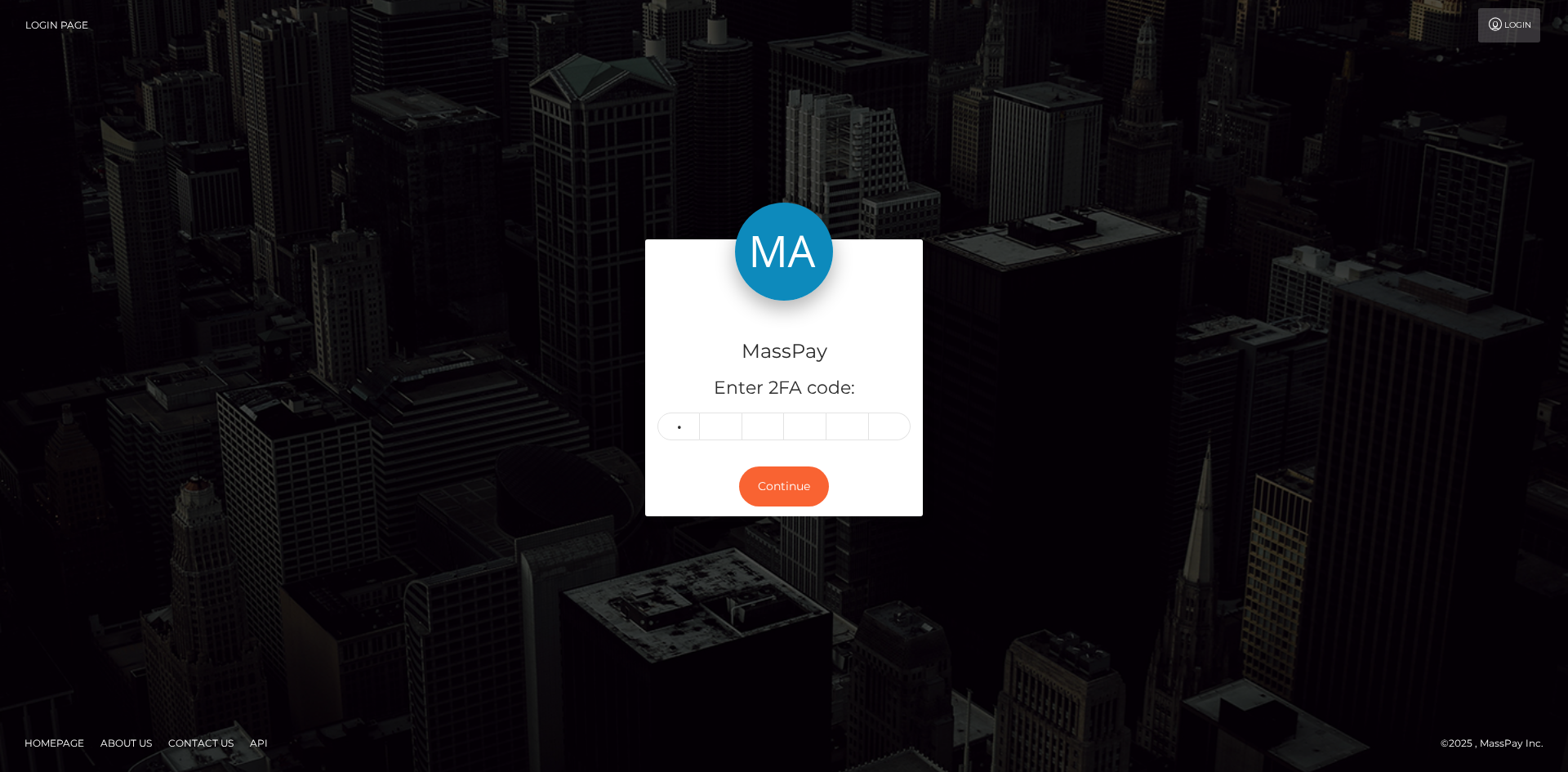
type input "6"
type input "9"
type input "8"
type input "0"
type input "6"
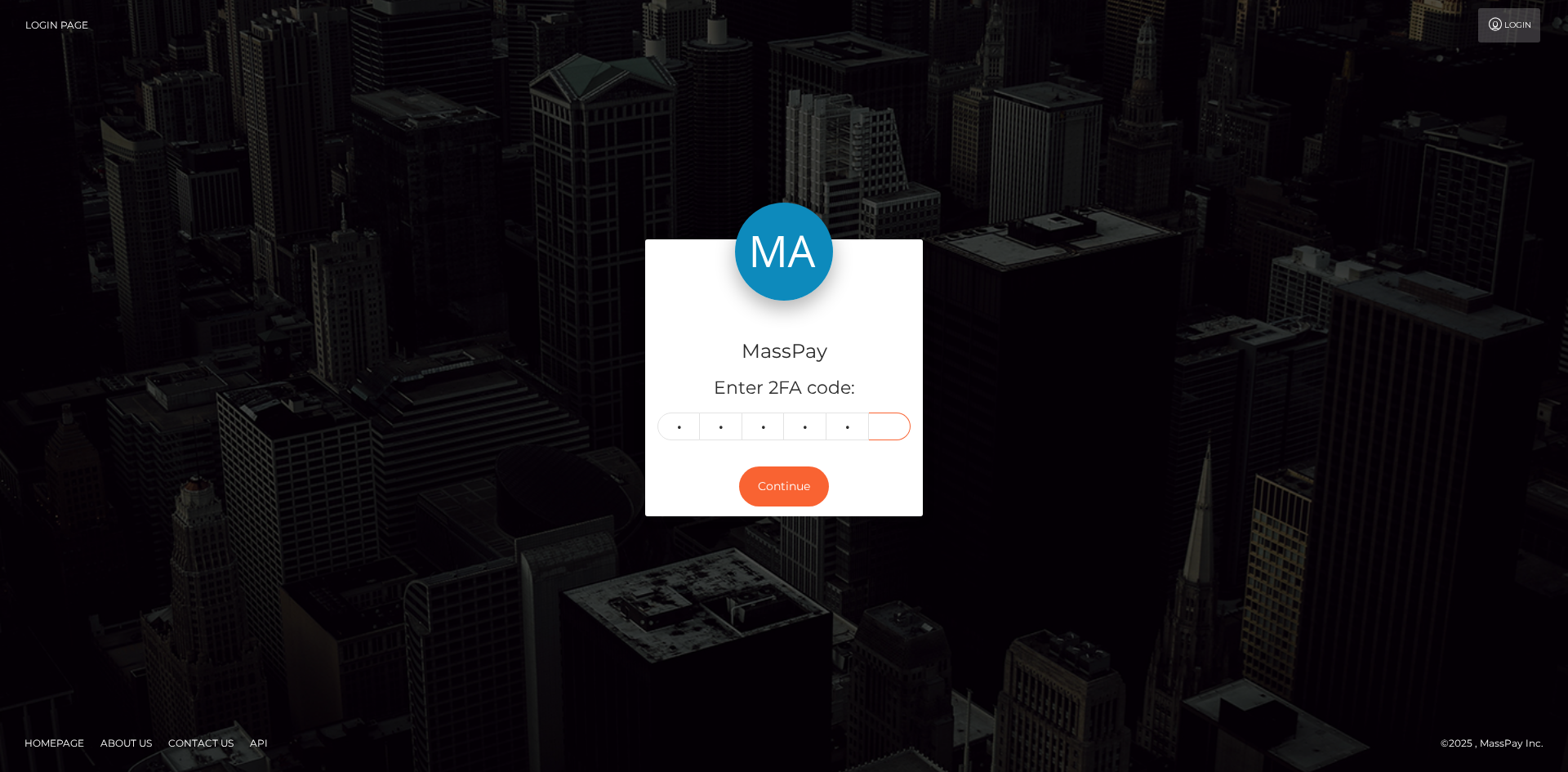
type input "6"
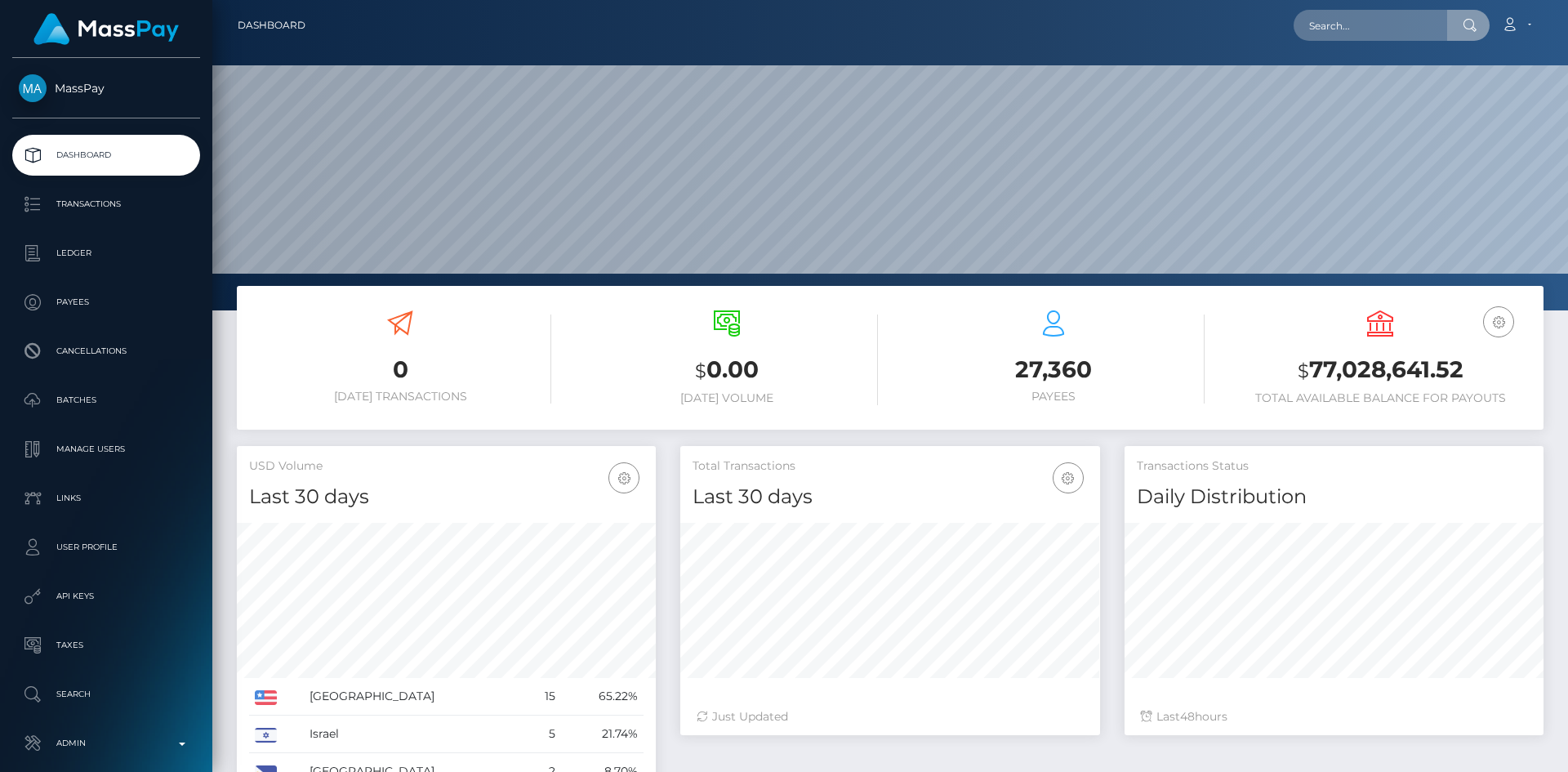
scroll to position [290, 420]
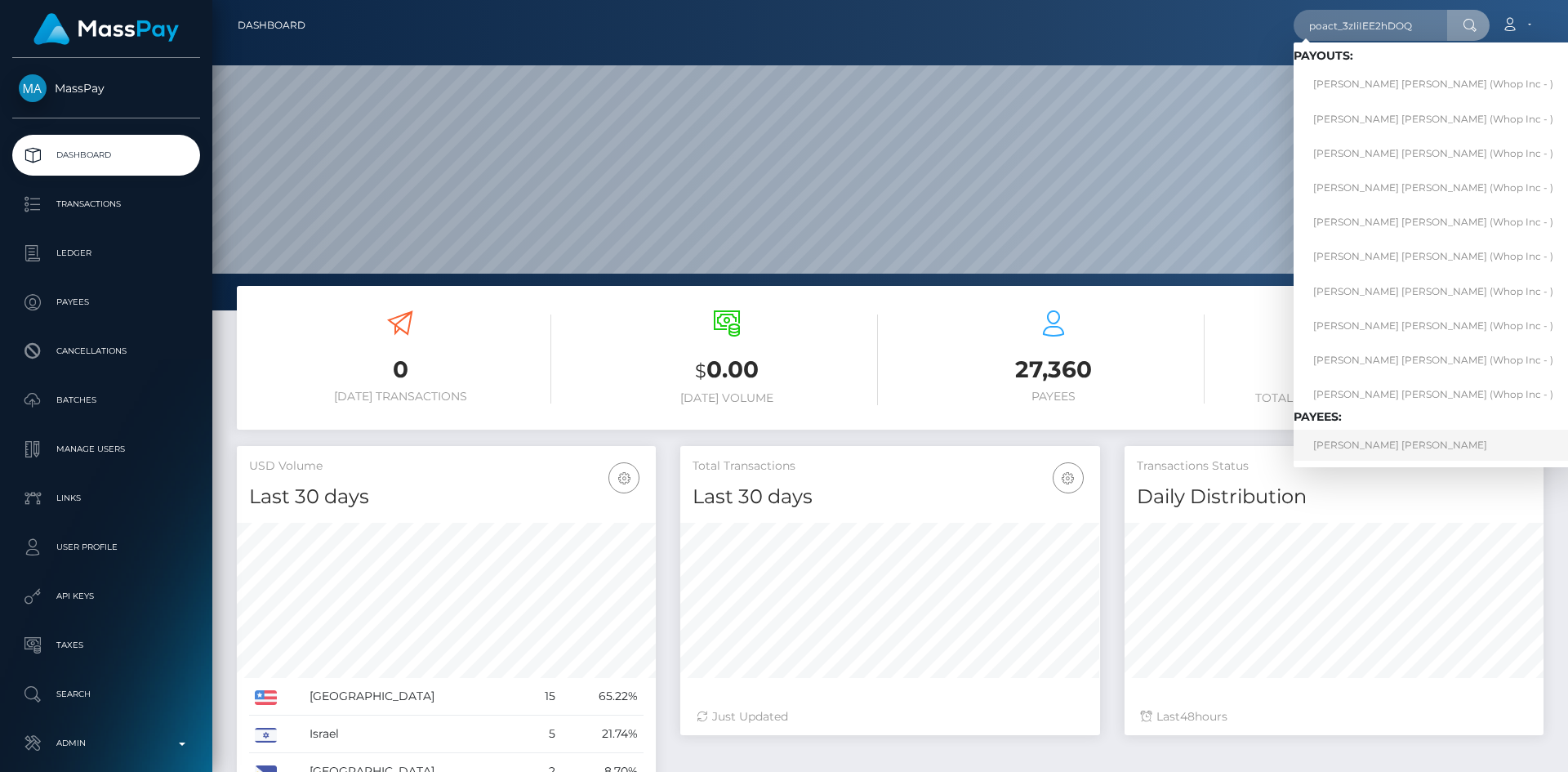
type input "poact_3zIiIEE2hDOQ"
click at [1395, 446] on link "DANIEL ALEXIO PIMENTEL" at bounding box center [1433, 444] width 280 height 30
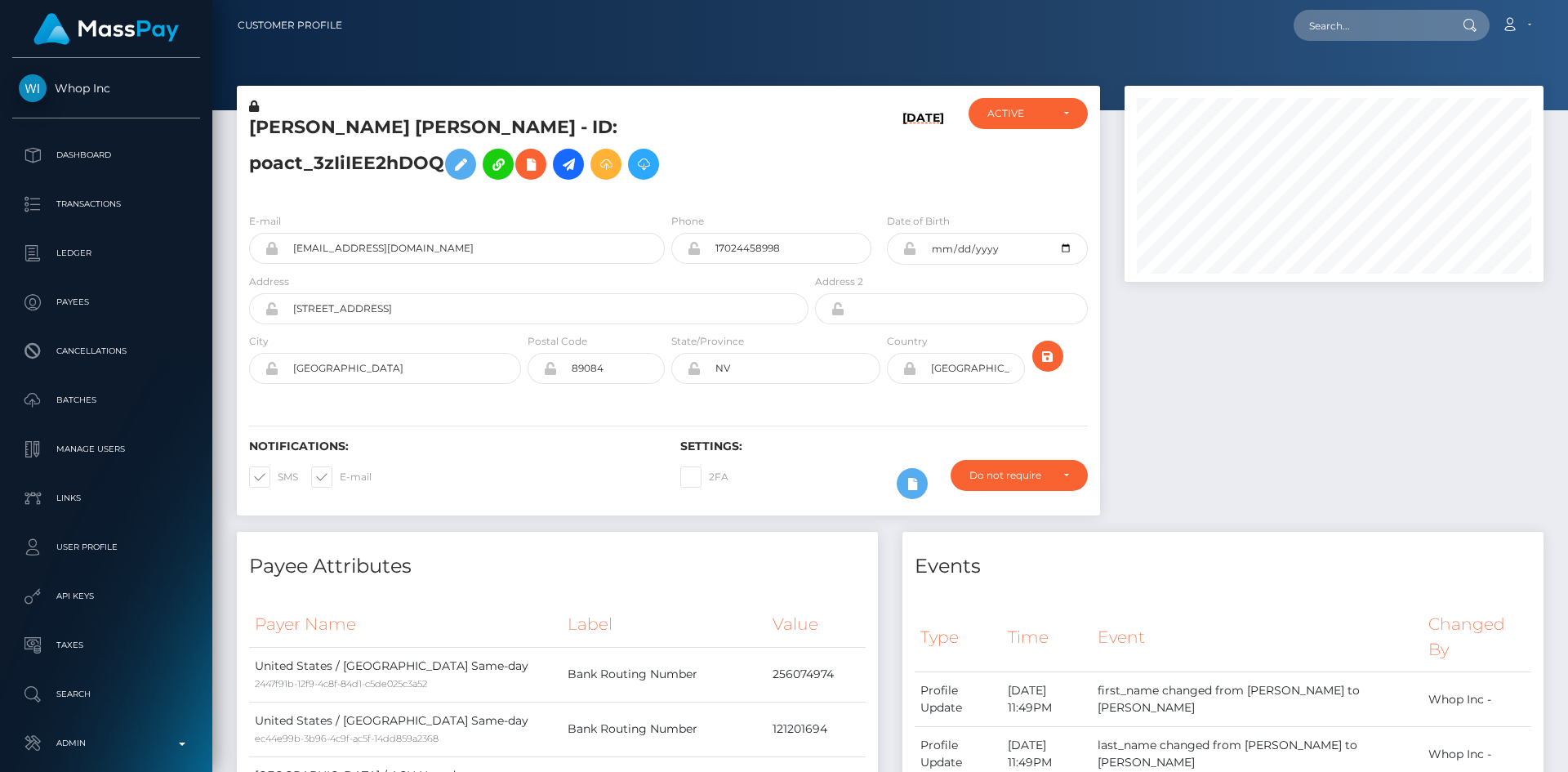
scroll to position [196, 420]
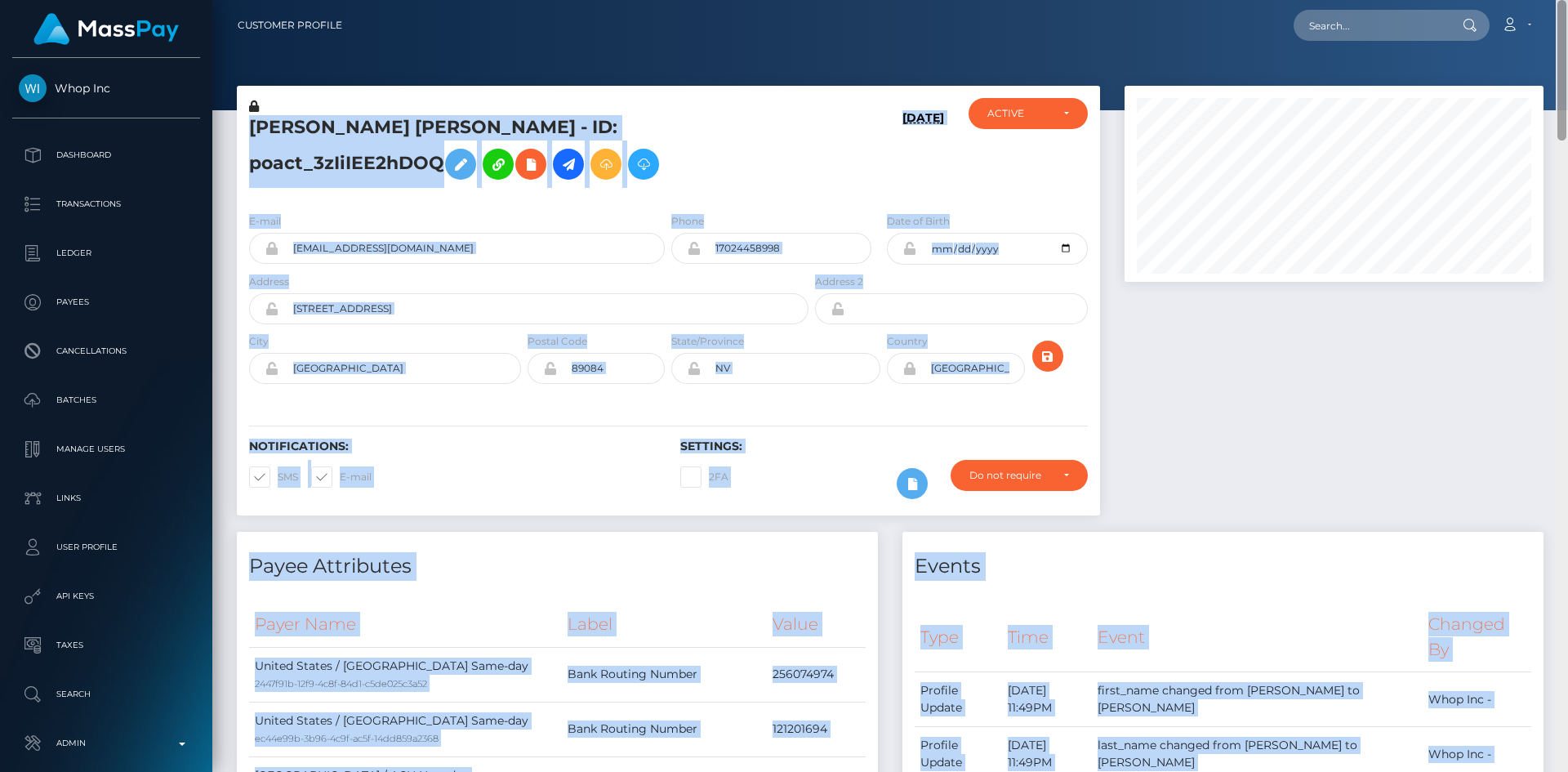
drag, startPoint x: 0, startPoint y: 0, endPoint x: 1560, endPoint y: 118, distance: 1564.5
click at [1560, 118] on div "Customer Profile Loading... Loading..." at bounding box center [890, 386] width 1356 height 772
click at [1422, 469] on div at bounding box center [1334, 308] width 443 height 446
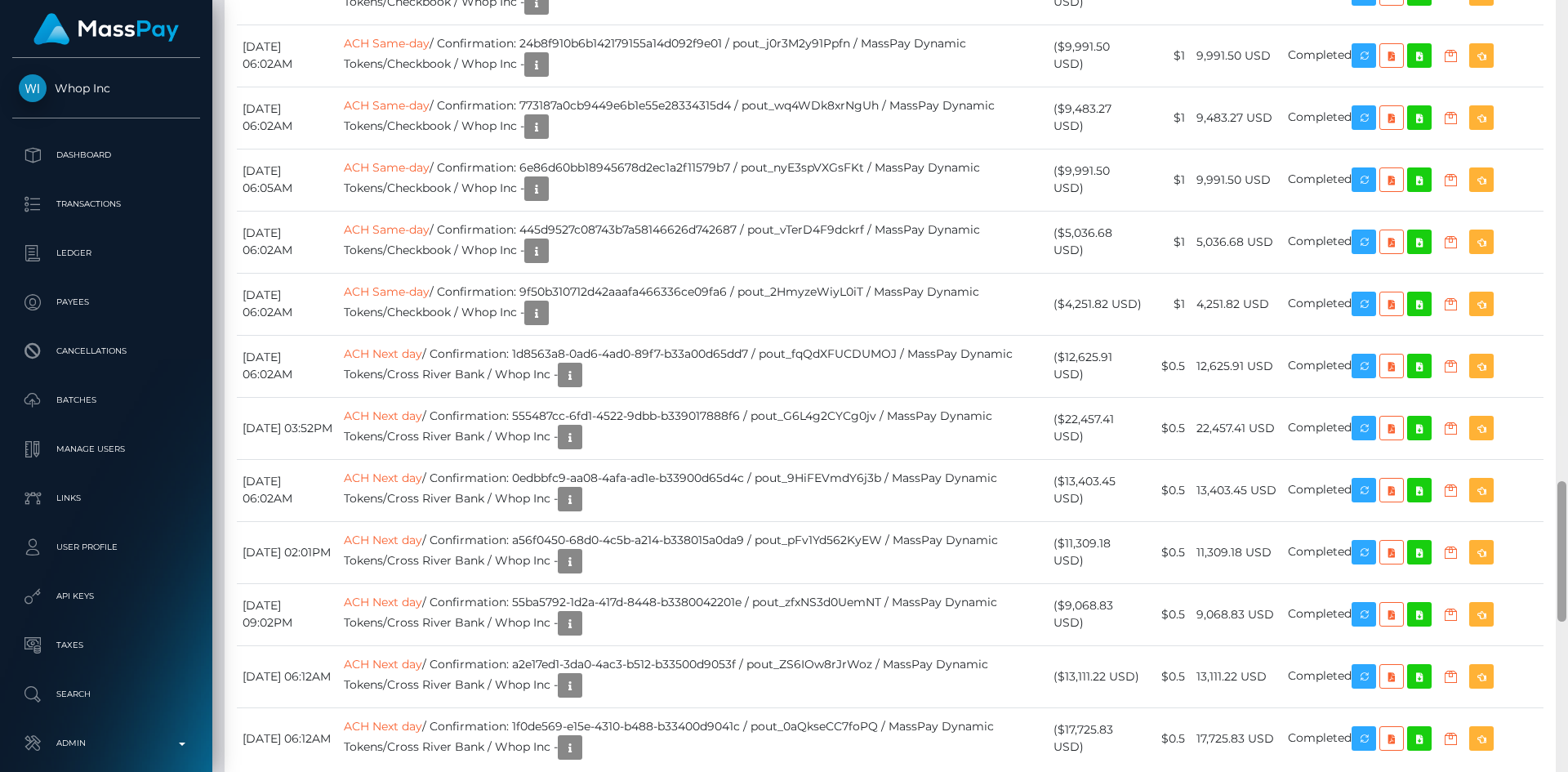
scroll to position [2709, 0]
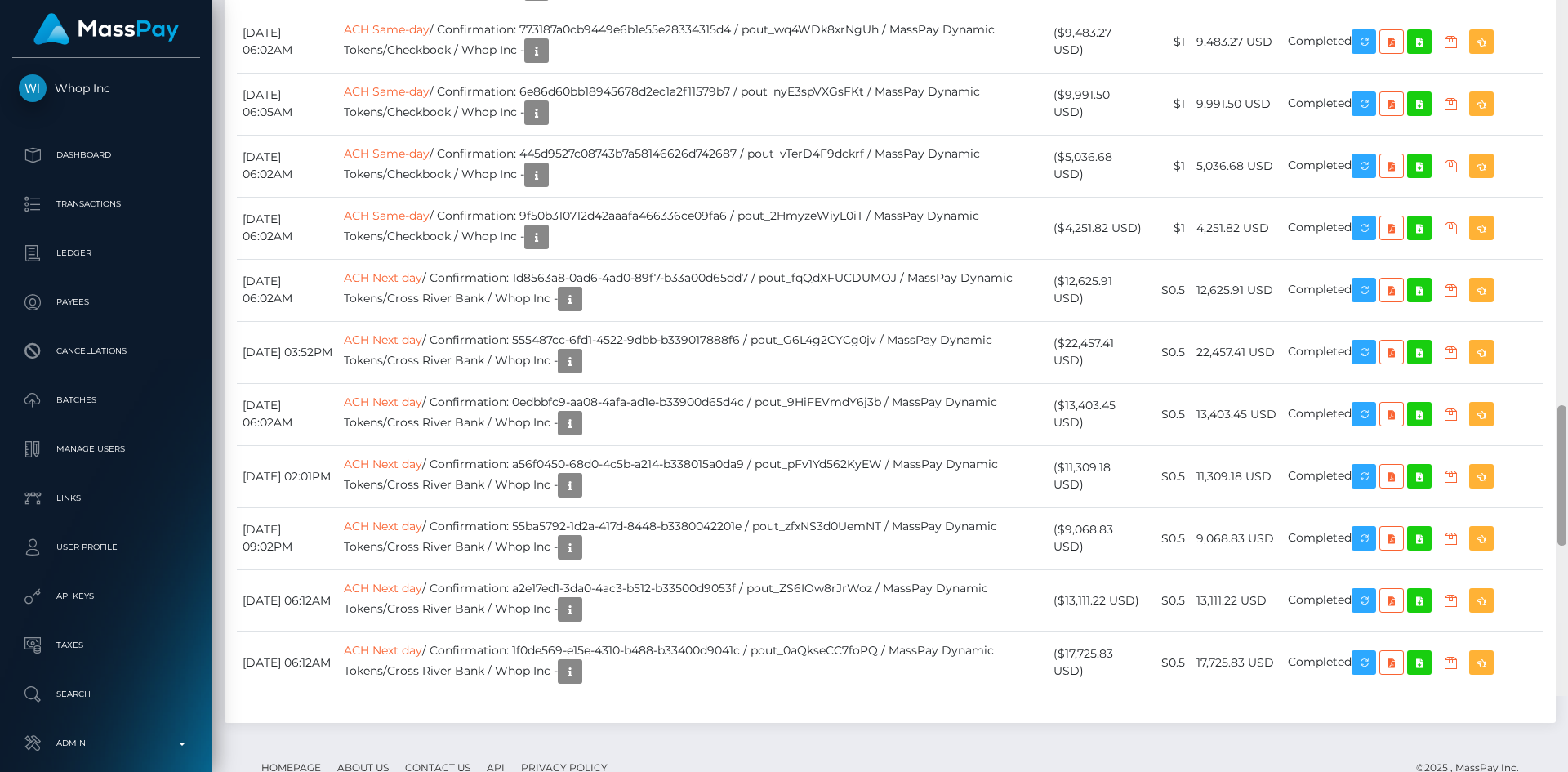
drag, startPoint x: 1562, startPoint y: 93, endPoint x: 1565, endPoint y: 589, distance: 496.0
click at [1565, 546] on div at bounding box center [1562, 476] width 9 height 140
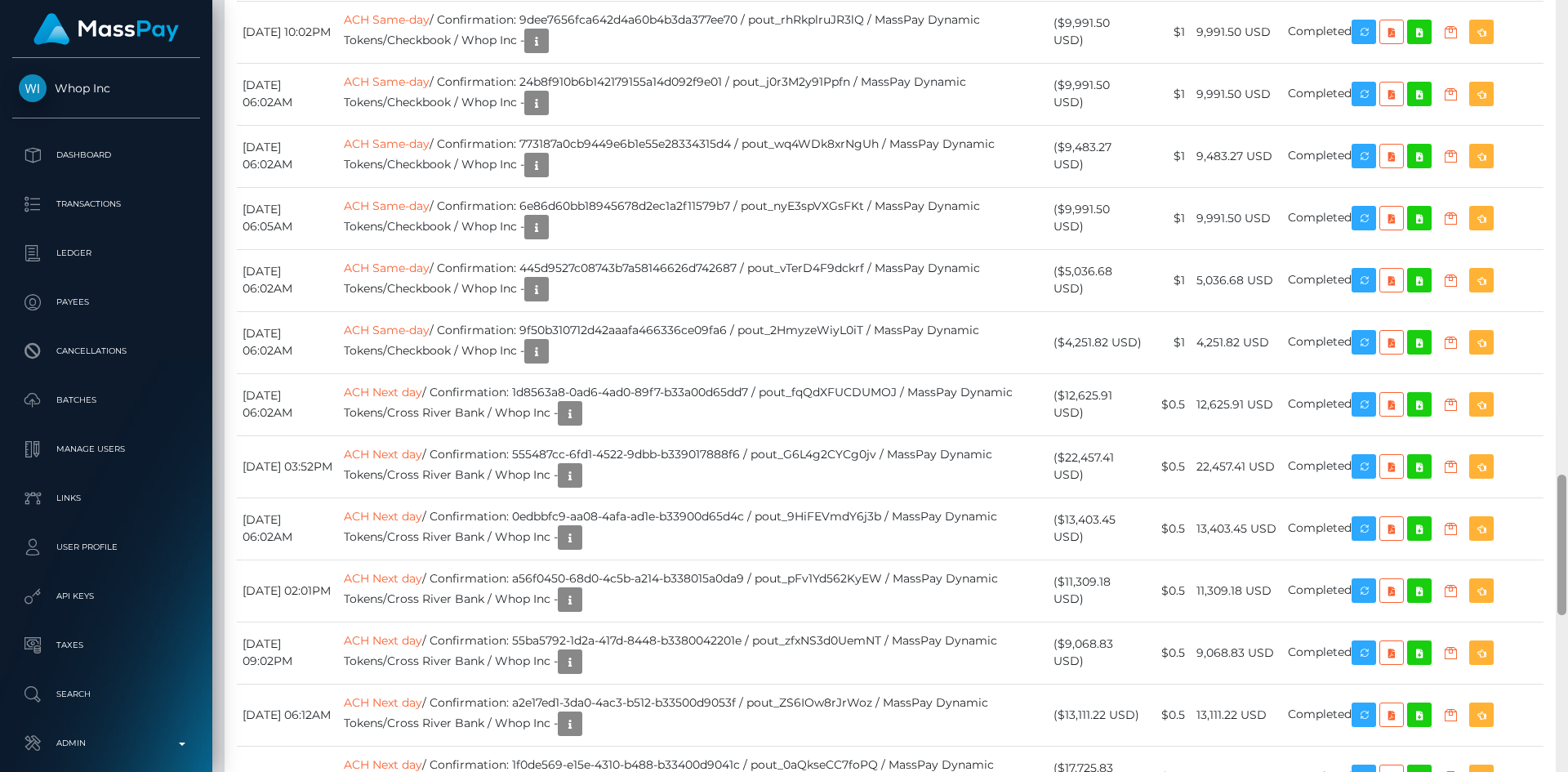
scroll to position [2510, 0]
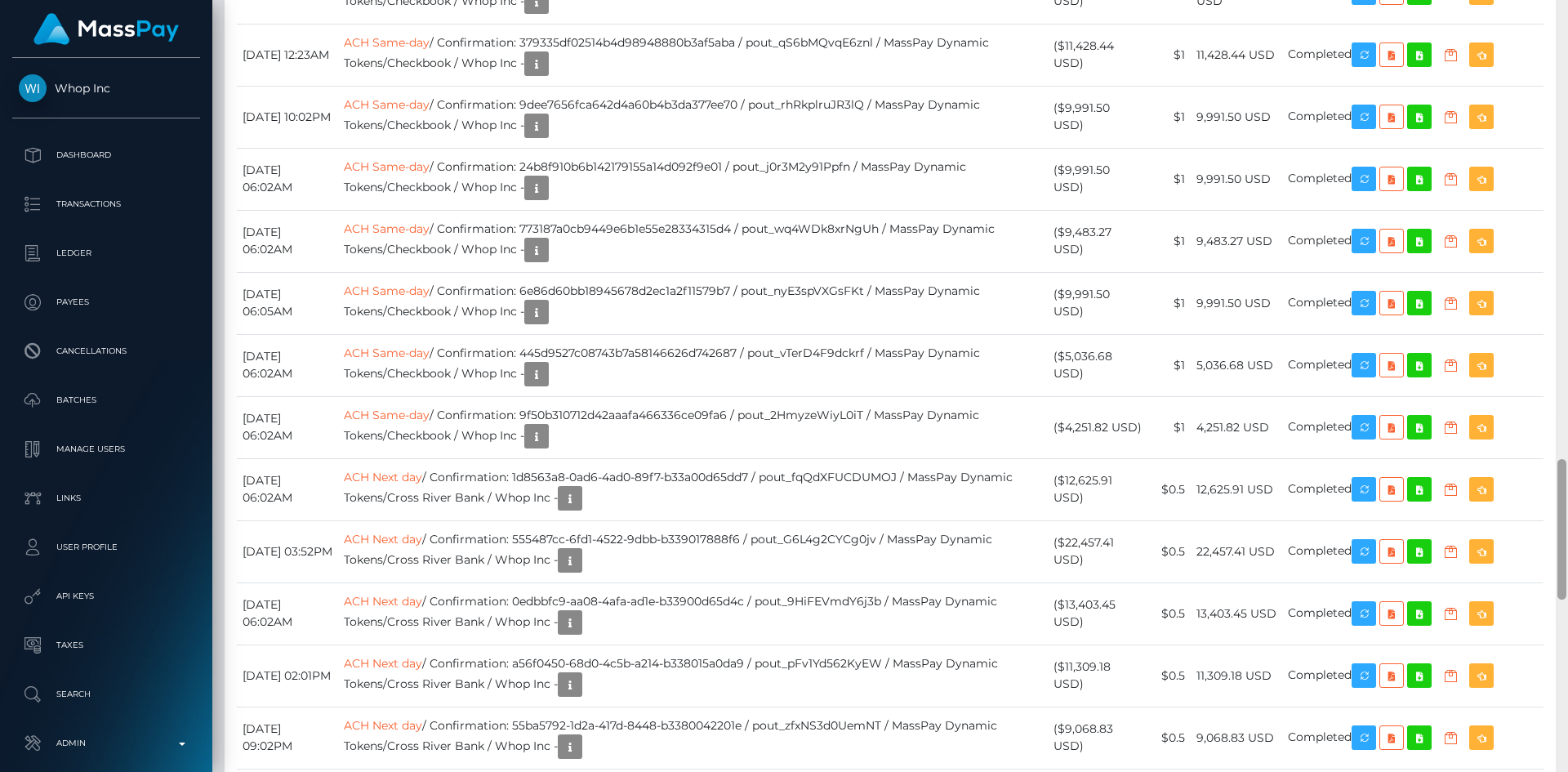
drag, startPoint x: 1563, startPoint y: 556, endPoint x: 1564, endPoint y: 482, distance: 74.0
click at [1564, 482] on div at bounding box center [1562, 529] width 9 height 140
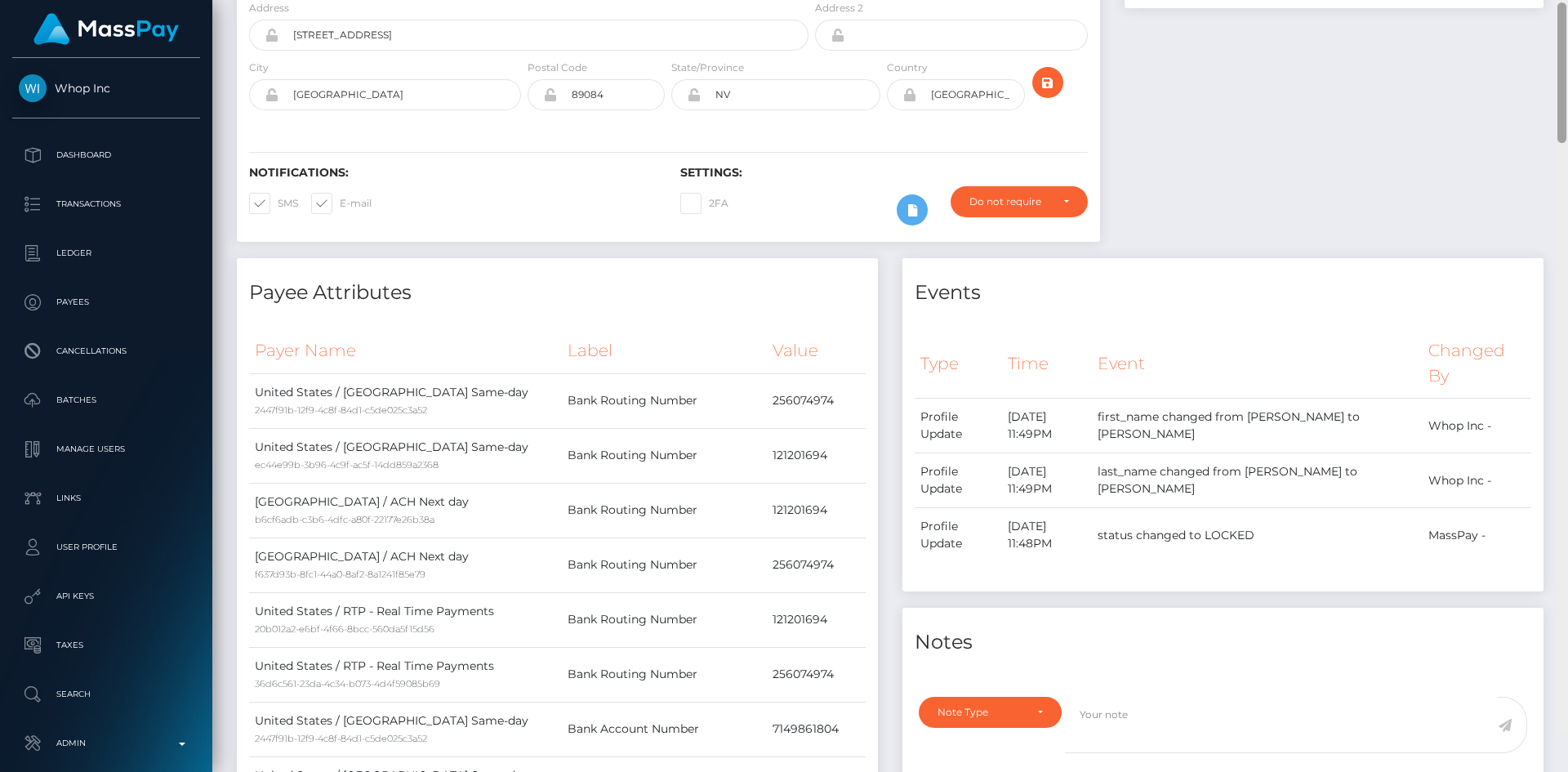
scroll to position [0, 0]
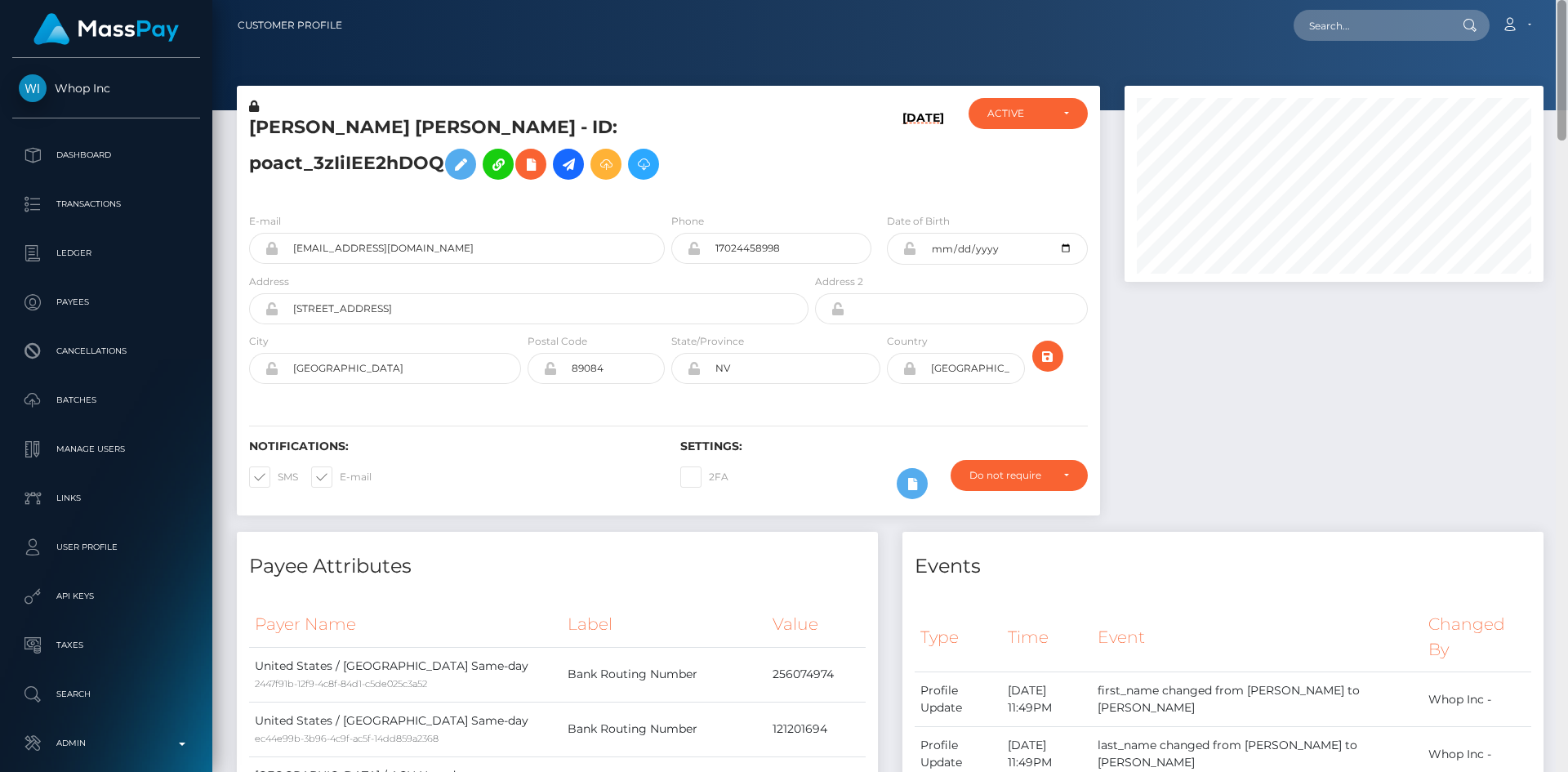
drag, startPoint x: 1564, startPoint y: 522, endPoint x: 1554, endPoint y: -18, distance: 540.1
click at [1554, 0] on html "Whop Inc Dashboard Transactions Ledger Payees Cancellations Links" at bounding box center [784, 386] width 1568 height 772
